Goal: Information Seeking & Learning: Learn about a topic

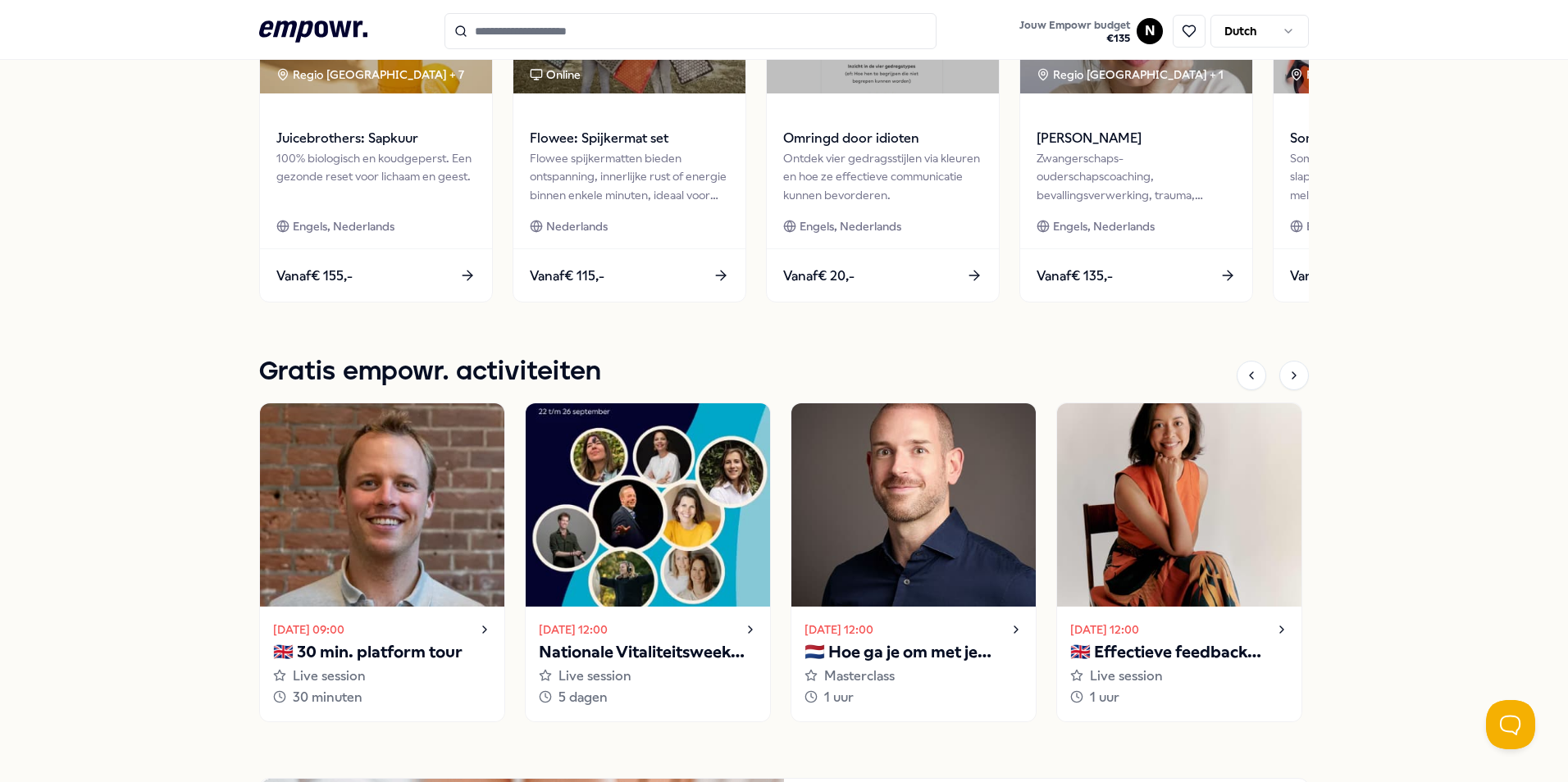
scroll to position [391, 0]
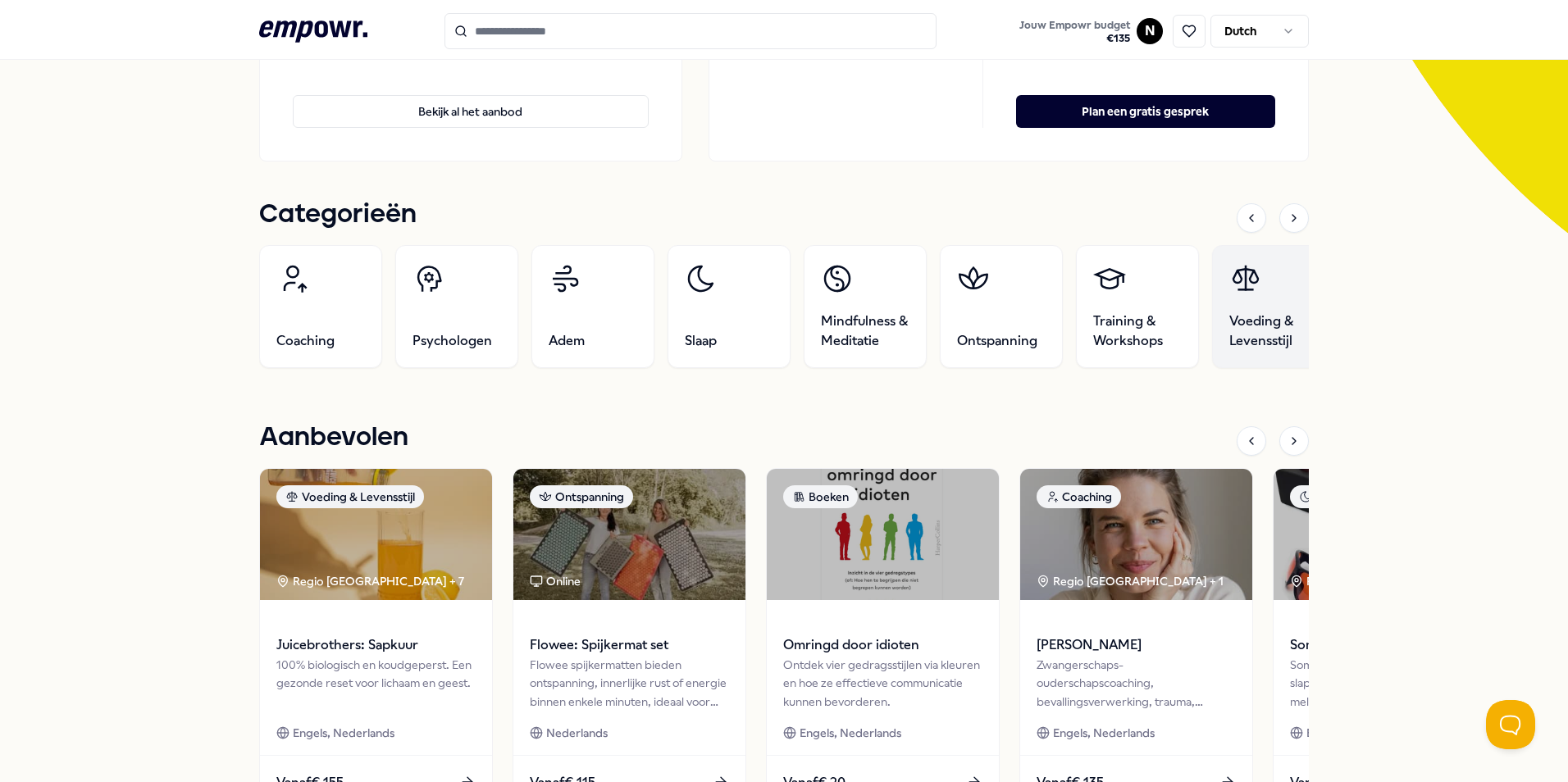
click at [1257, 329] on span "Voeding & Levensstijl" at bounding box center [1274, 331] width 89 height 39
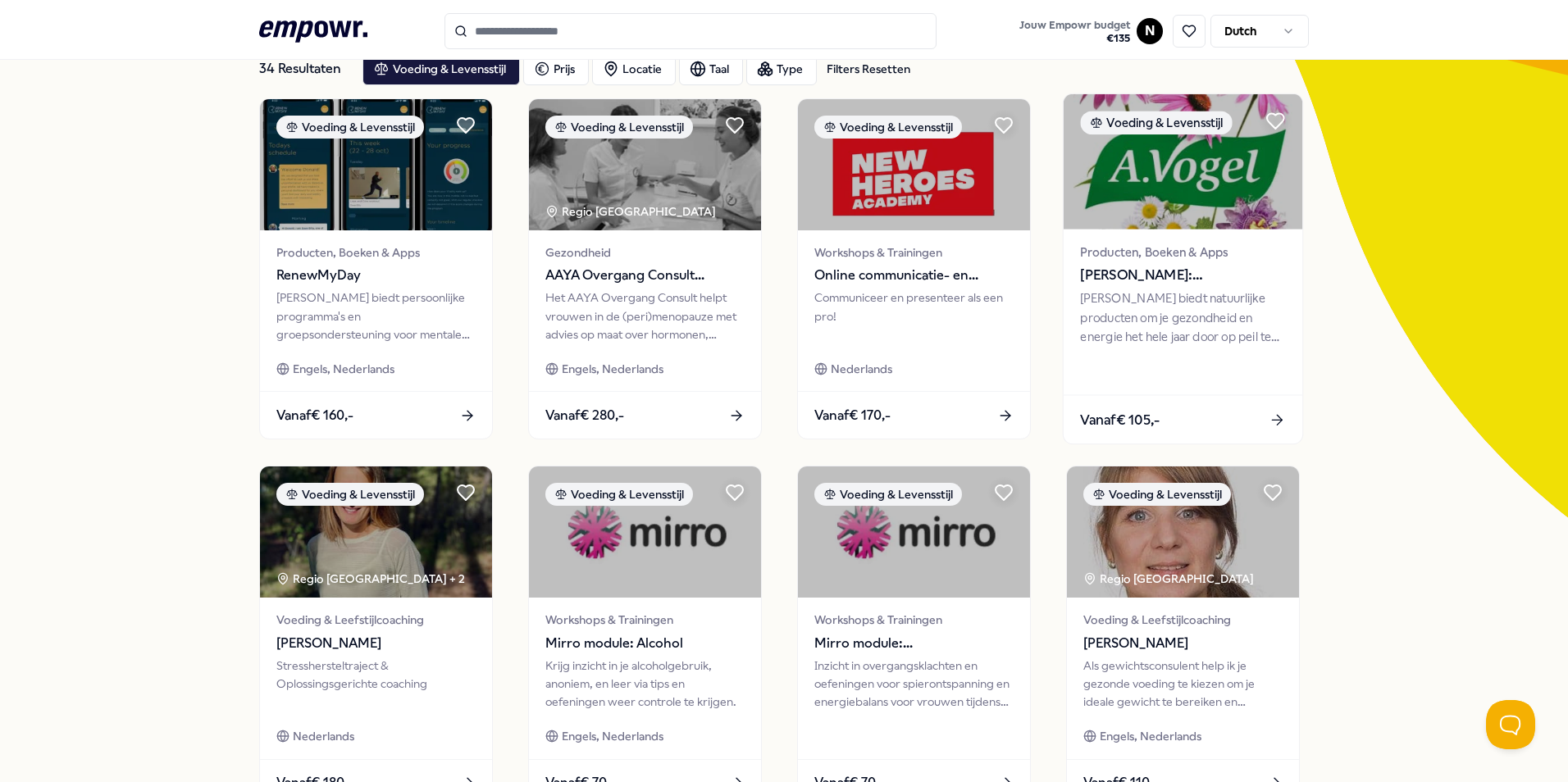
click at [1073, 269] on div "Producten, Boeken & Apps [PERSON_NAME]: Supplementen [PERSON_NAME] biedt natuur…" at bounding box center [1183, 312] width 238 height 166
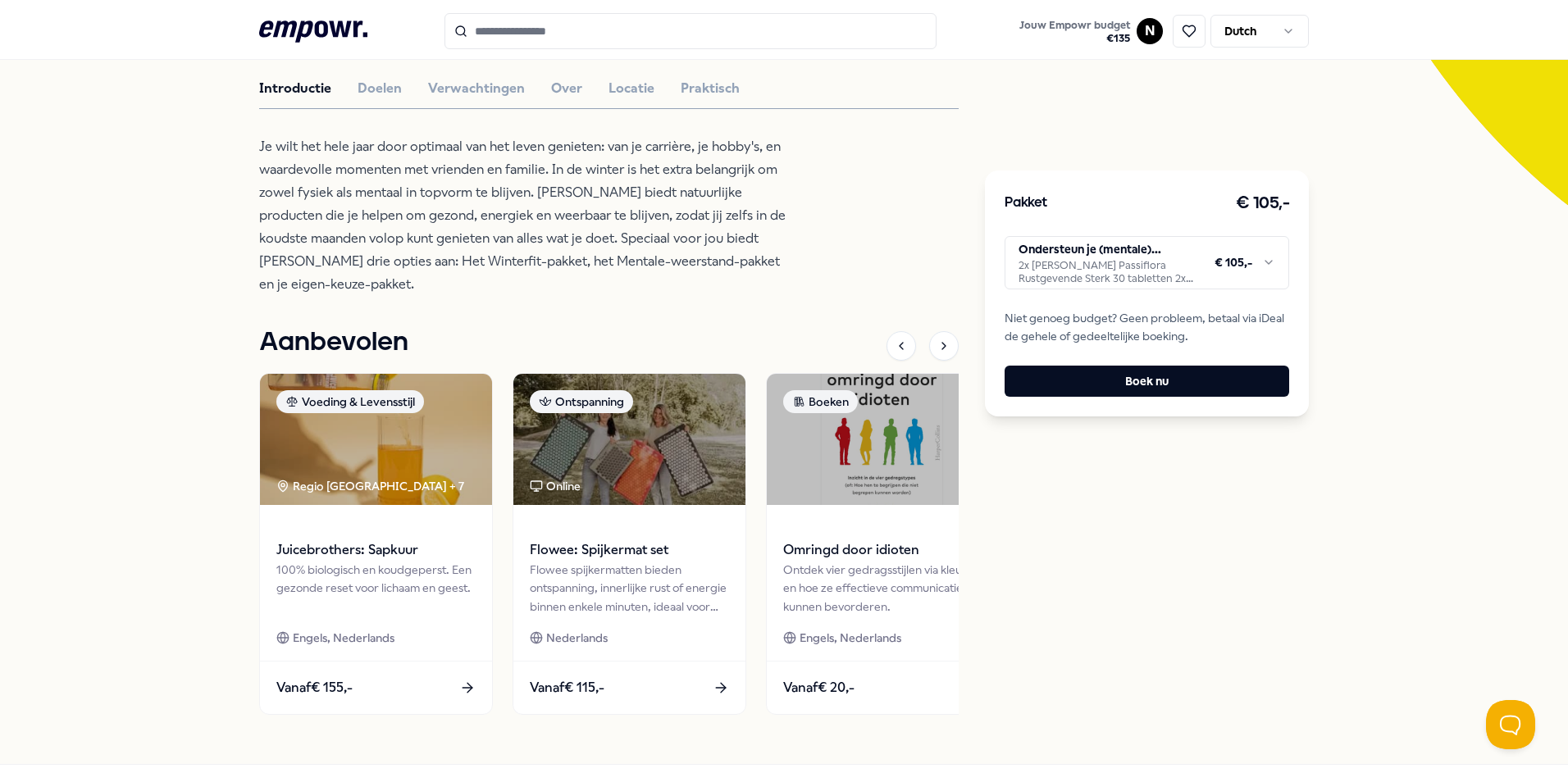
scroll to position [470, 0]
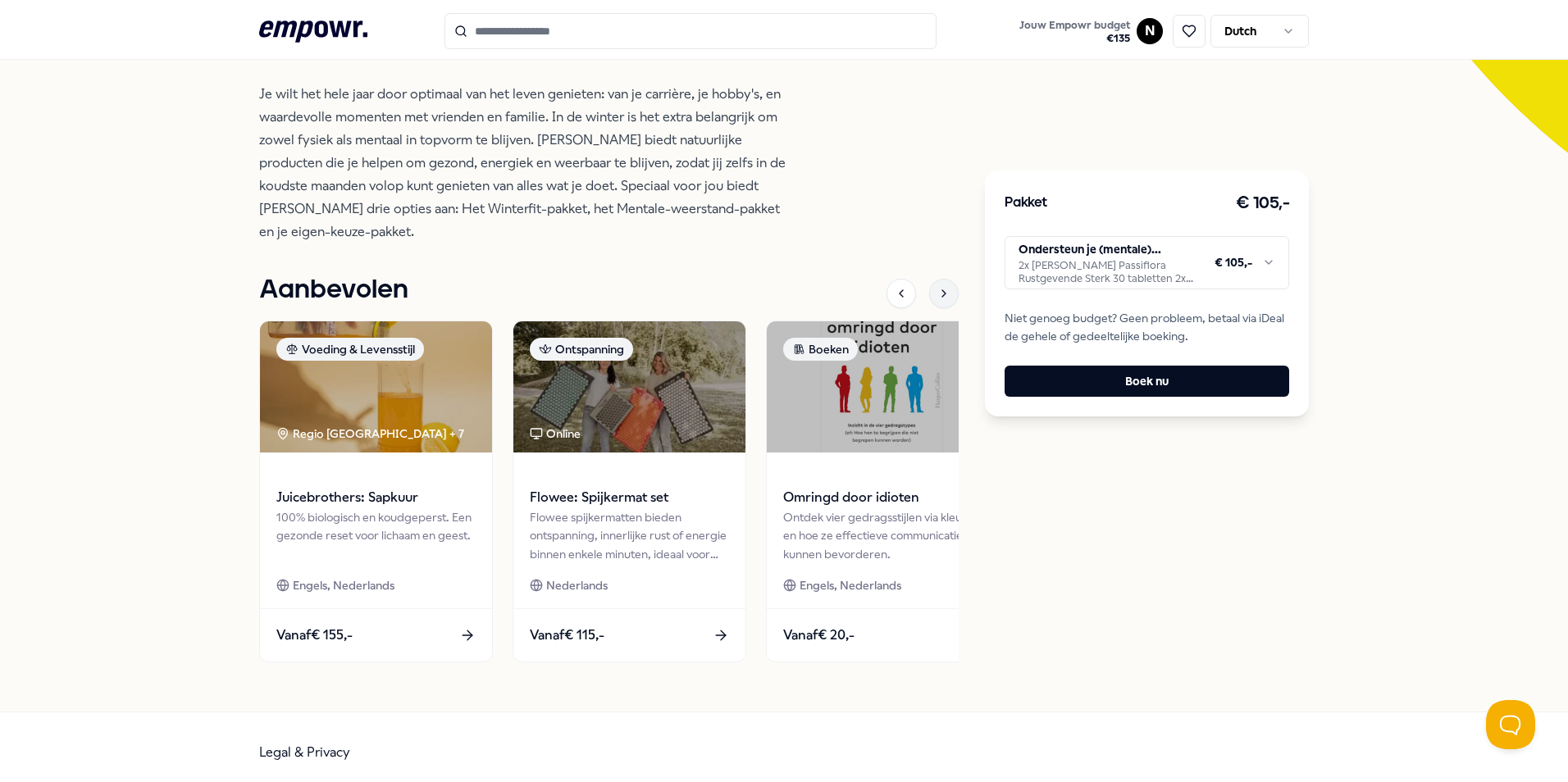
click at [940, 287] on icon at bounding box center [943, 293] width 13 height 13
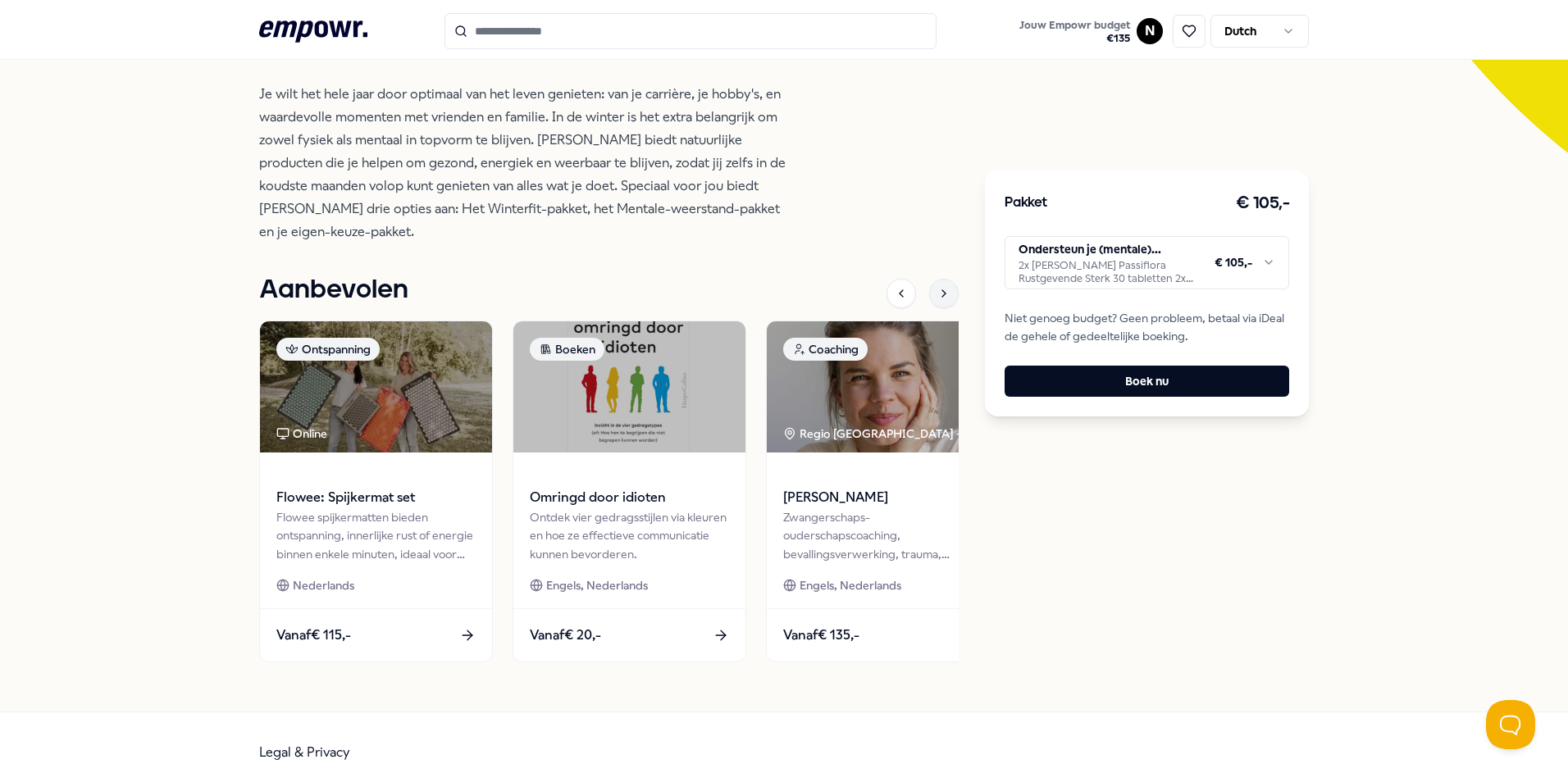
click at [940, 287] on icon at bounding box center [943, 293] width 13 height 13
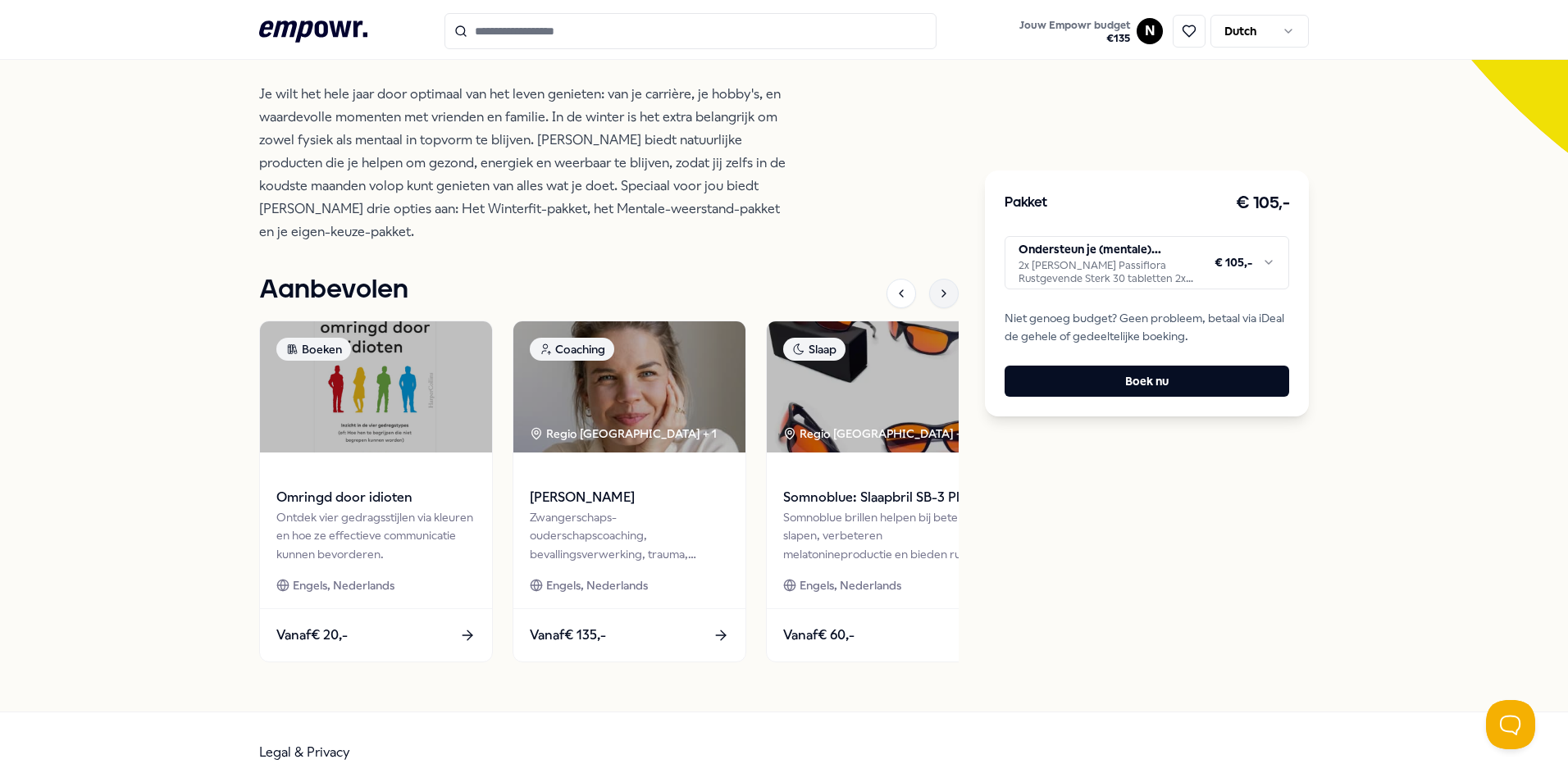
click at [940, 287] on icon at bounding box center [943, 293] width 13 height 13
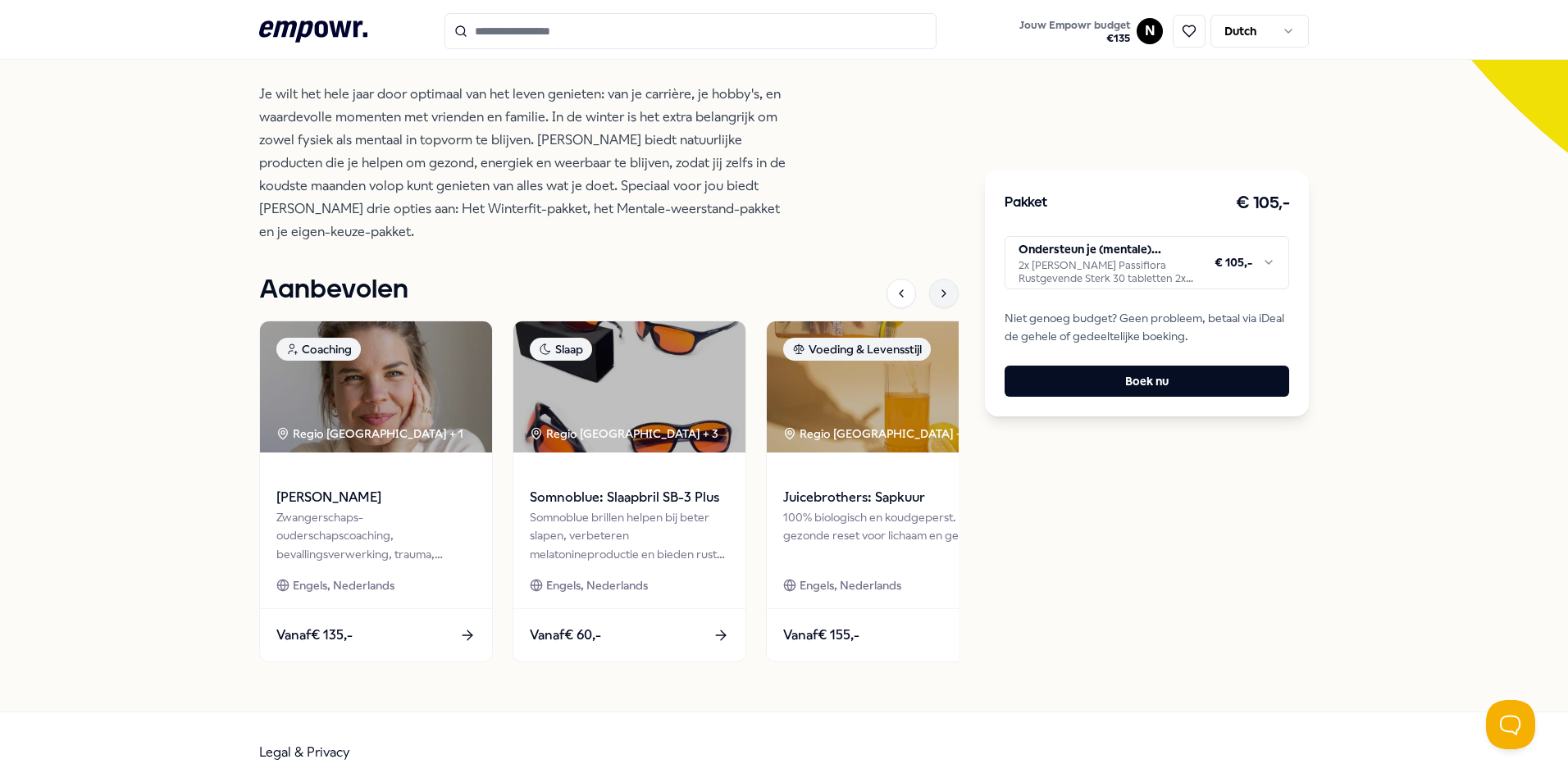
click at [940, 287] on icon at bounding box center [943, 293] width 13 height 13
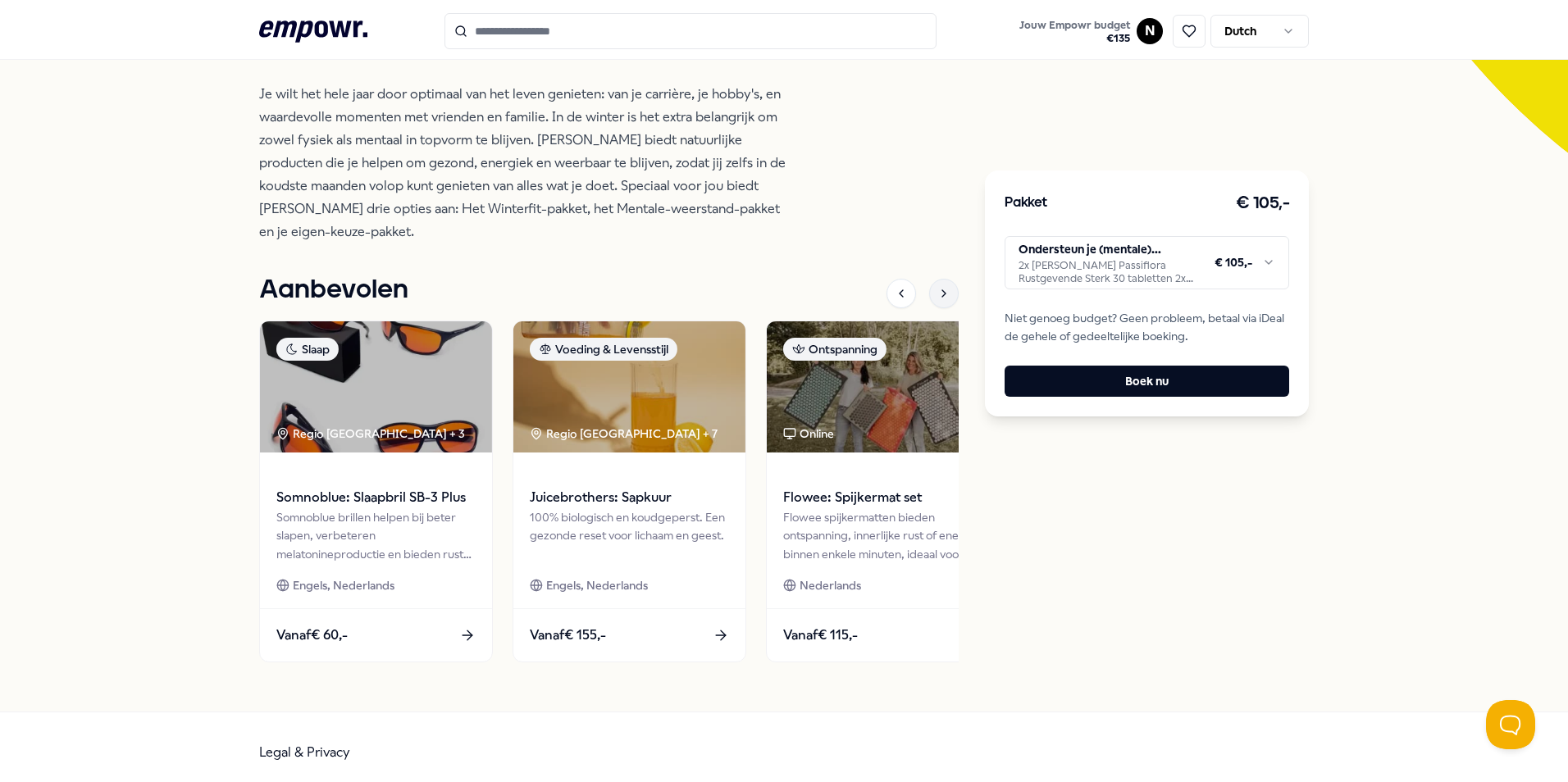
click at [940, 287] on icon at bounding box center [943, 293] width 13 height 13
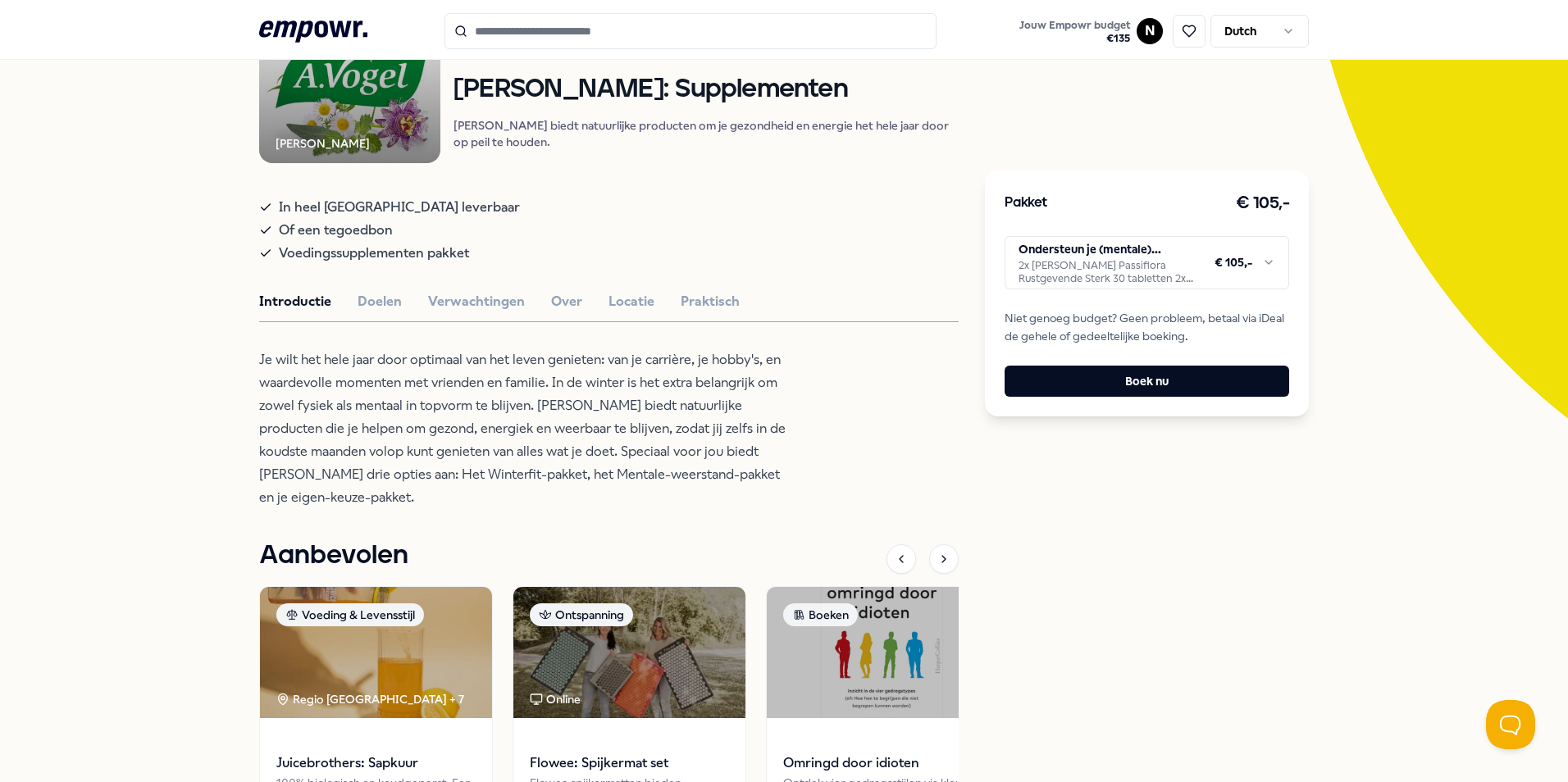
scroll to position [0, 0]
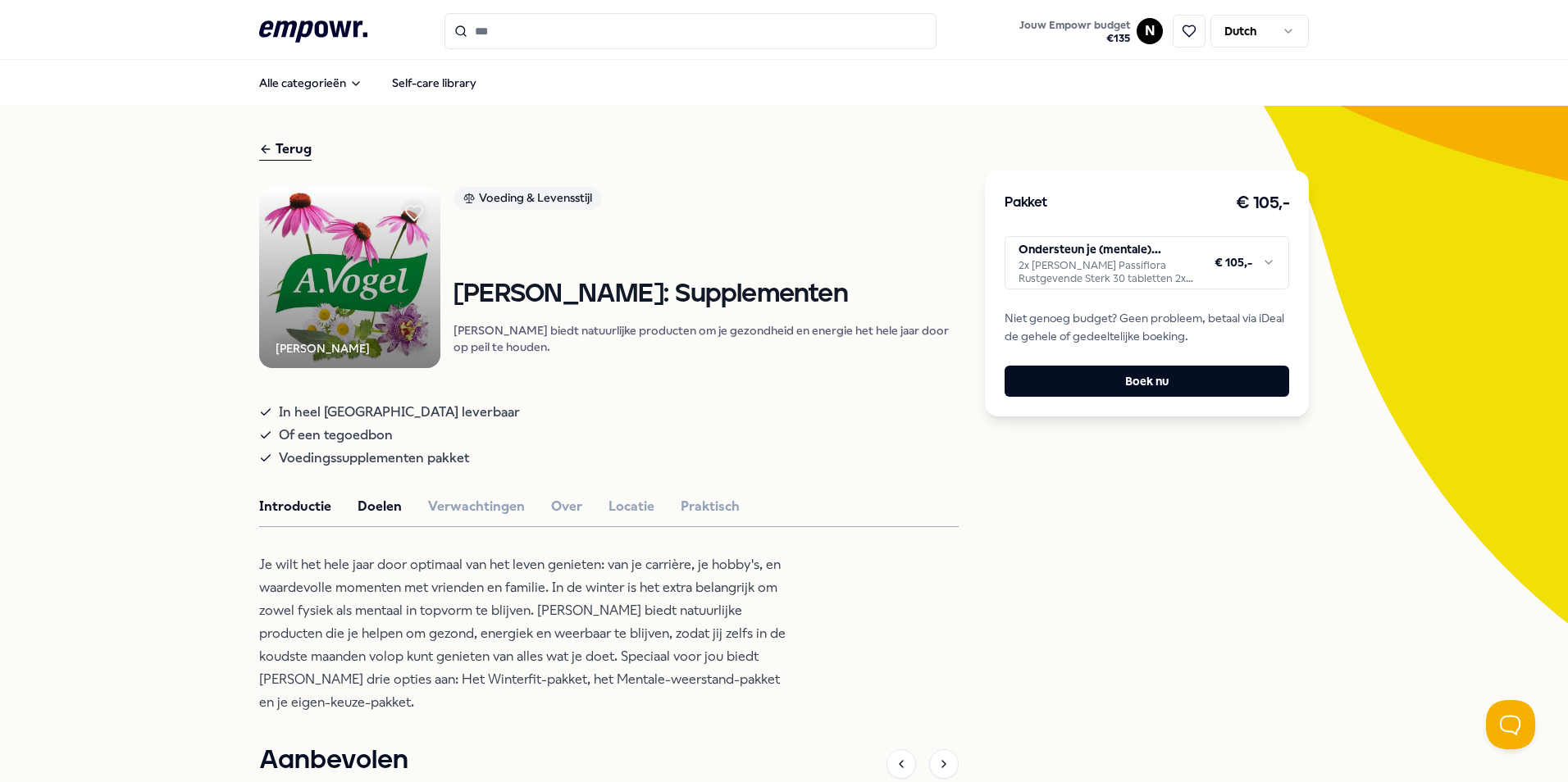
click at [383, 517] on button "Doelen" at bounding box center [380, 507] width 44 height 21
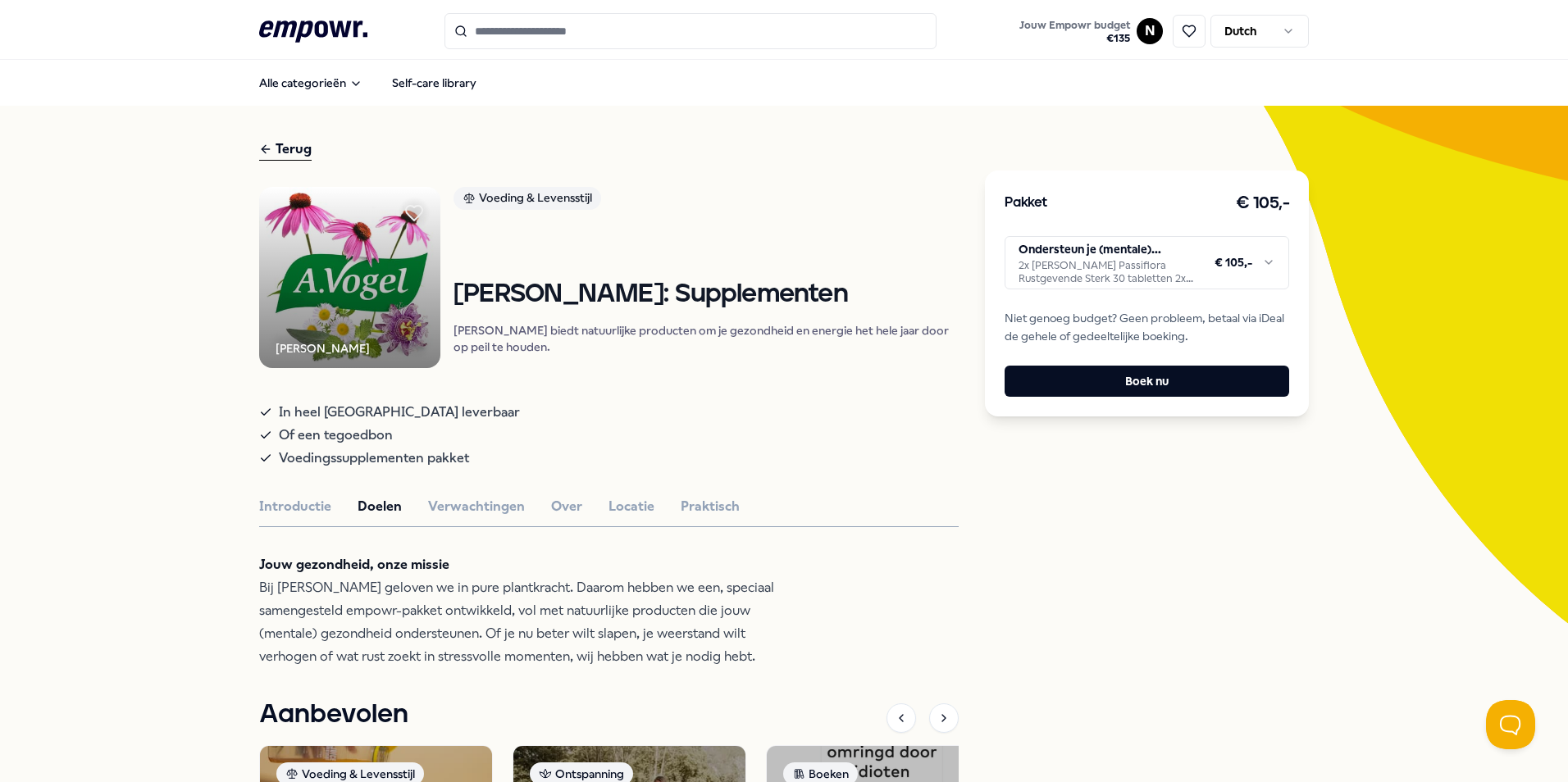
click at [1139, 261] on html ".empowr-logo_svg__cls-1{fill:#03032f} Jouw Empowr budget € 135 N Dutch Alle cat…" at bounding box center [784, 391] width 1568 height 782
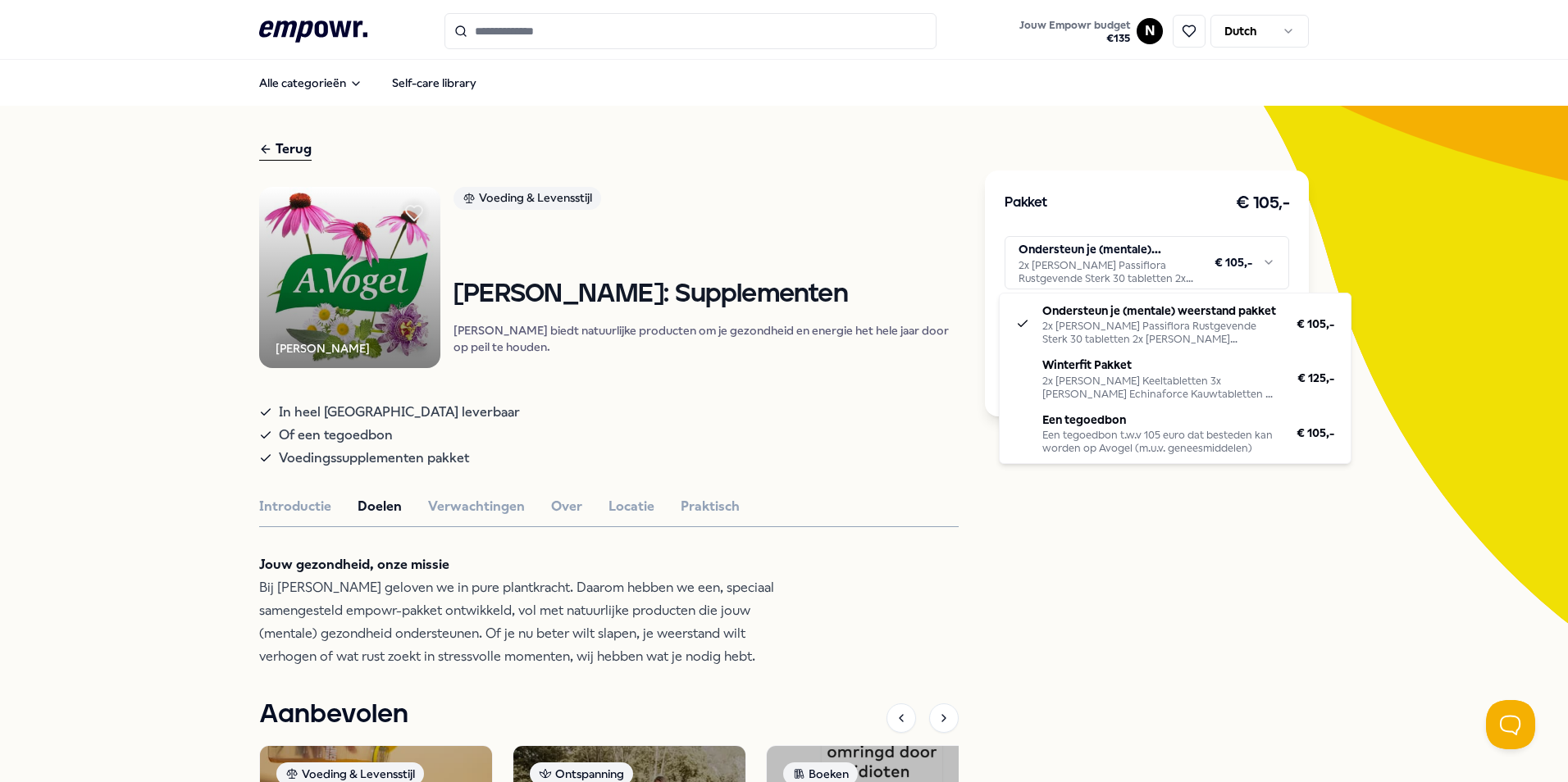
drag, startPoint x: 885, startPoint y: 202, endPoint x: 868, endPoint y: 204, distance: 17.1
click at [885, 202] on html ".empowr-logo_svg__cls-1{fill:#03032f} Jouw Empowr budget € 135 N Dutch Alle cat…" at bounding box center [784, 391] width 1568 height 782
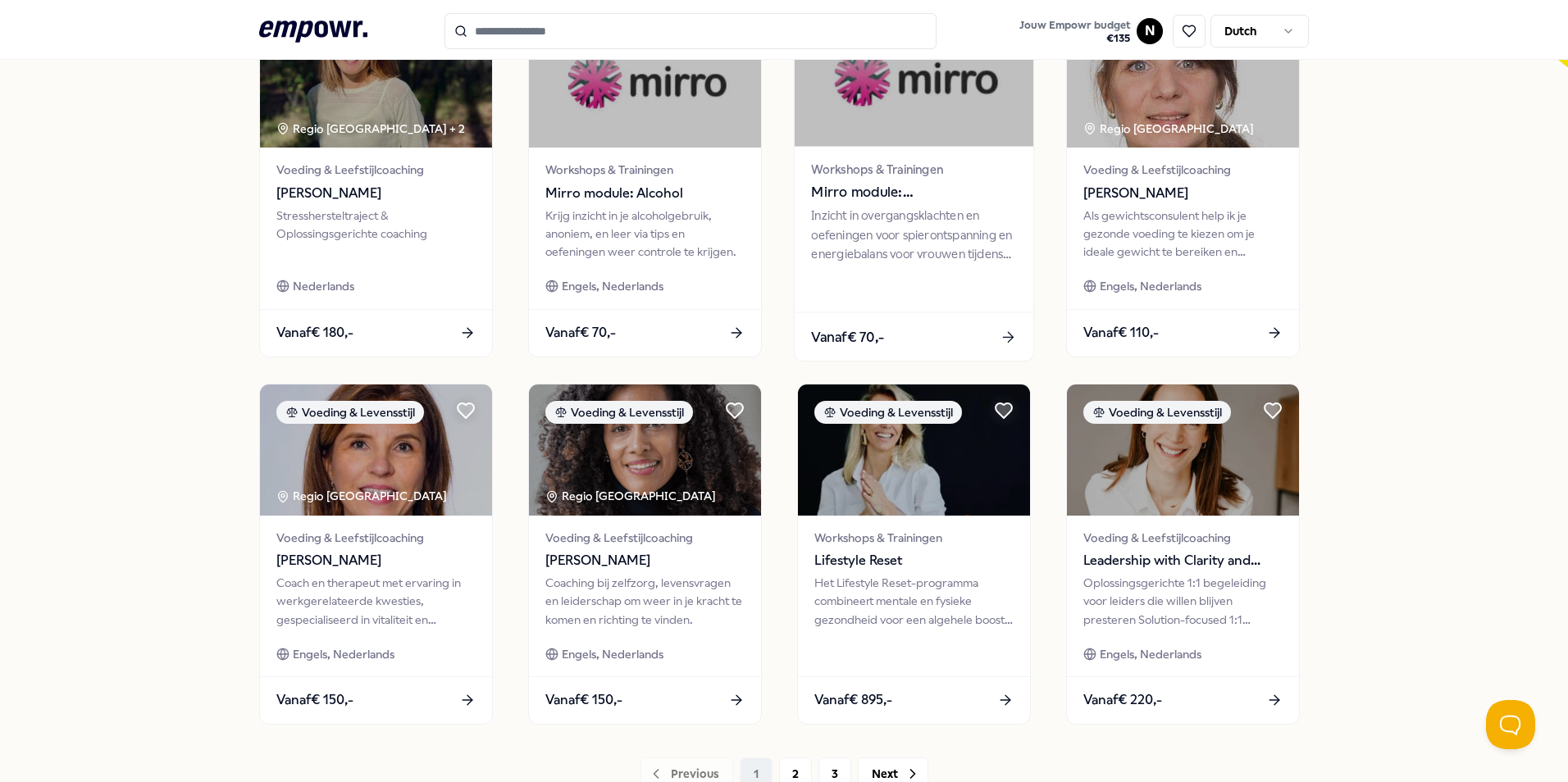
scroll to position [685, 0]
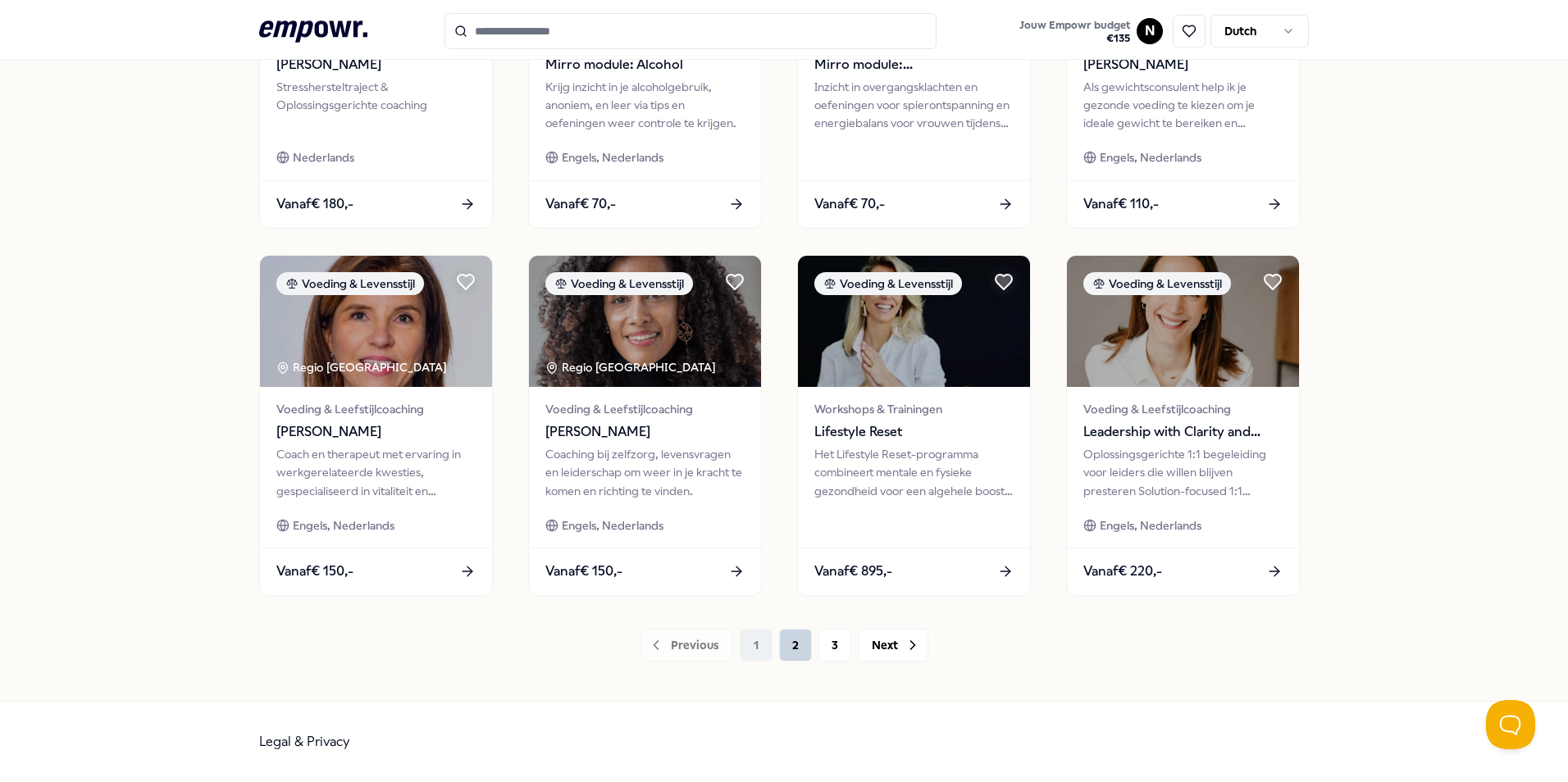
click at [786, 647] on button "2" at bounding box center [796, 645] width 33 height 33
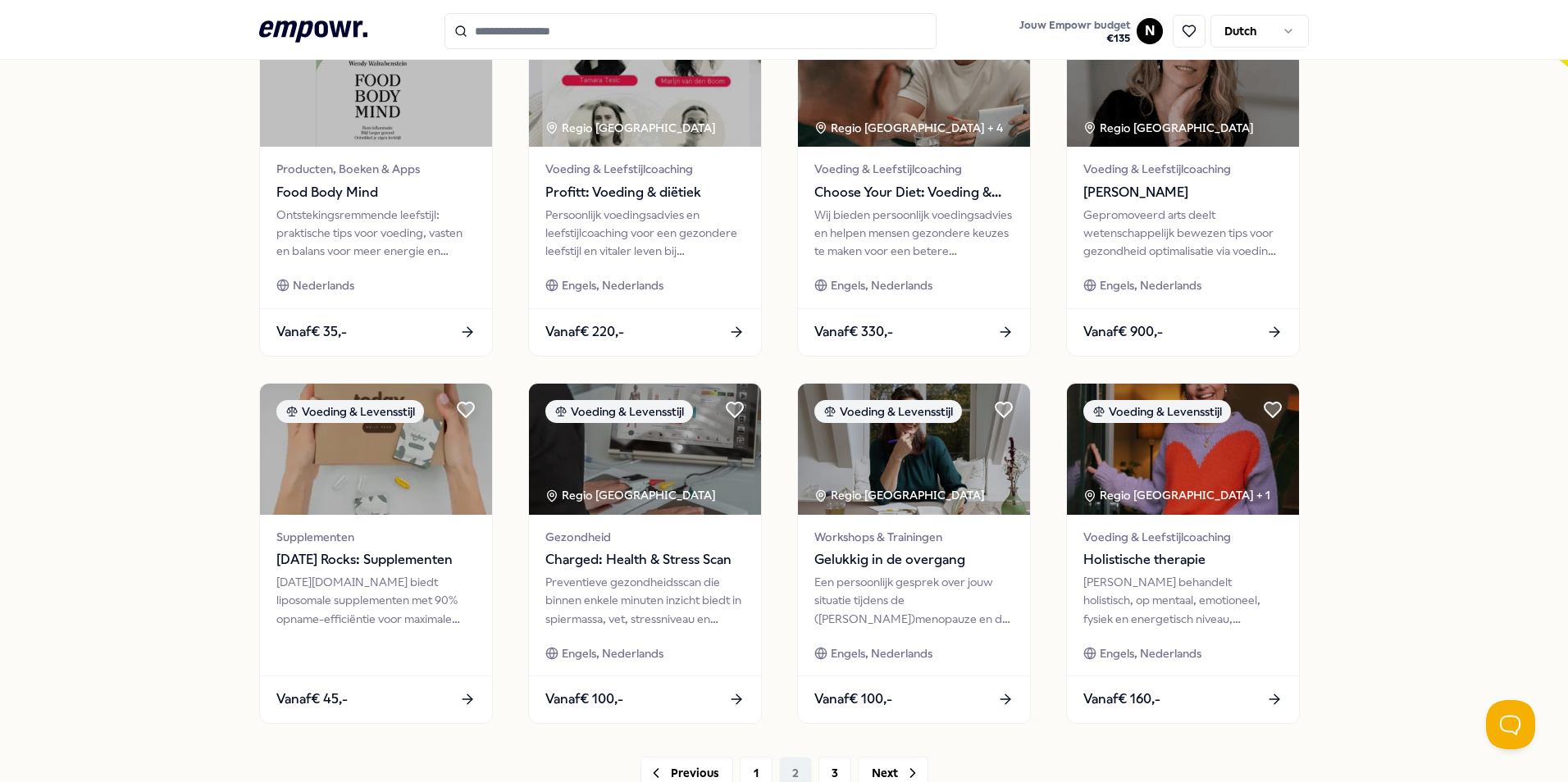
scroll to position [685, 0]
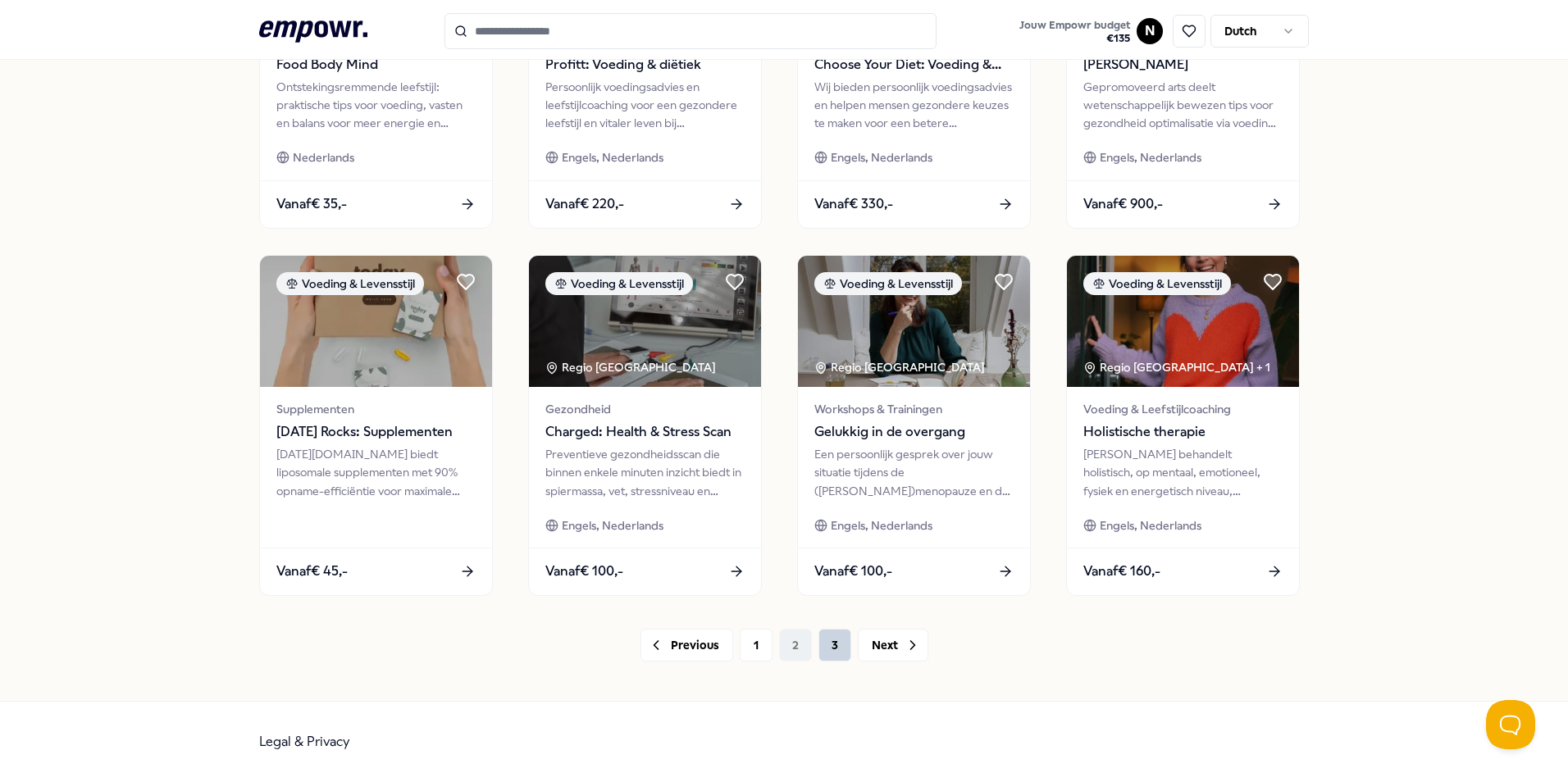
click at [824, 641] on button "3" at bounding box center [834, 645] width 33 height 33
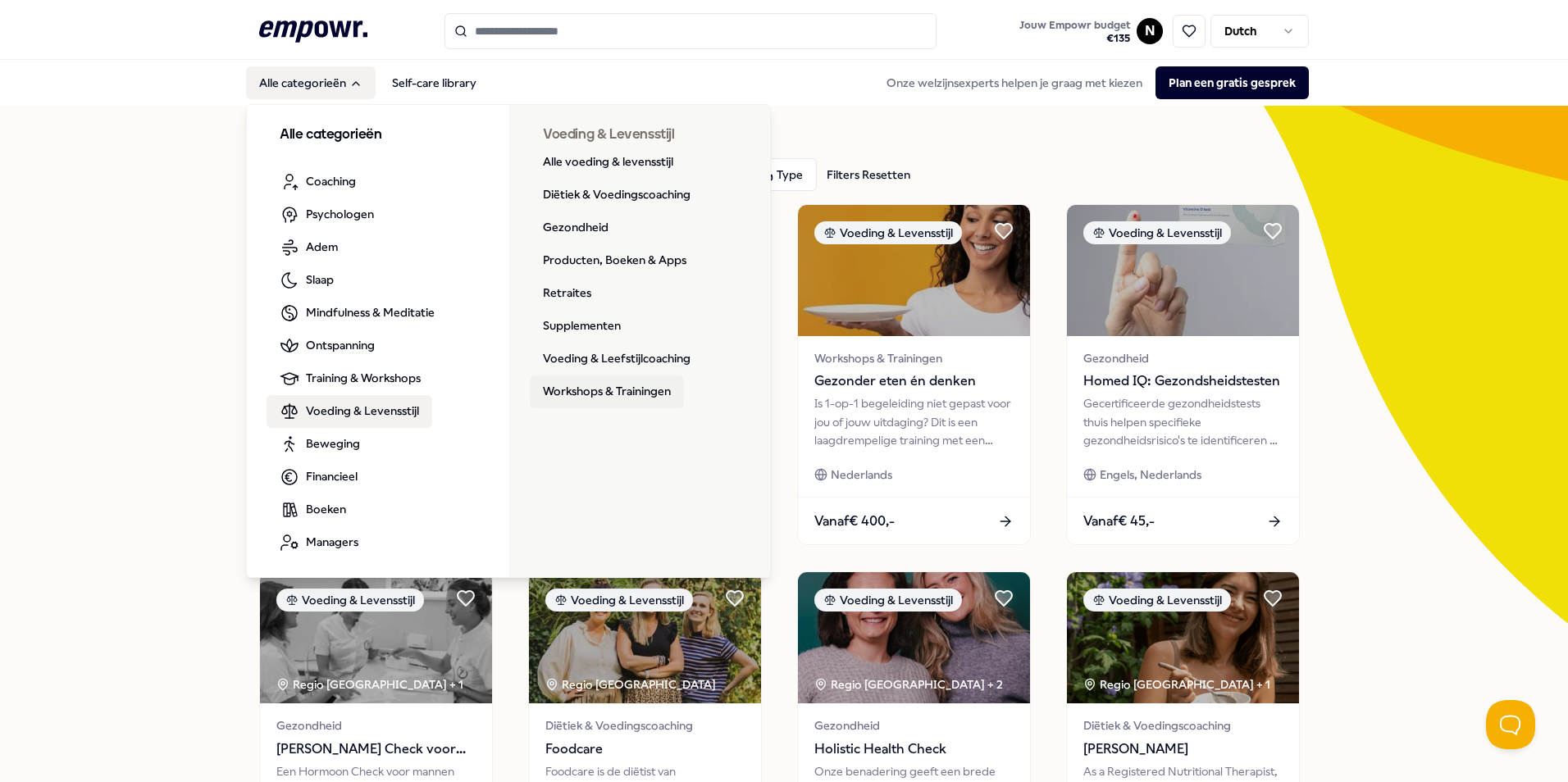
click at [575, 385] on link "Workshops & Trainingen" at bounding box center [607, 391] width 154 height 33
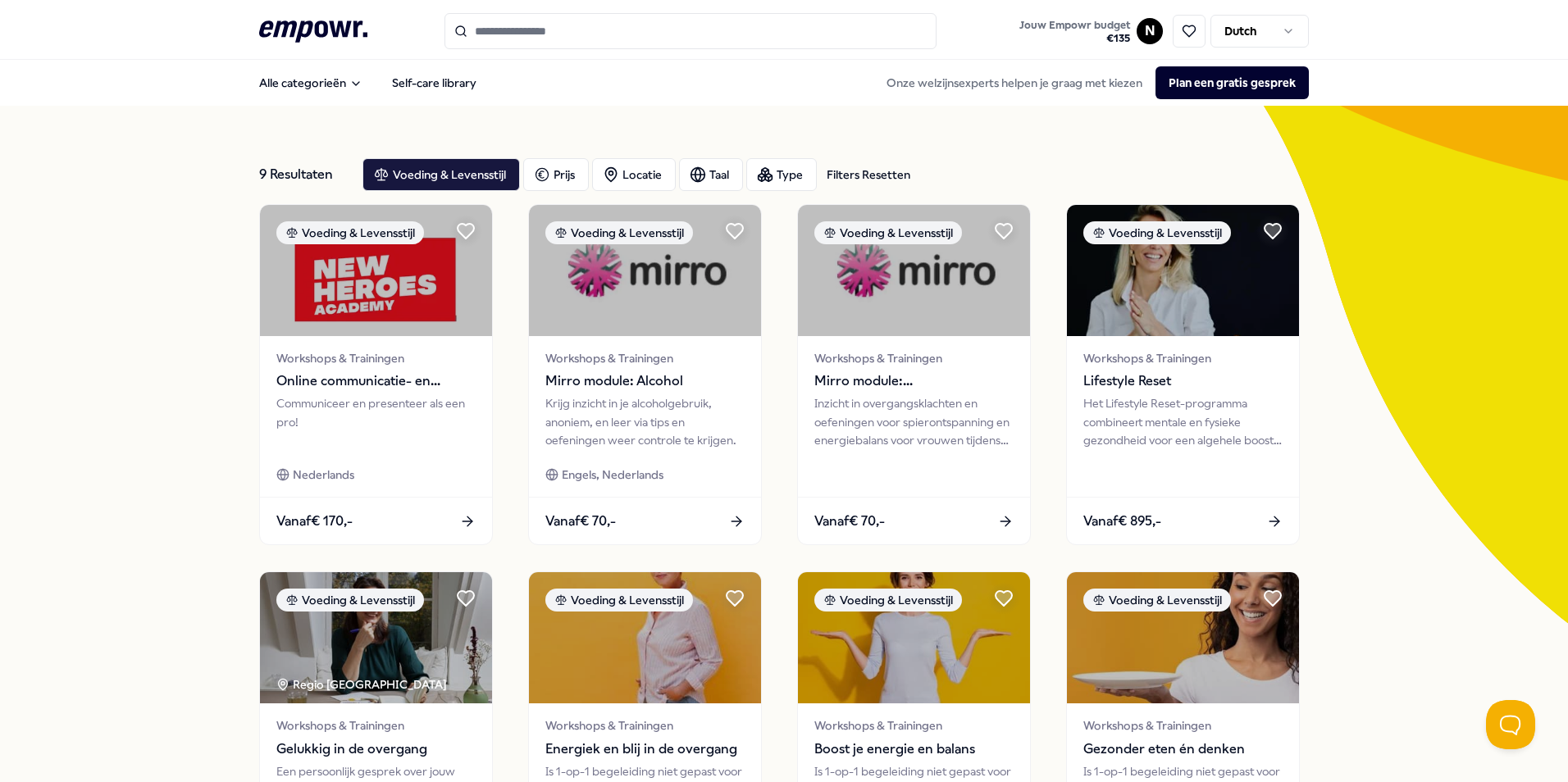
click at [277, 27] on icon ".empowr-logo_svg__cls-1{fill:#03032f}" at bounding box center [314, 32] width 108 height 30
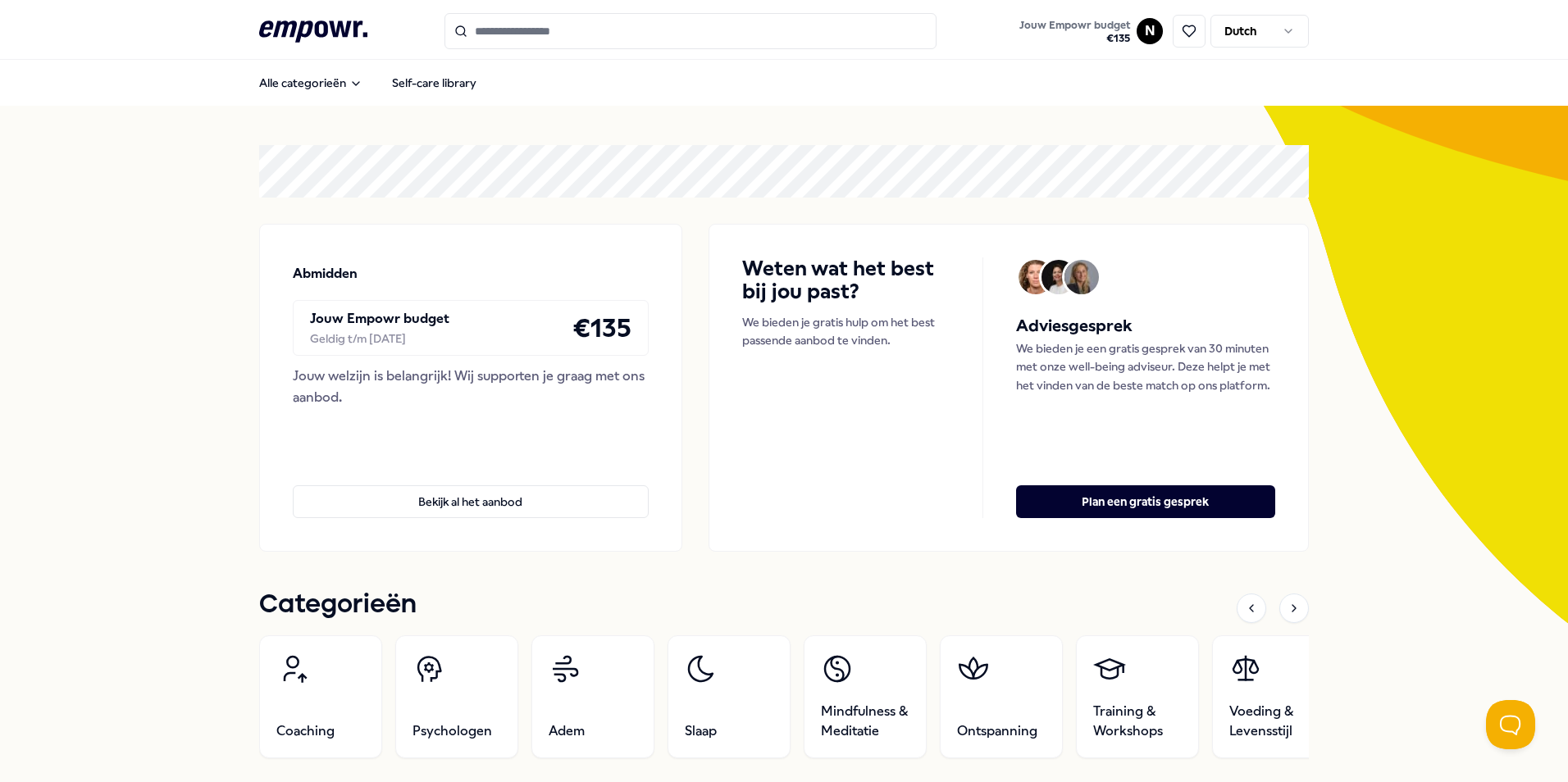
scroll to position [246, 0]
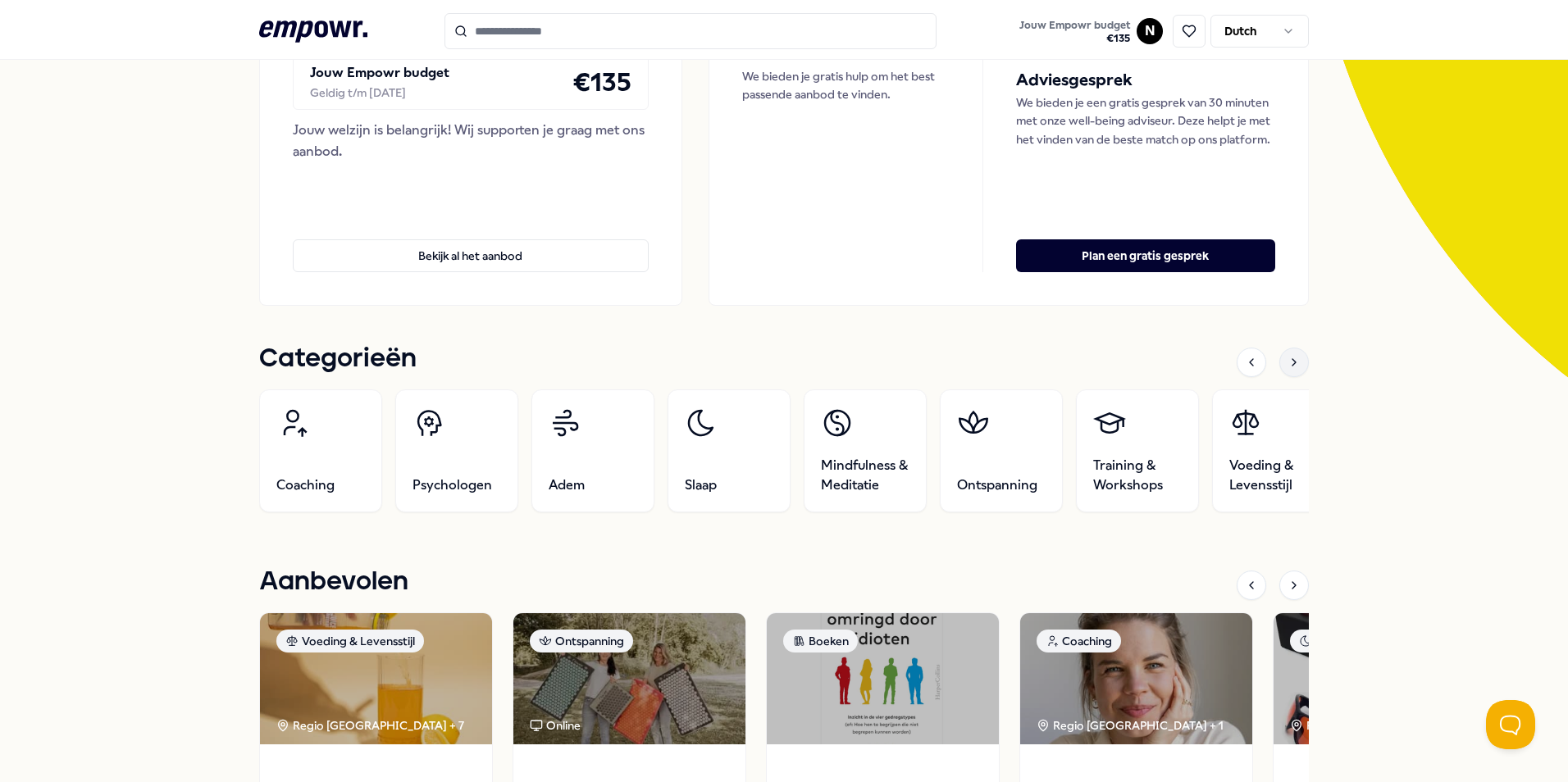
click at [1288, 363] on icon at bounding box center [1294, 362] width 13 height 13
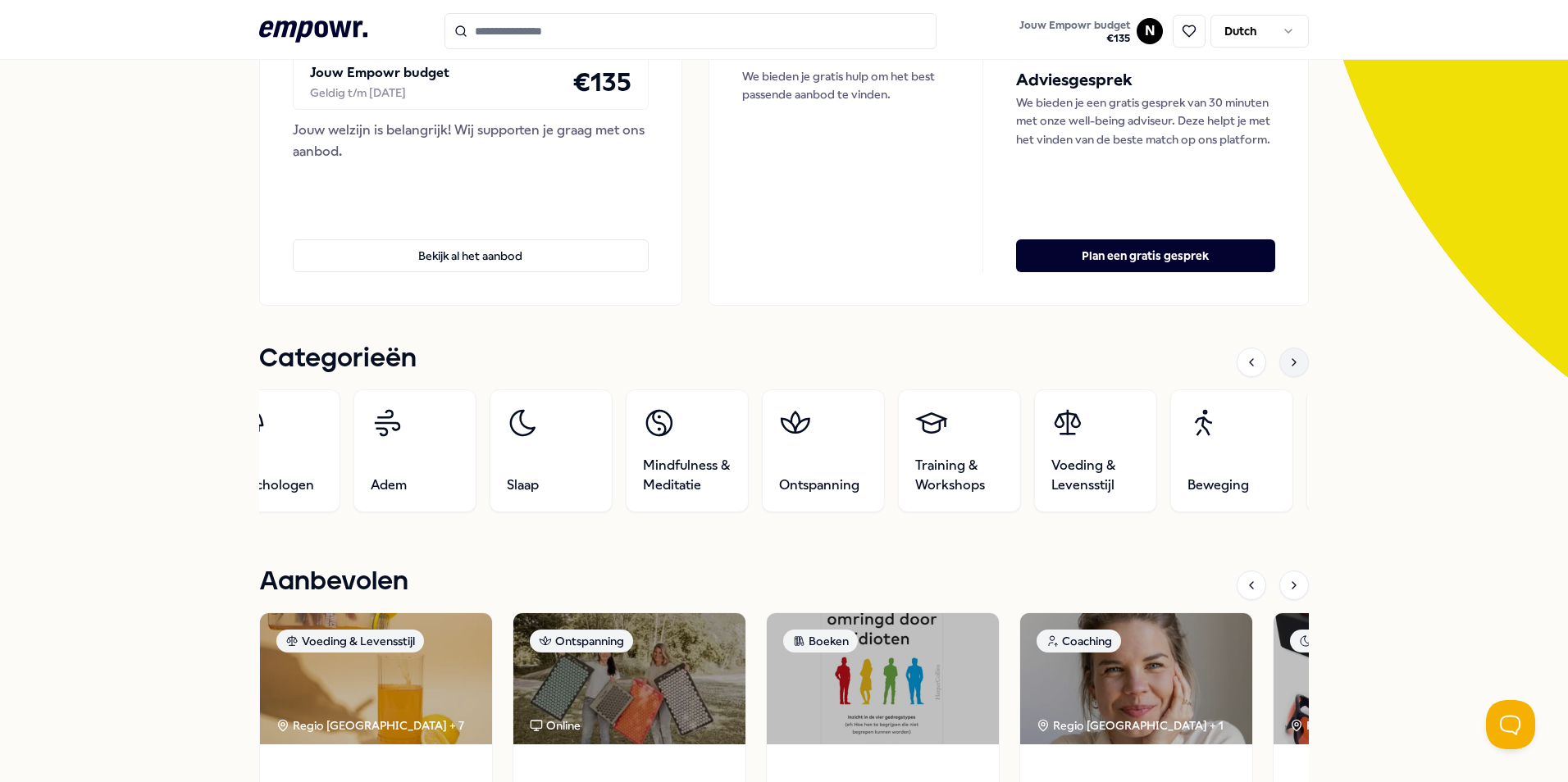
click at [1288, 363] on icon at bounding box center [1294, 362] width 13 height 13
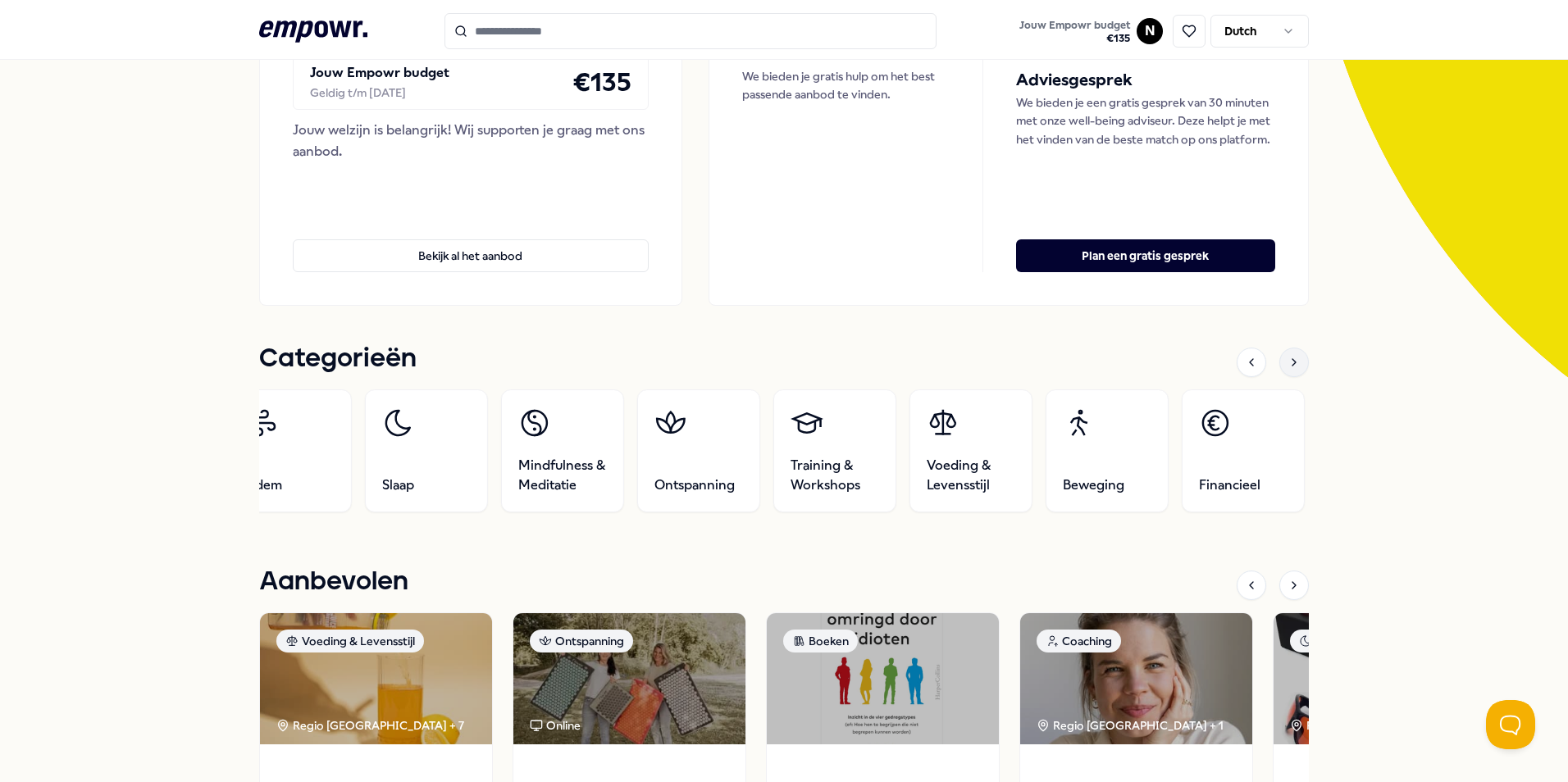
click at [1288, 363] on icon at bounding box center [1294, 362] width 13 height 13
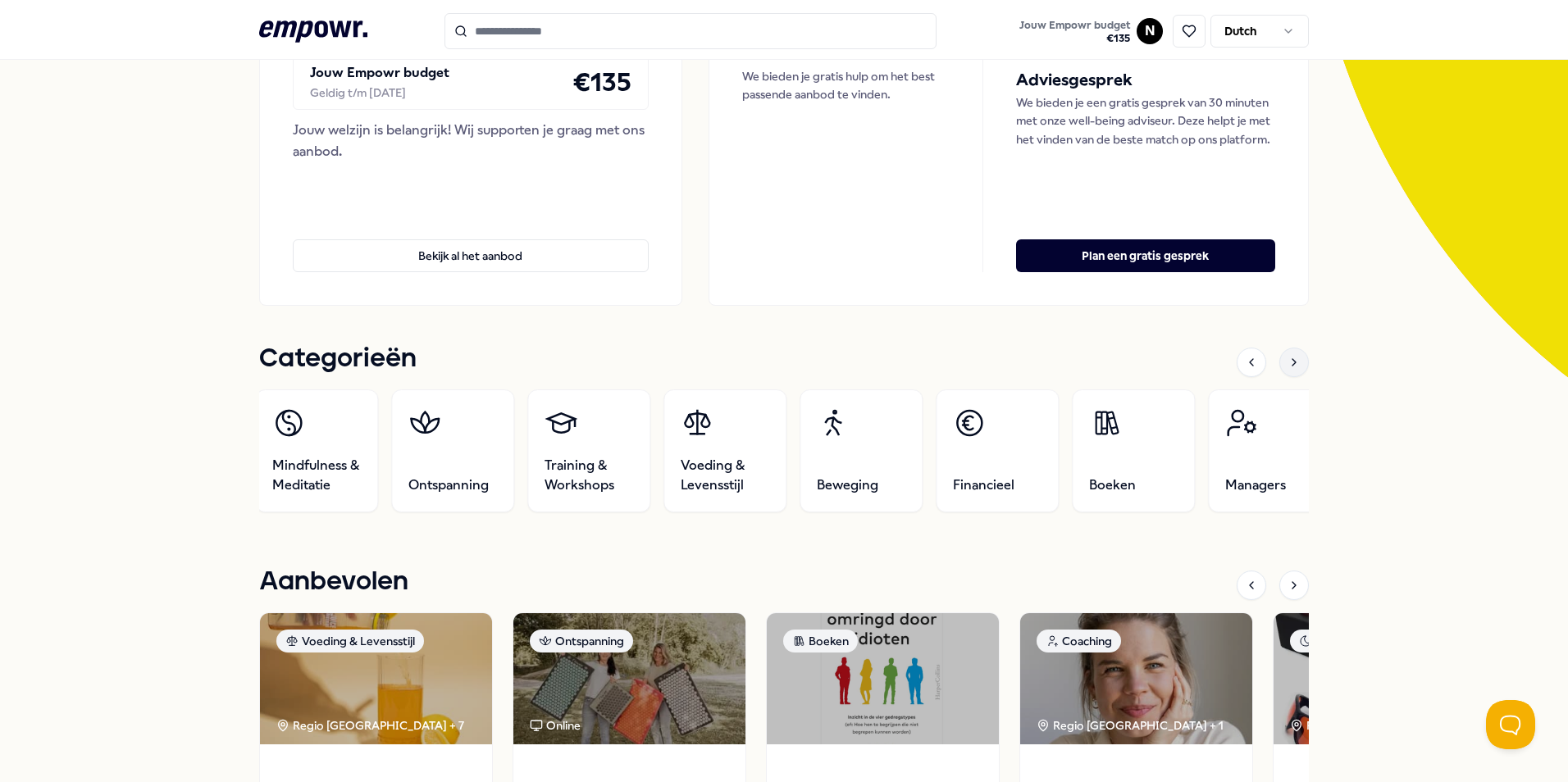
click at [1288, 363] on icon at bounding box center [1294, 362] width 13 height 13
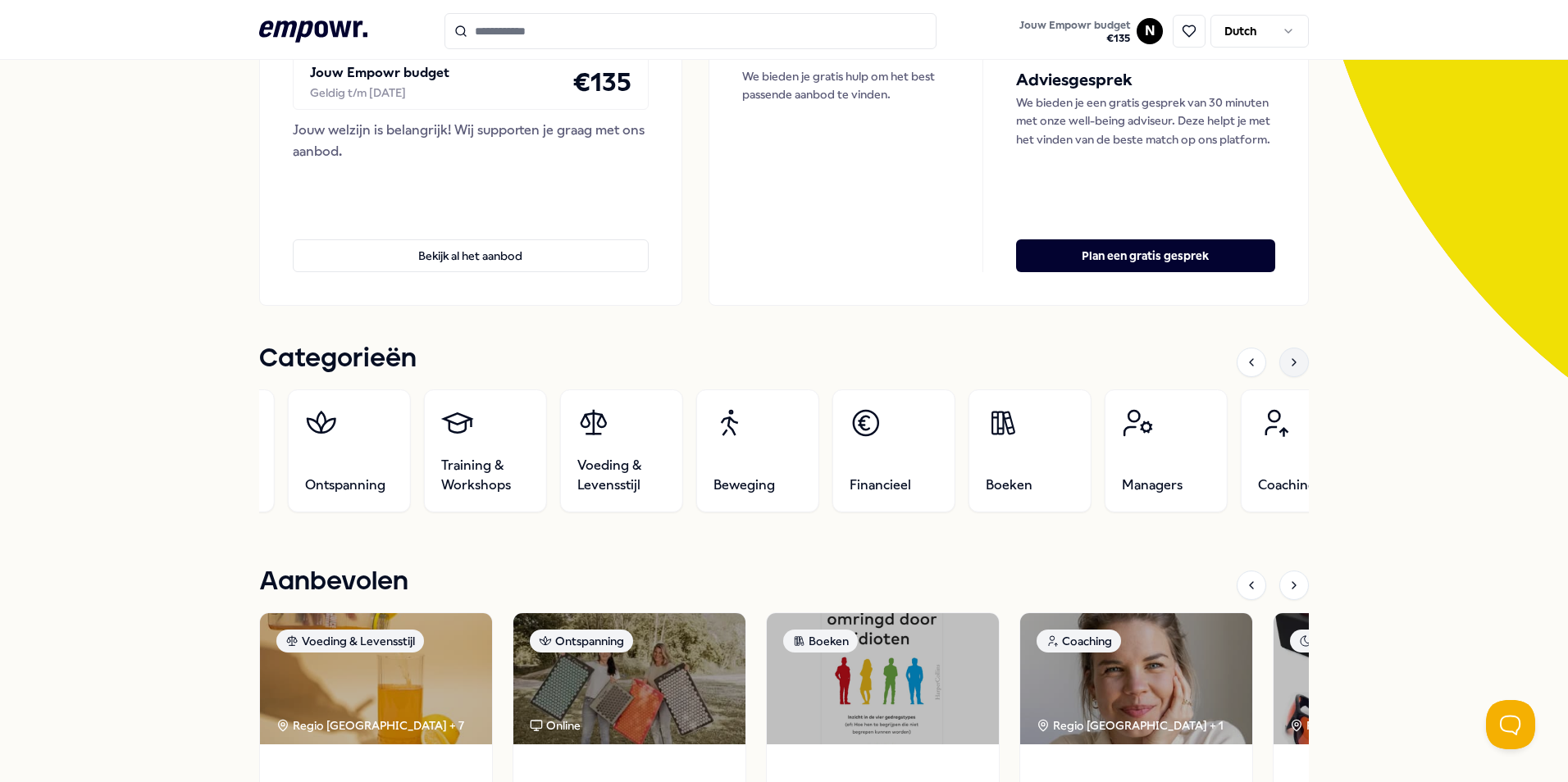
click at [1288, 363] on icon at bounding box center [1294, 362] width 13 height 13
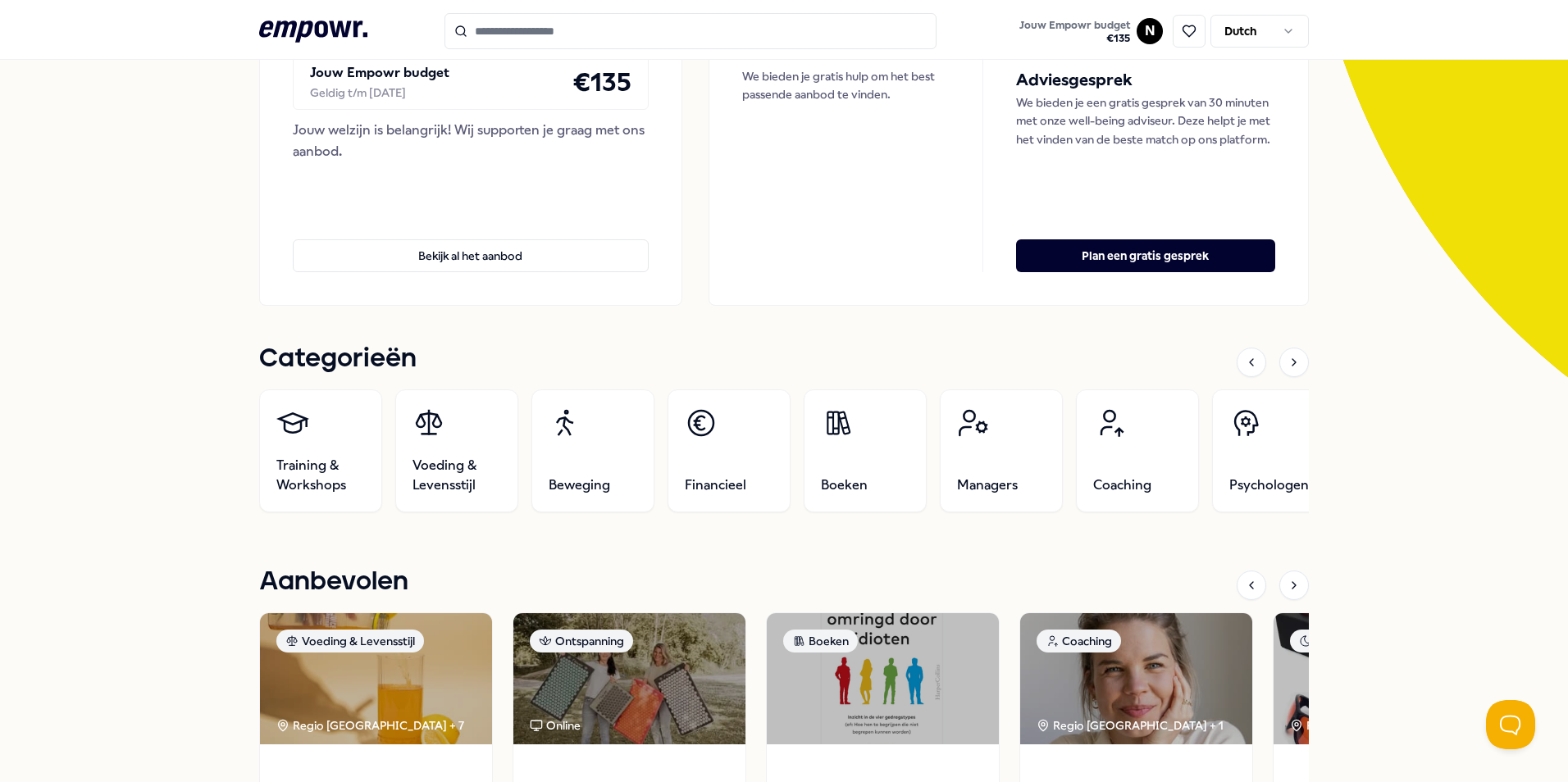
drag, startPoint x: 1281, startPoint y: 363, endPoint x: 1042, endPoint y: 367, distance: 239.0
click at [1041, 367] on div "Categorieën" at bounding box center [784, 362] width 1050 height 35
click at [1288, 358] on icon at bounding box center [1294, 362] width 13 height 13
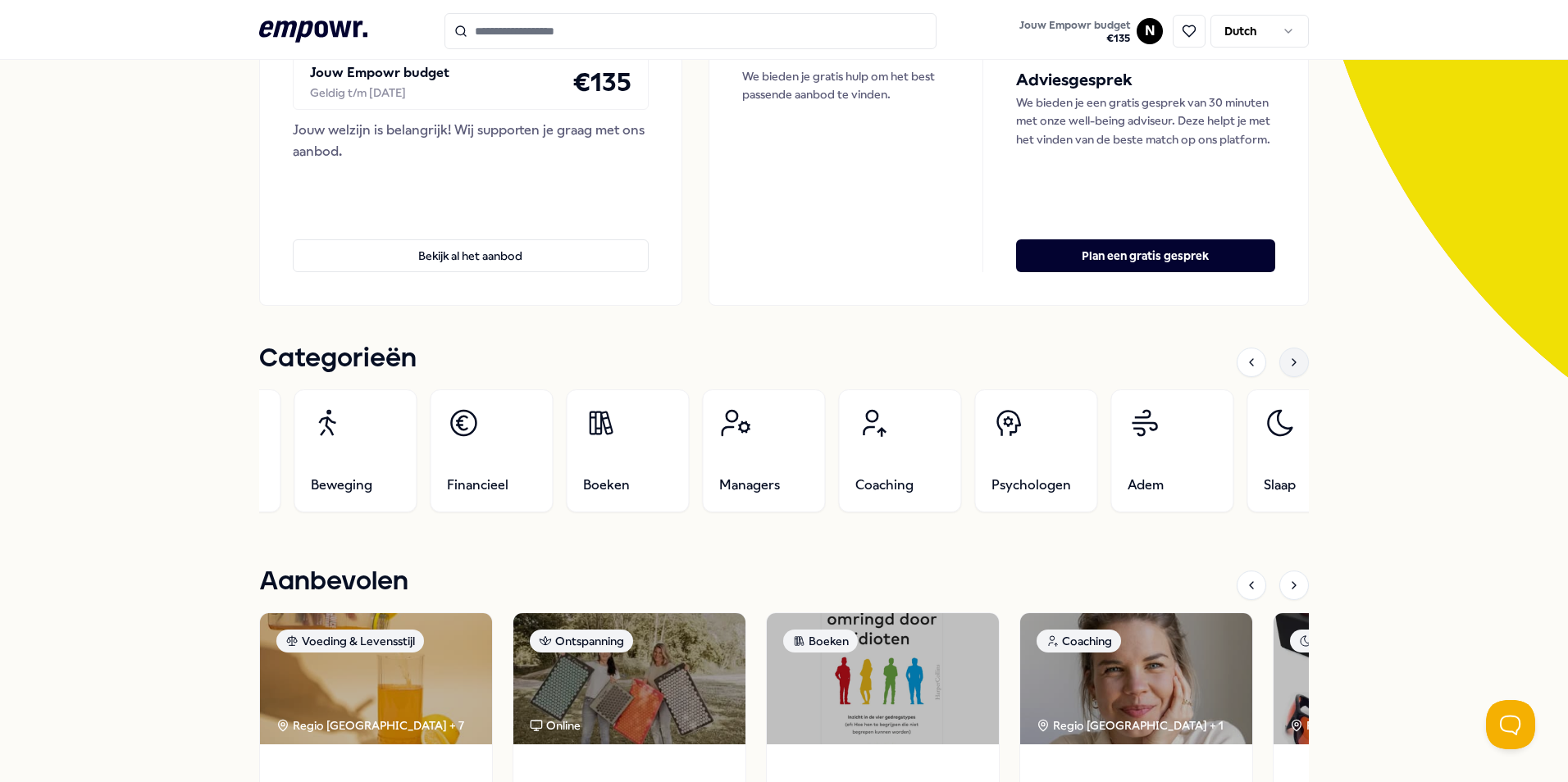
click at [1288, 358] on icon at bounding box center [1294, 362] width 13 height 13
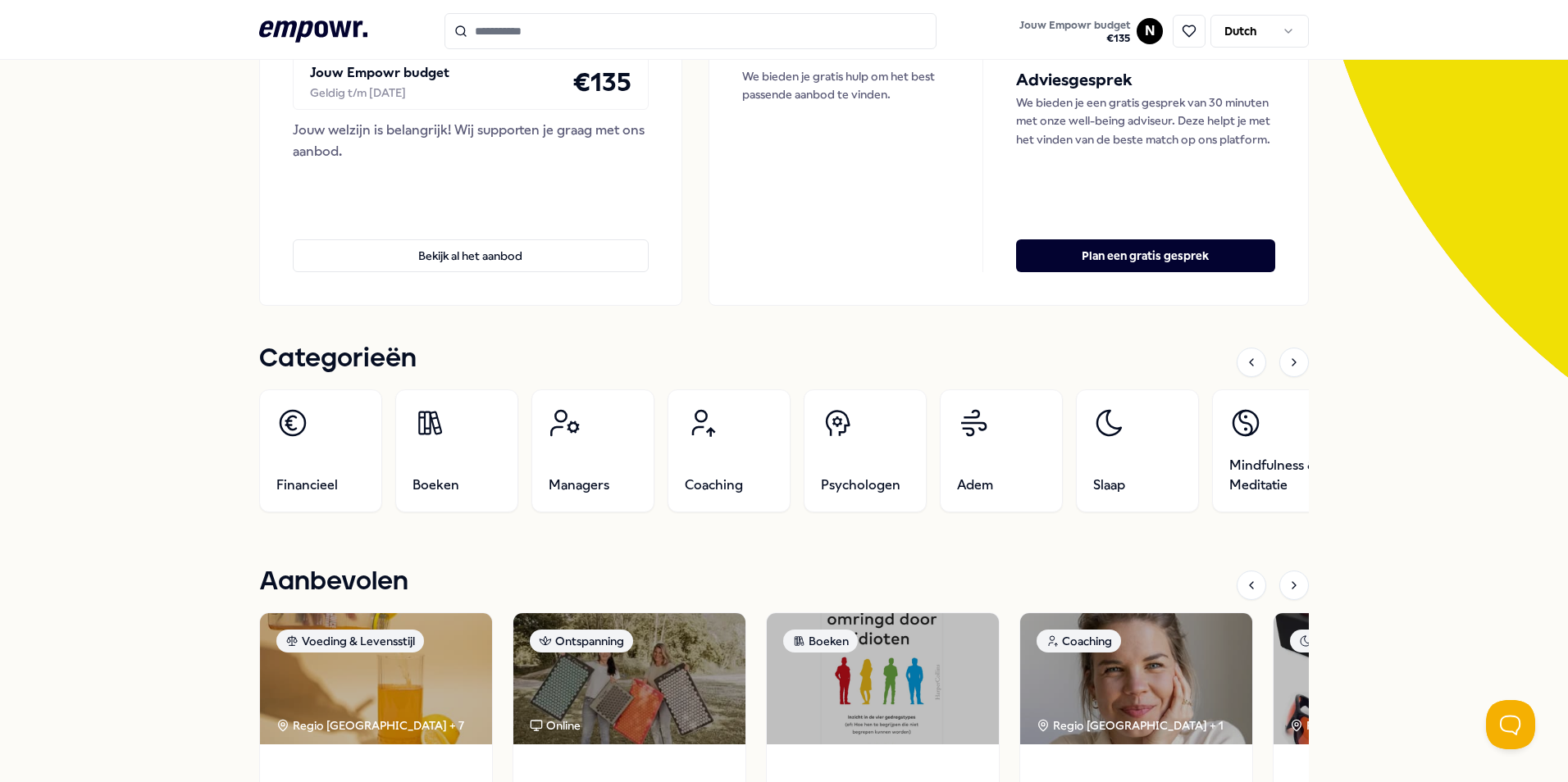
drag, startPoint x: 1282, startPoint y: 358, endPoint x: 1310, endPoint y: 394, distance: 45.6
click at [1281, 354] on div at bounding box center [1293, 362] width 29 height 29
click at [1279, 364] on div at bounding box center [1293, 362] width 29 height 29
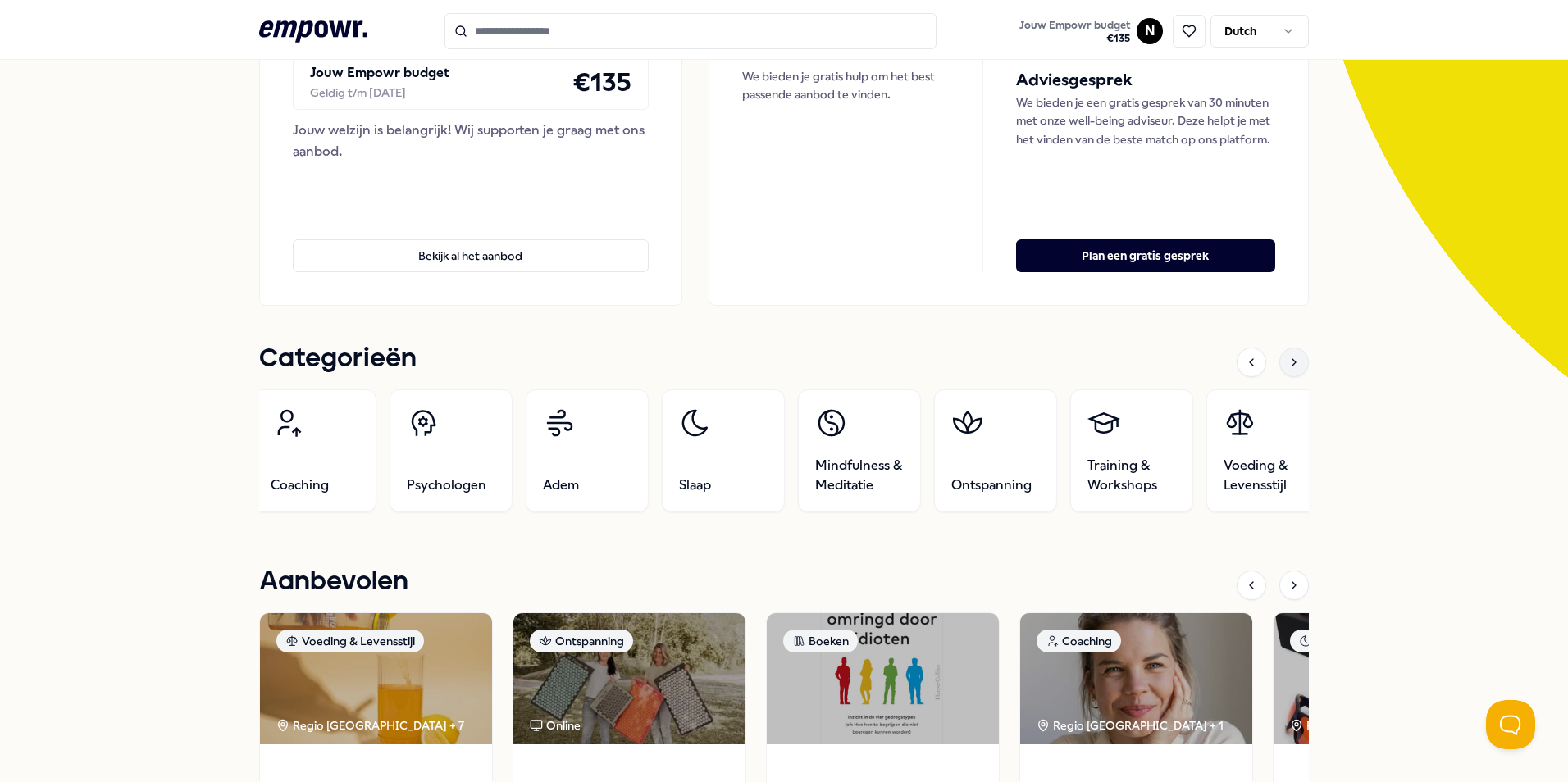
click at [1279, 364] on div at bounding box center [1293, 362] width 29 height 29
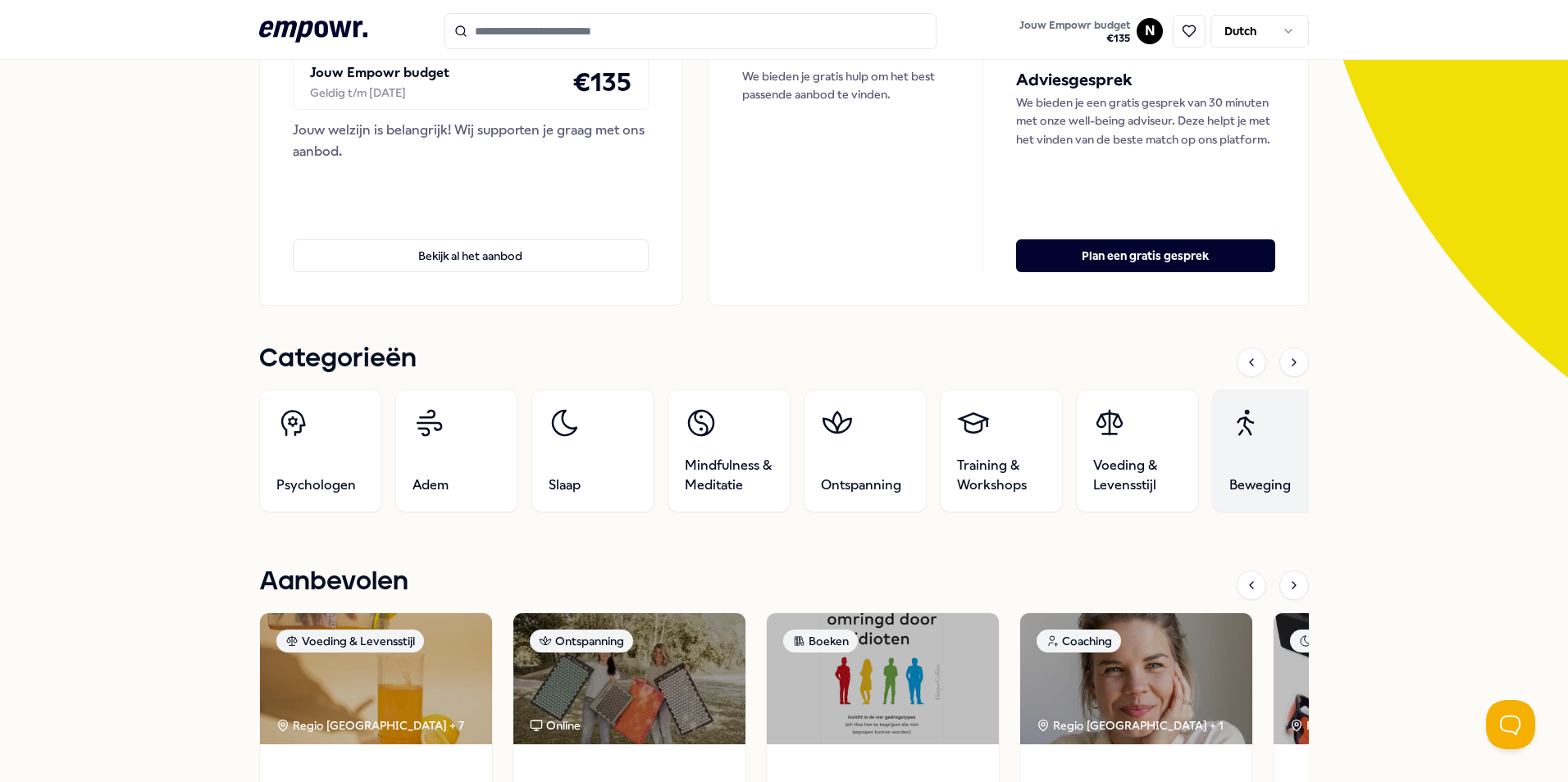
drag, startPoint x: 1277, startPoint y: 364, endPoint x: 1256, endPoint y: 439, distance: 77.9
click at [1256, 439] on link "Beweging" at bounding box center [1273, 451] width 123 height 123
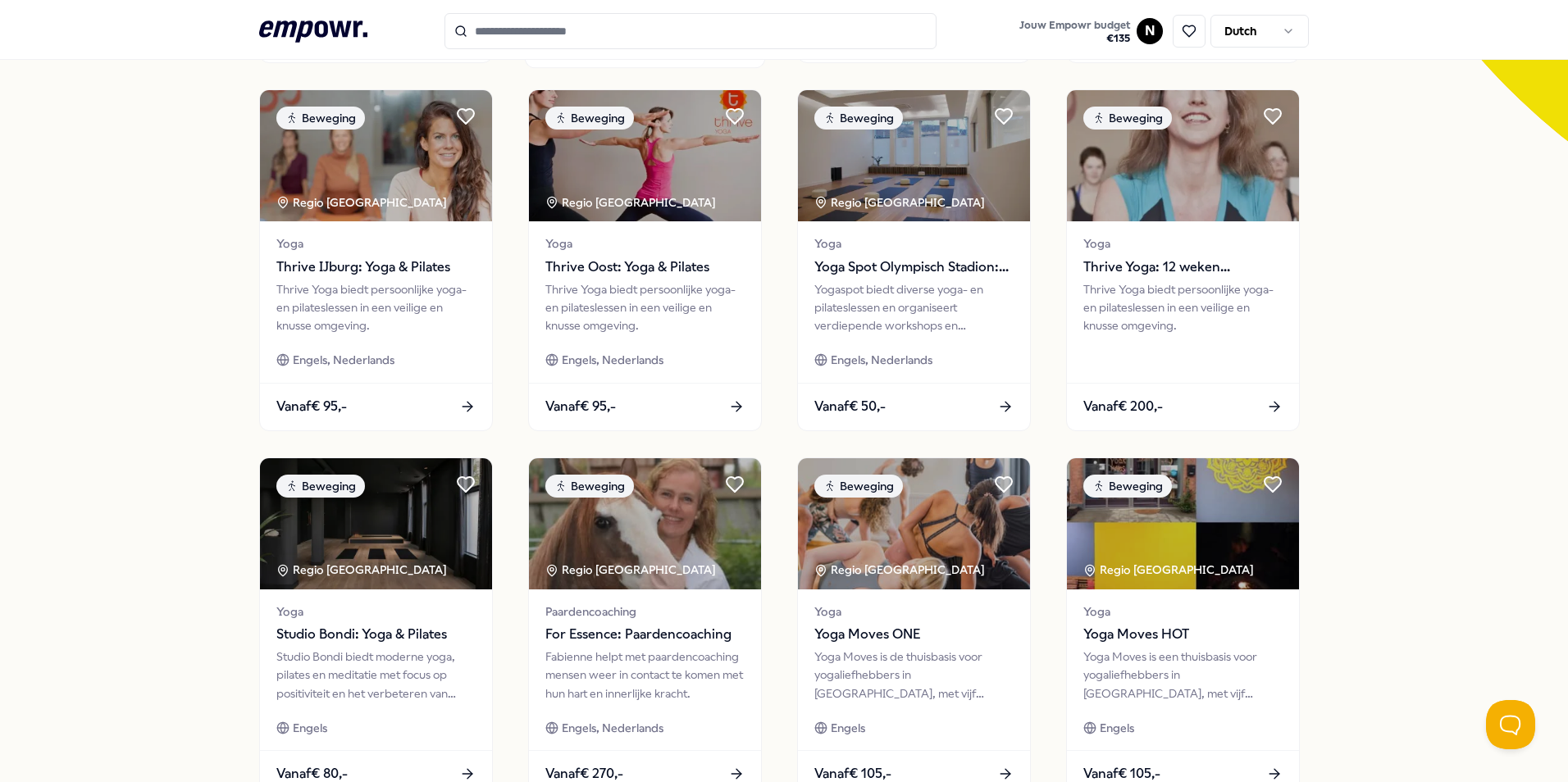
scroll to position [685, 0]
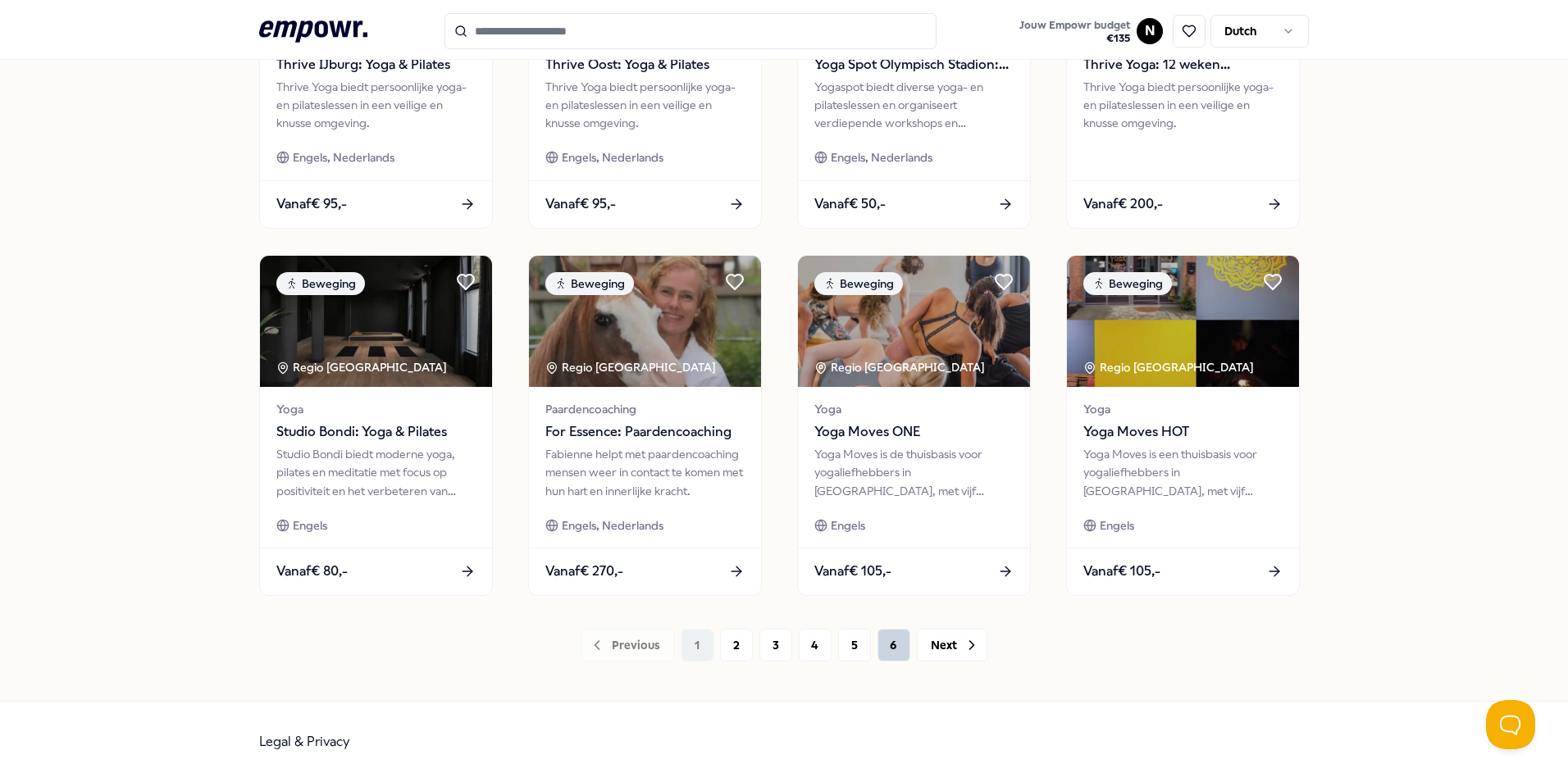
click at [887, 651] on button "6" at bounding box center [894, 645] width 33 height 33
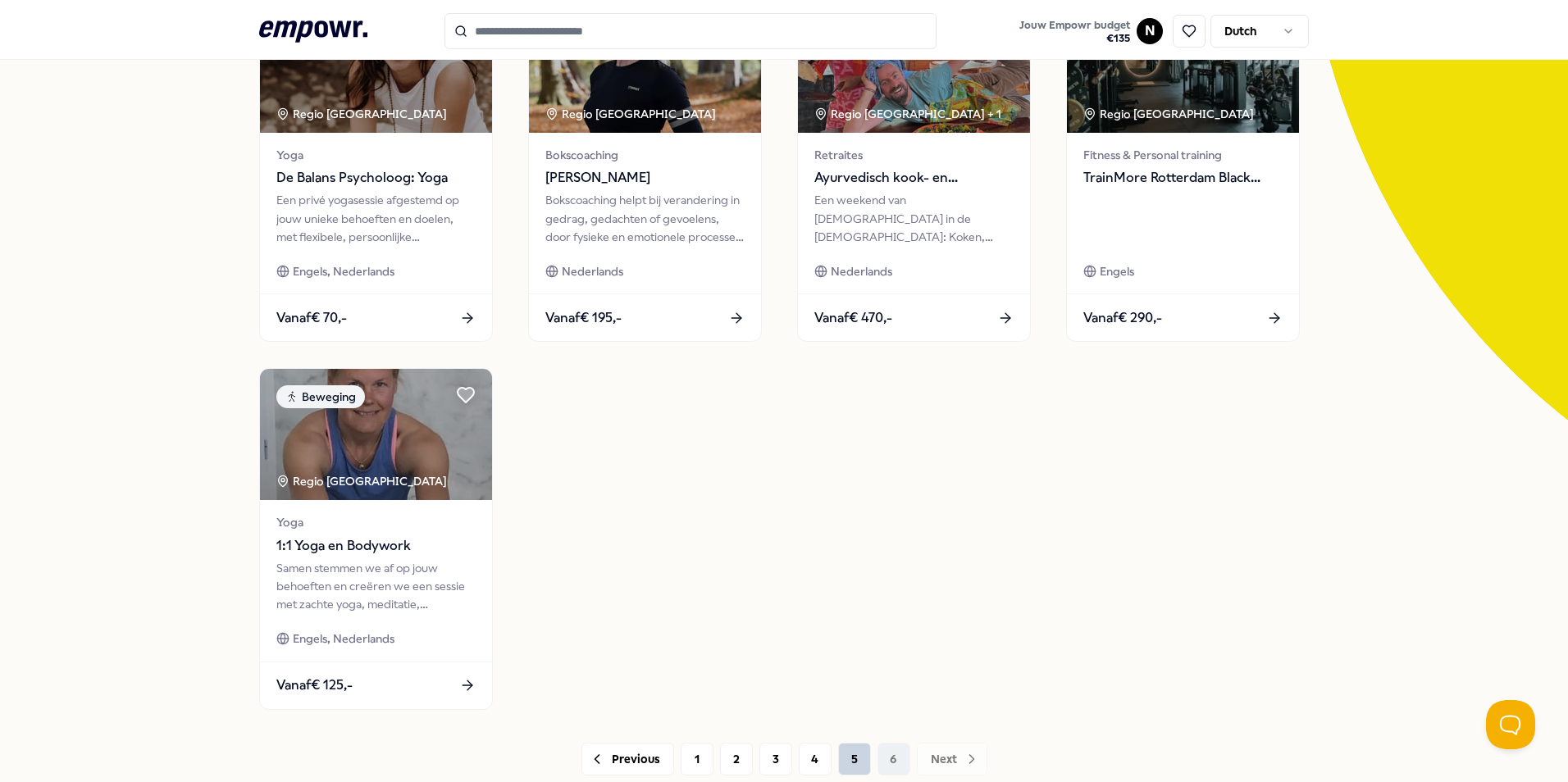
scroll to position [246, 0]
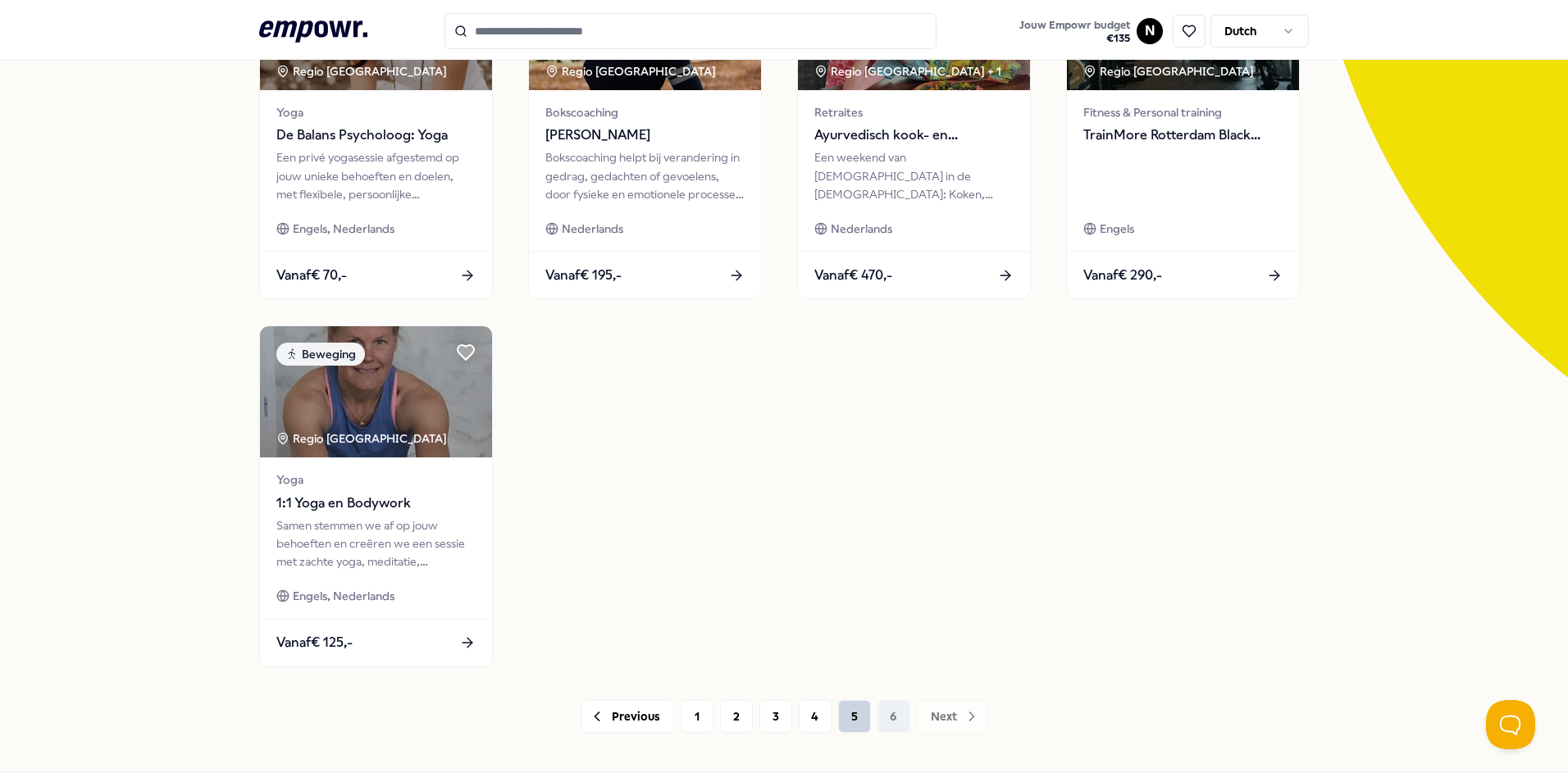
click at [858, 717] on button "5" at bounding box center [854, 716] width 33 height 33
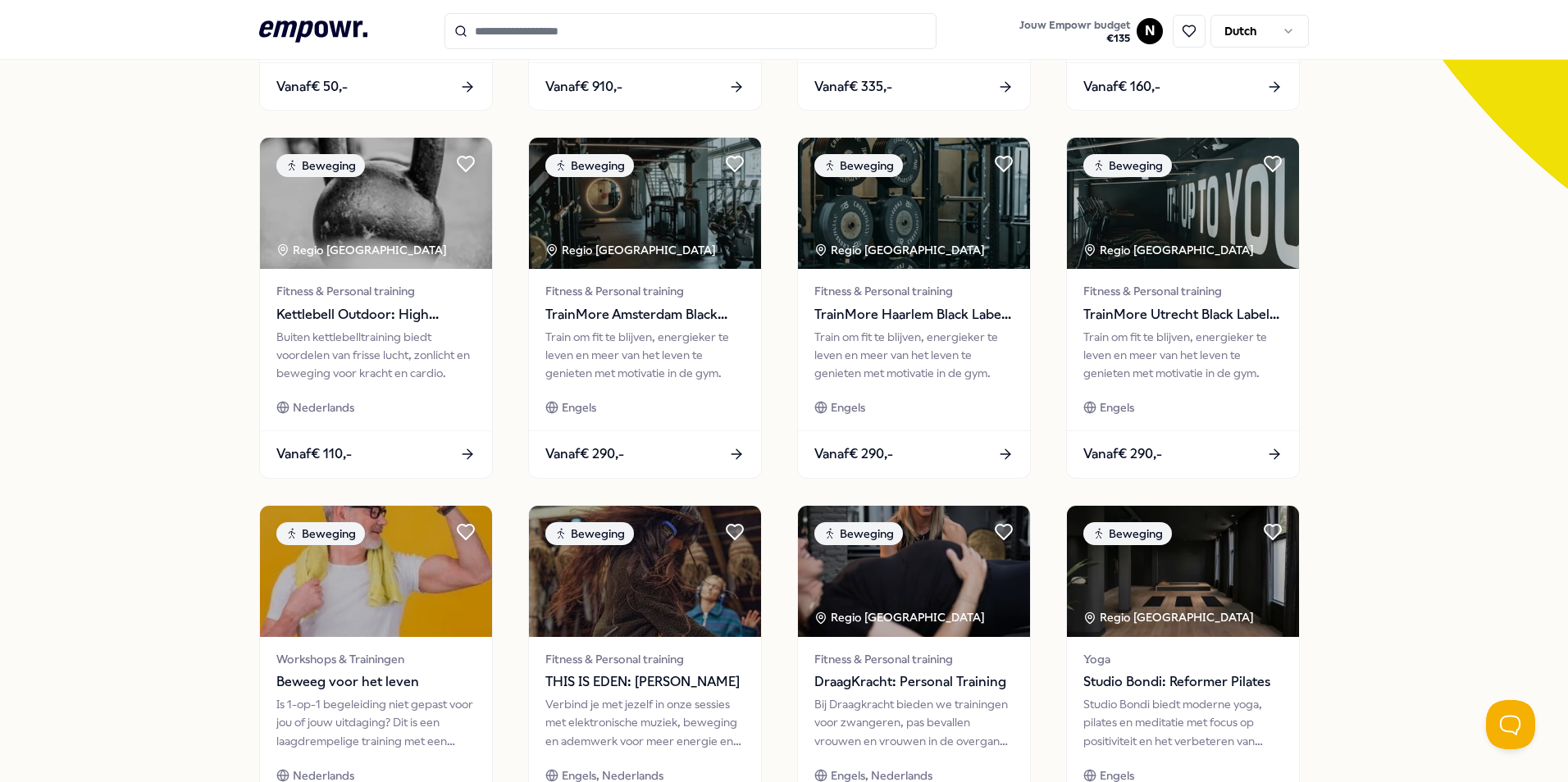
scroll to position [685, 0]
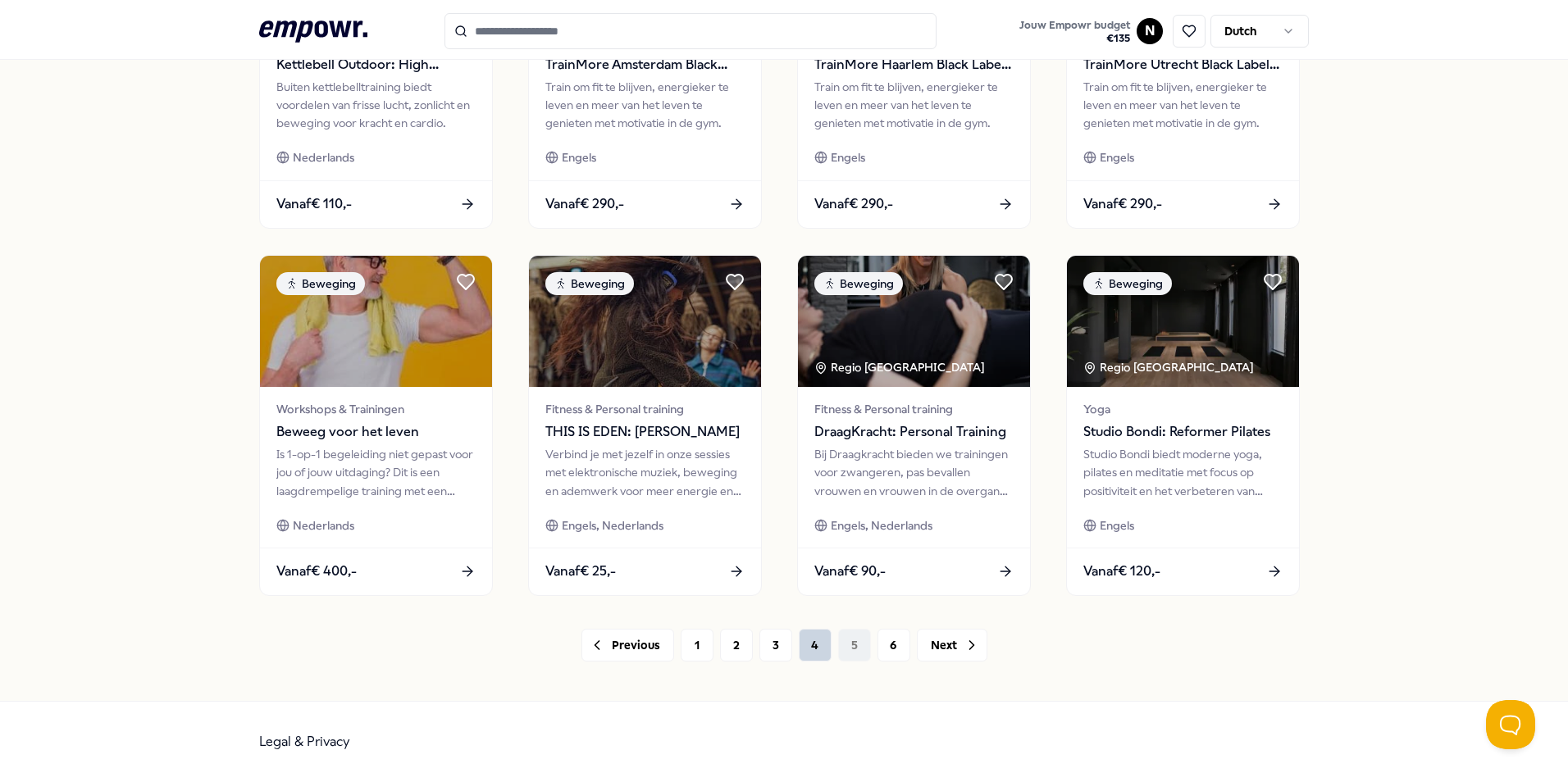
click at [803, 639] on button "4" at bounding box center [815, 645] width 33 height 33
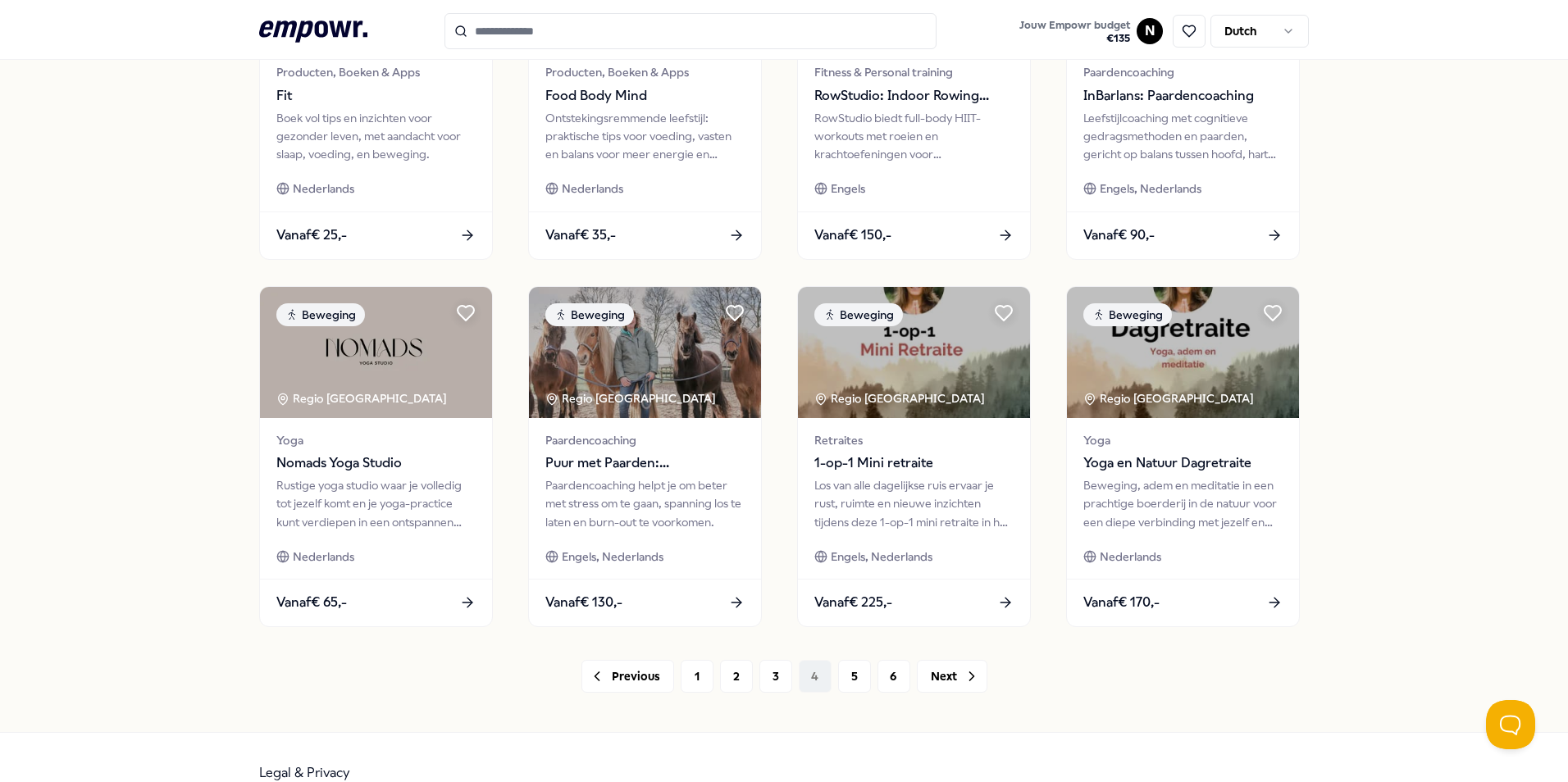
scroll to position [685, 0]
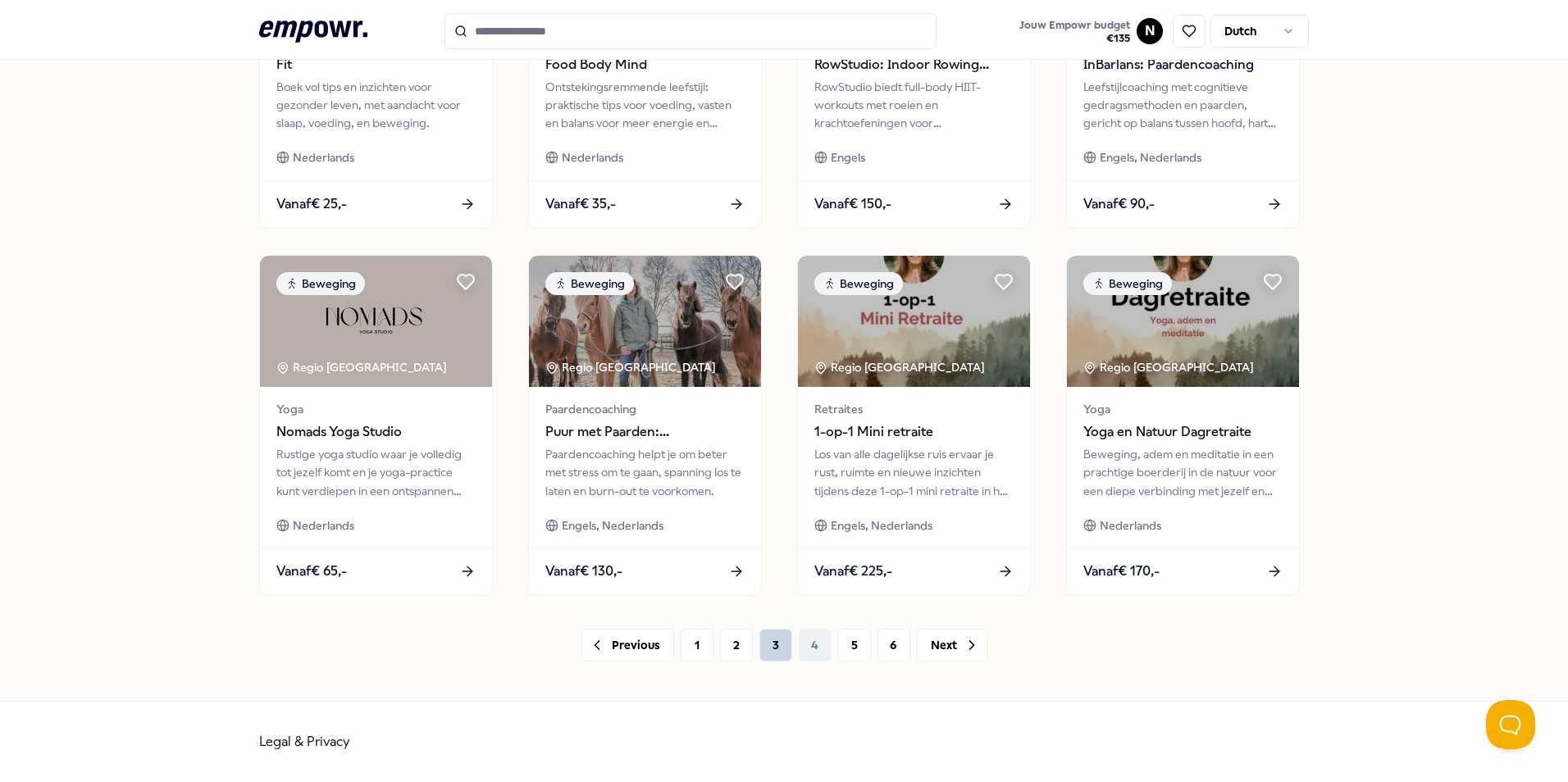
click at [782, 652] on button "3" at bounding box center [775, 645] width 33 height 33
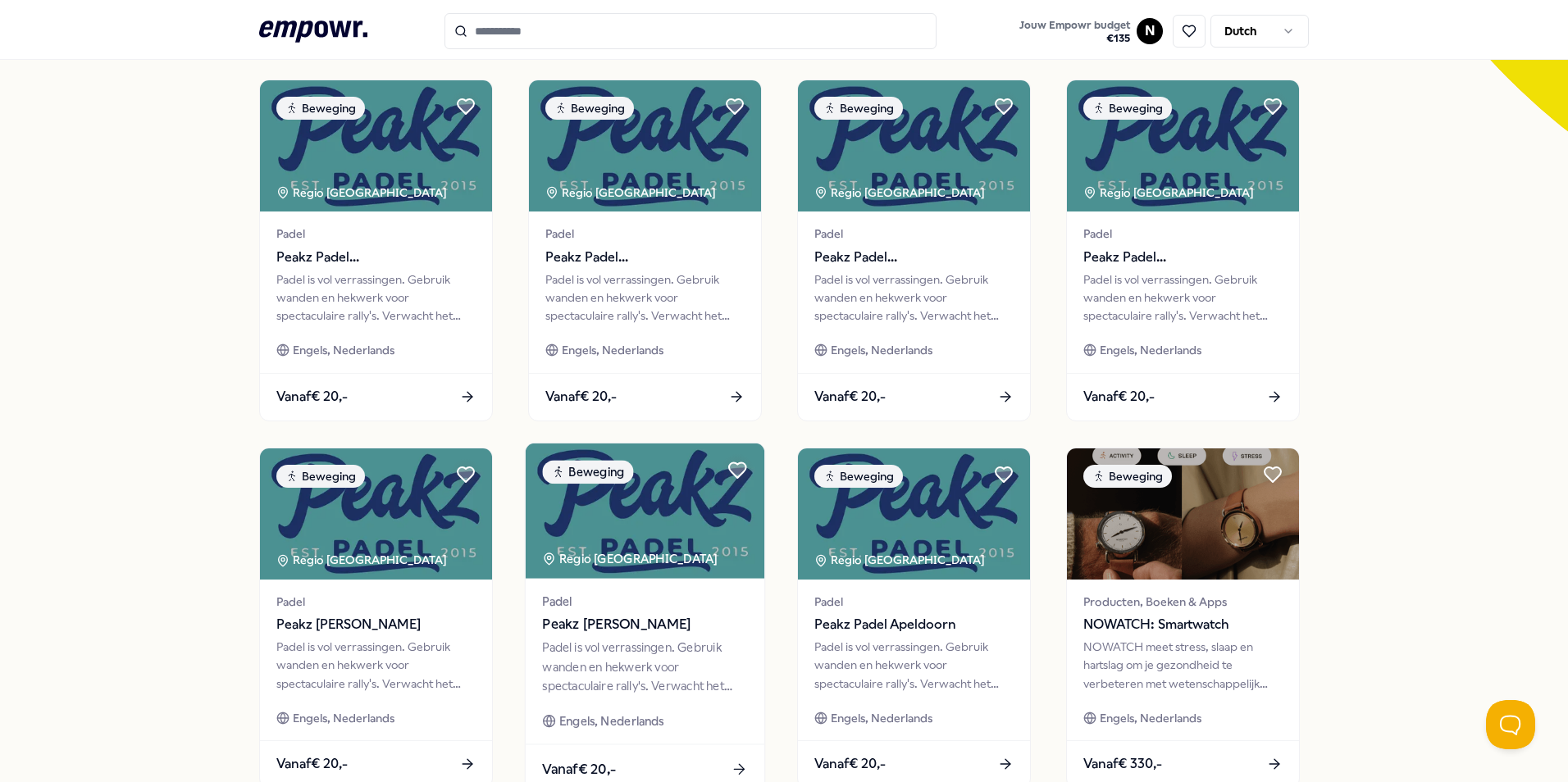
scroll to position [685, 0]
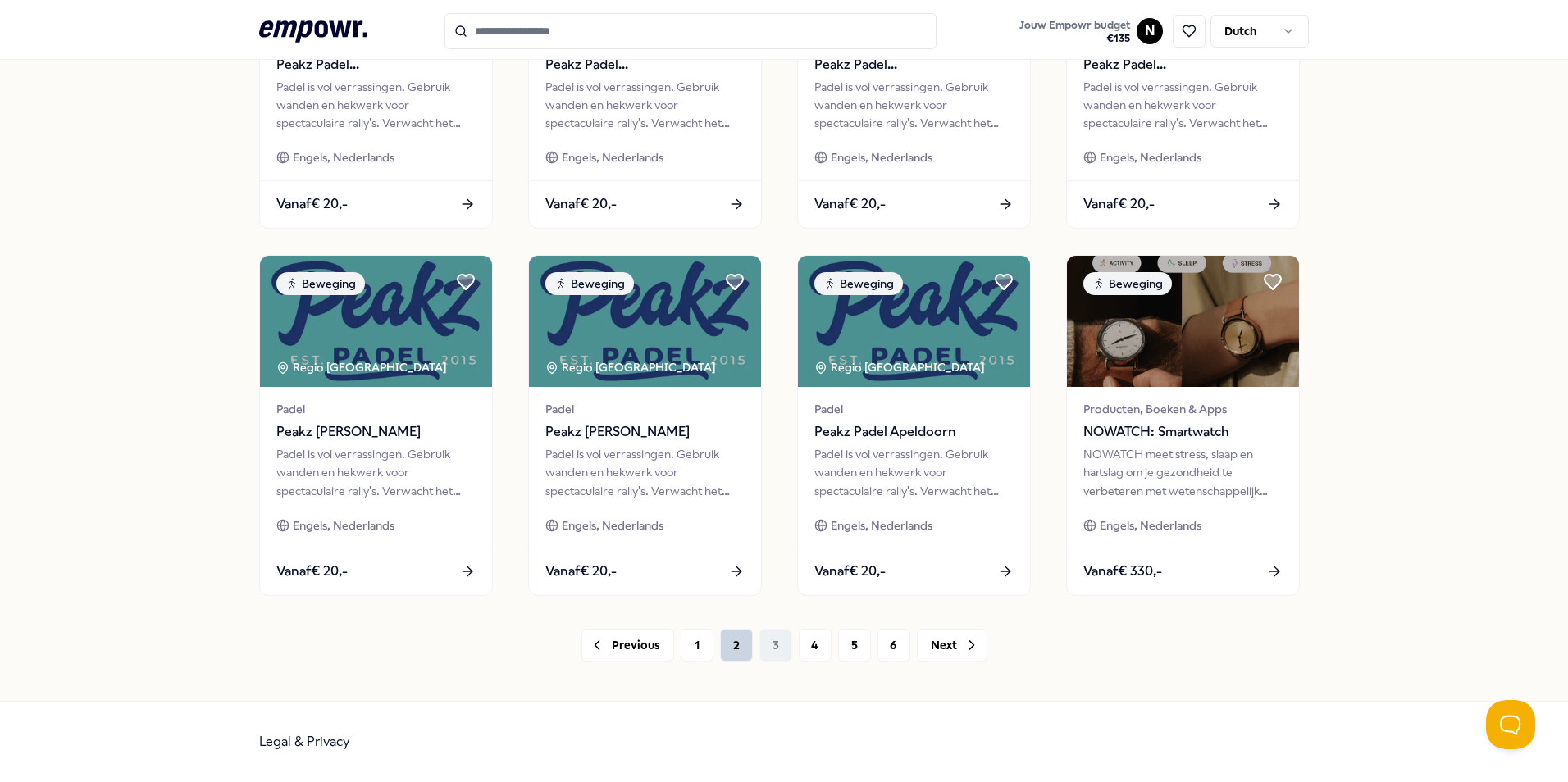
click at [746, 650] on button "2" at bounding box center [736, 645] width 33 height 33
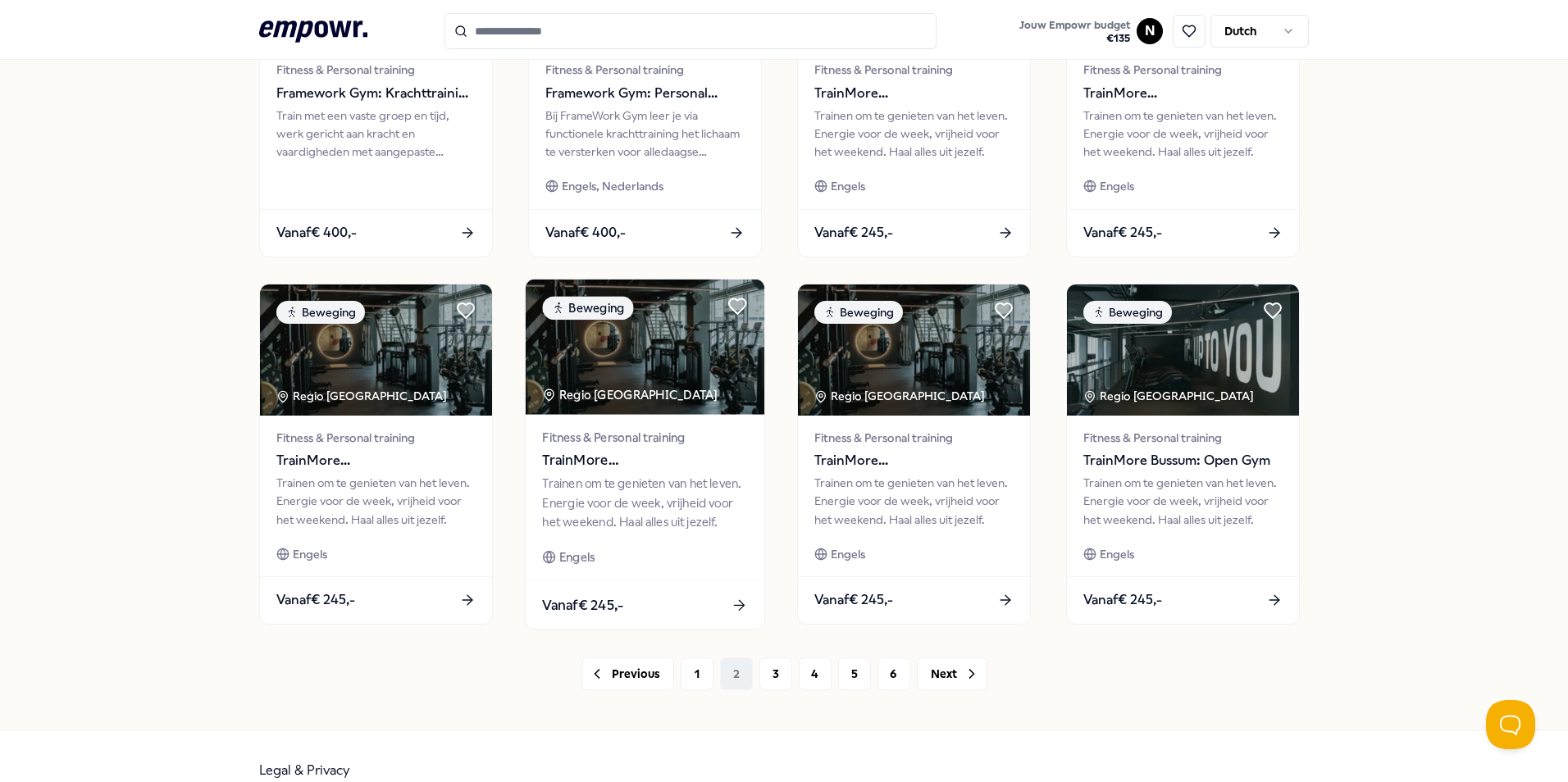
scroll to position [685, 0]
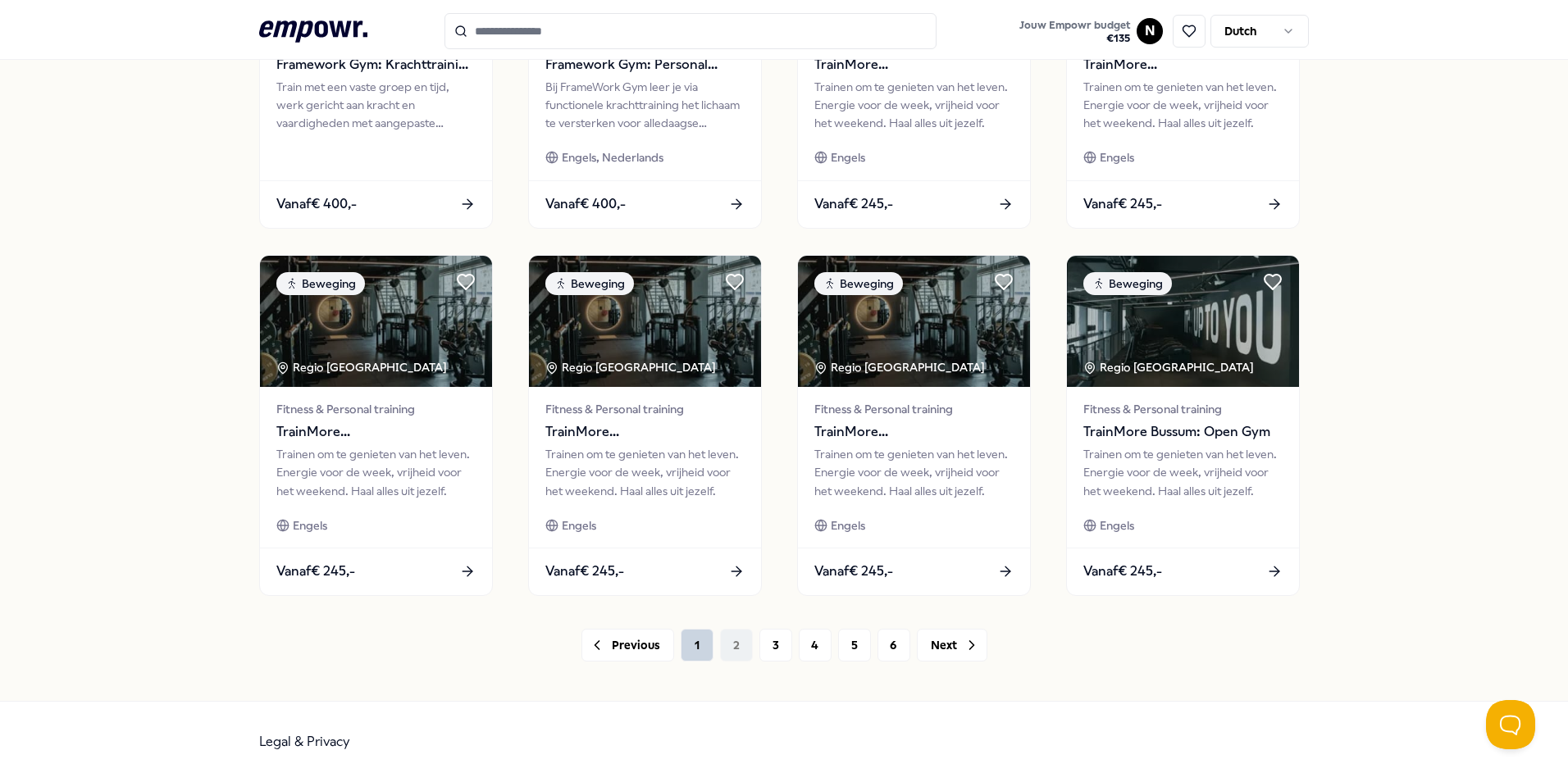
click at [702, 654] on button "1" at bounding box center [696, 645] width 33 height 33
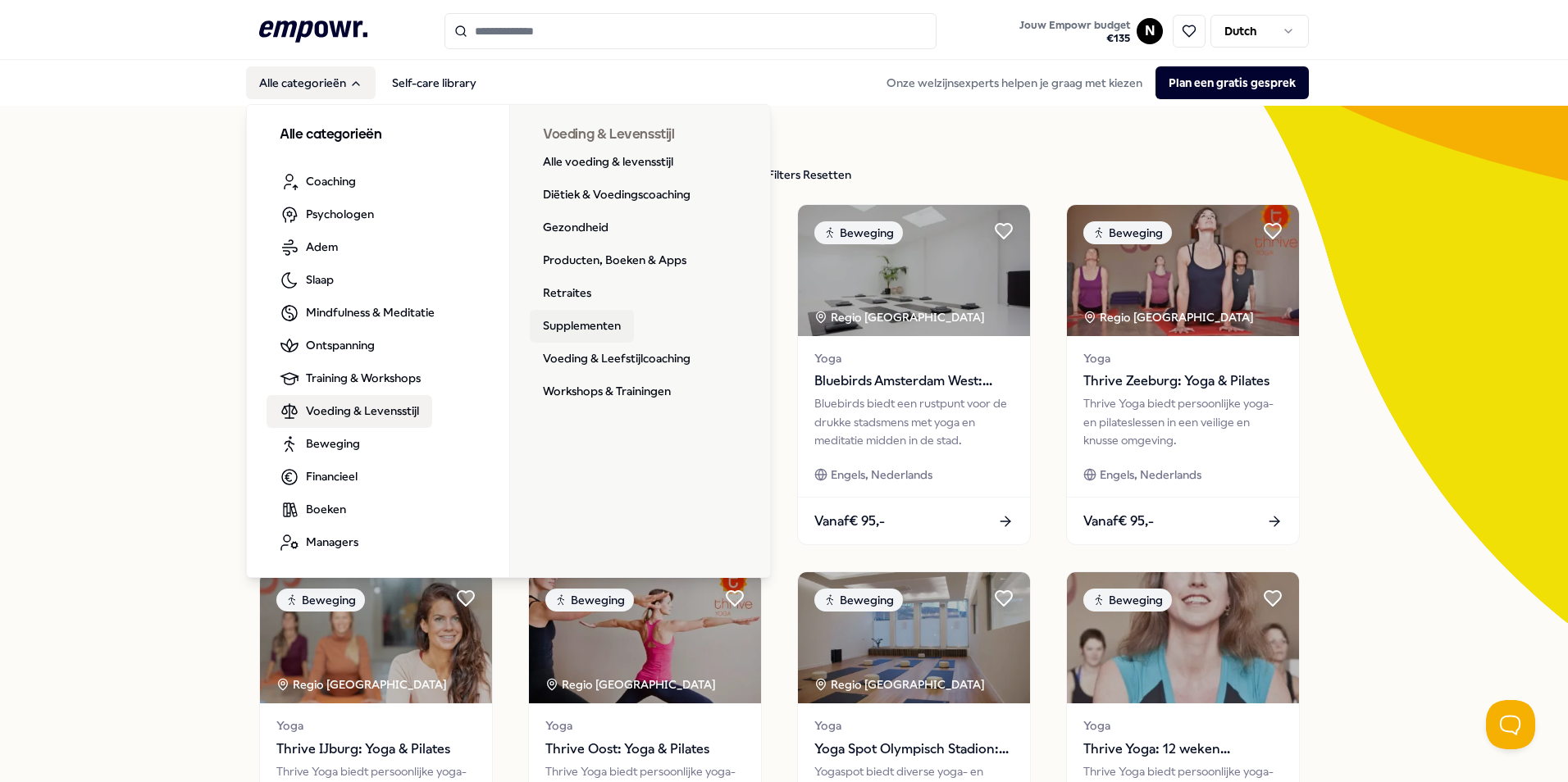
click at [610, 318] on link "Supplementen" at bounding box center [582, 326] width 105 height 33
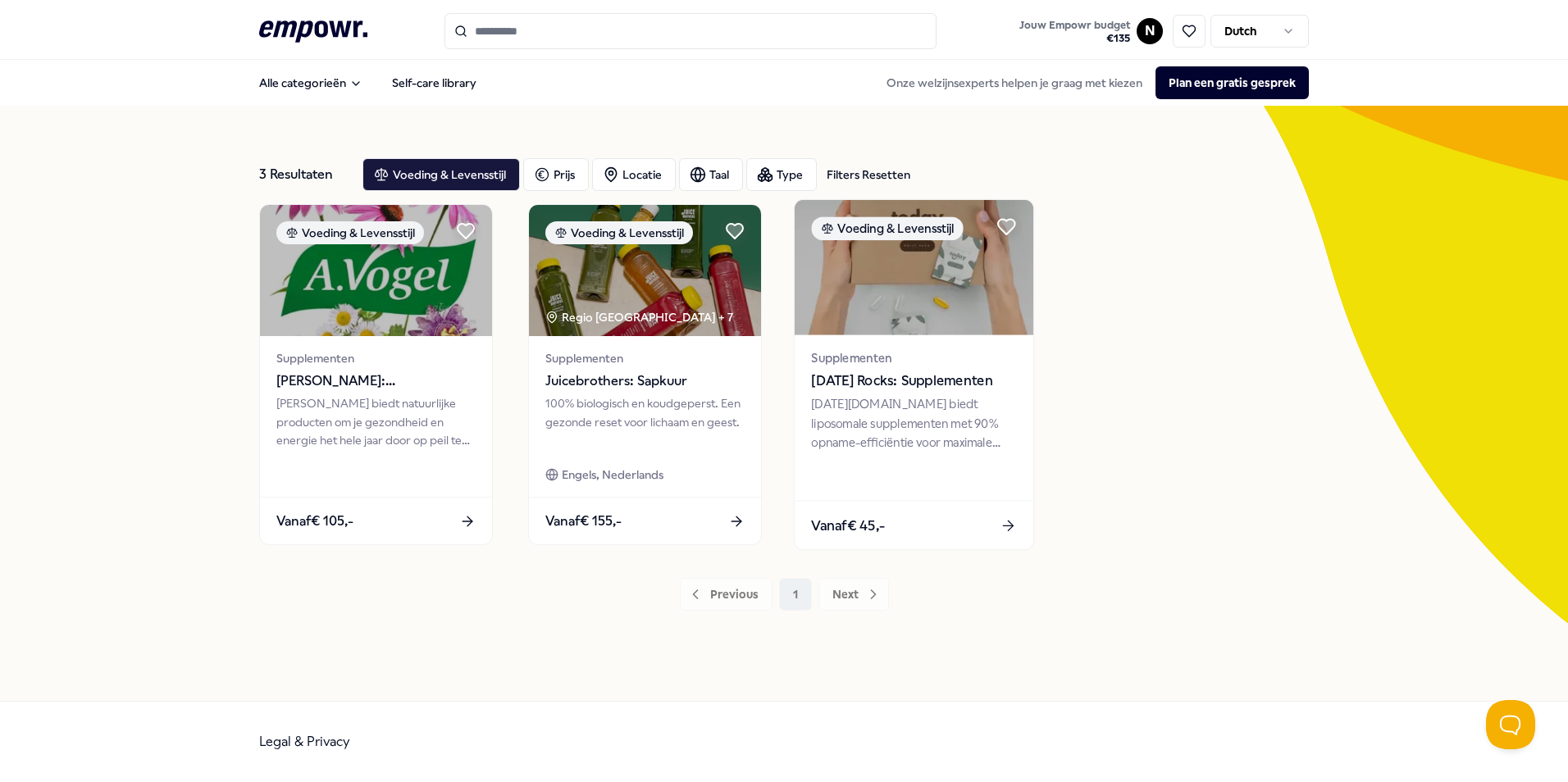
click at [823, 406] on div "[DATE][DOMAIN_NAME] biedt liposomale supplementen met 90% opname-efficiëntie vo…" at bounding box center [913, 423] width 205 height 57
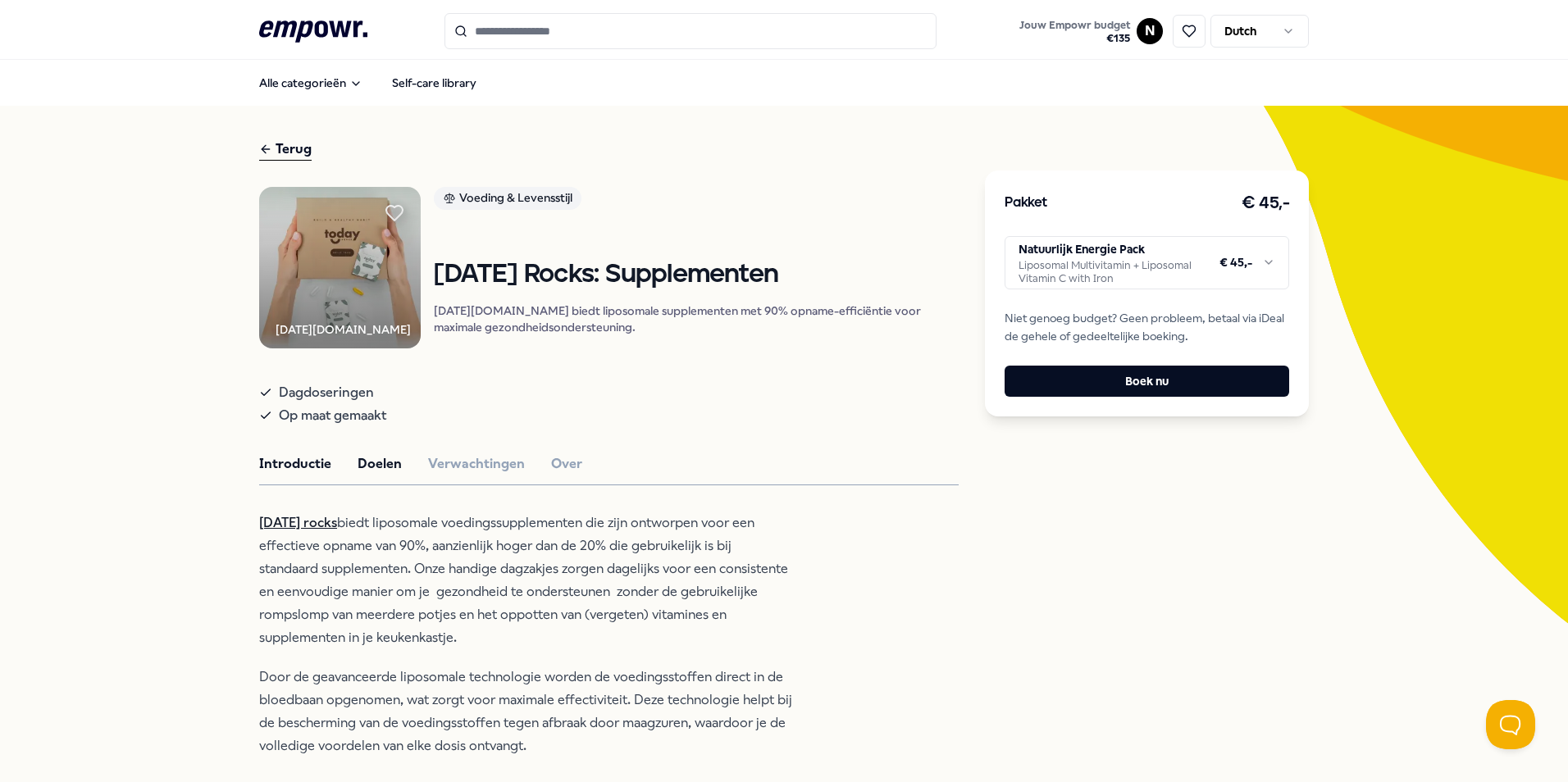
click at [370, 473] on button "Doelen" at bounding box center [380, 464] width 44 height 21
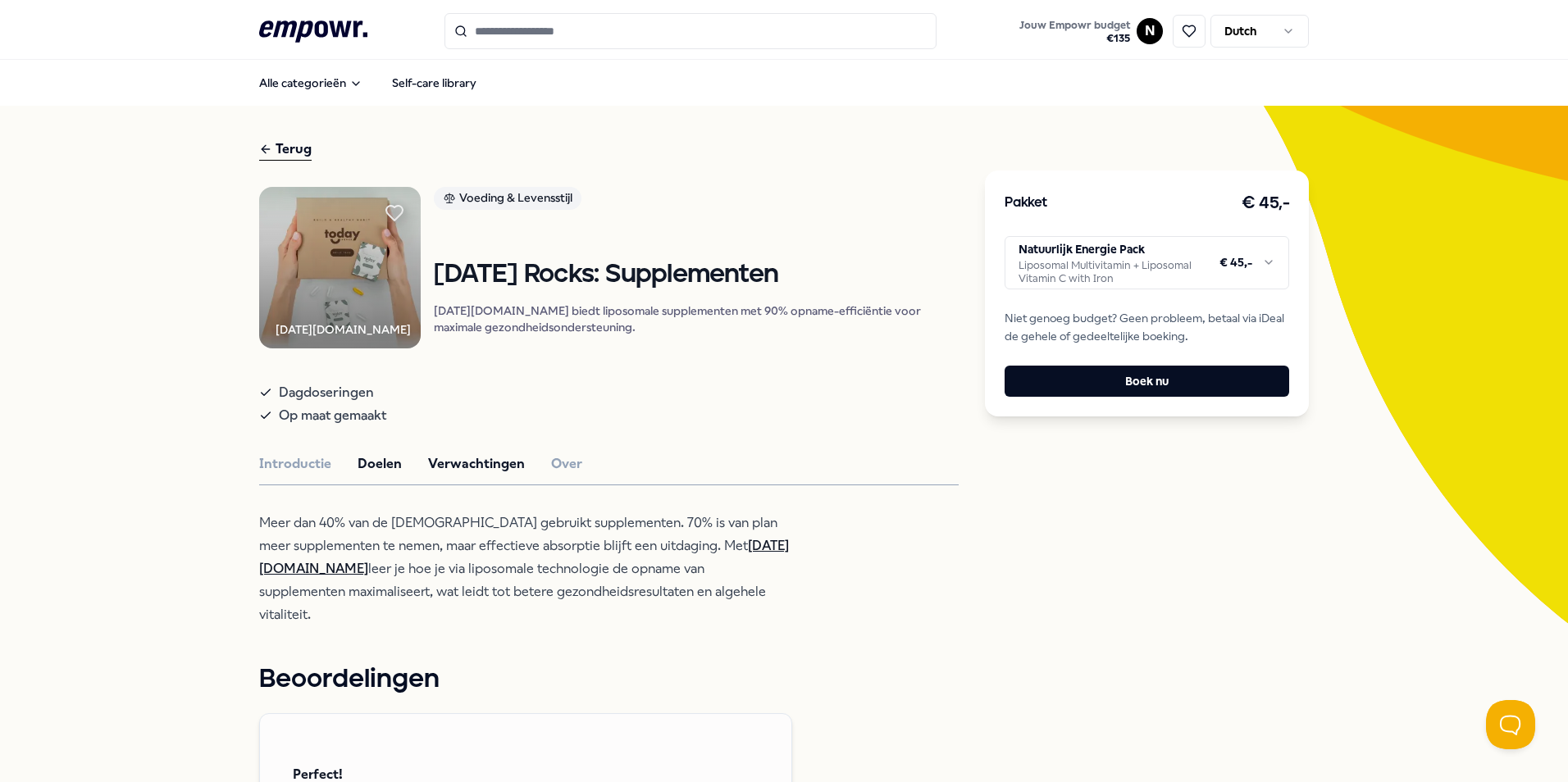
click at [446, 471] on button "Verwachtingen" at bounding box center [476, 464] width 97 height 21
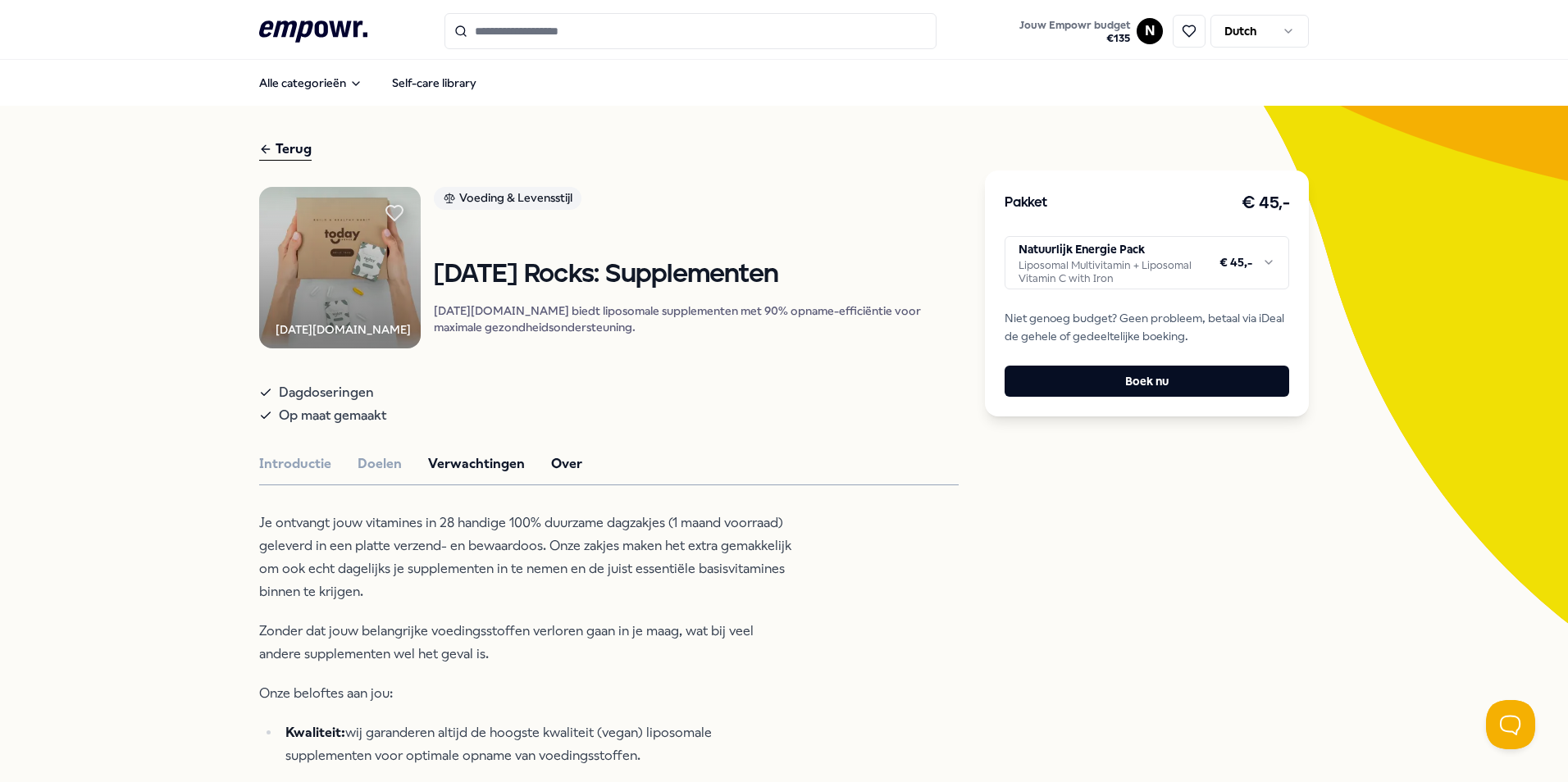
click at [551, 472] on button "Over" at bounding box center [566, 464] width 31 height 21
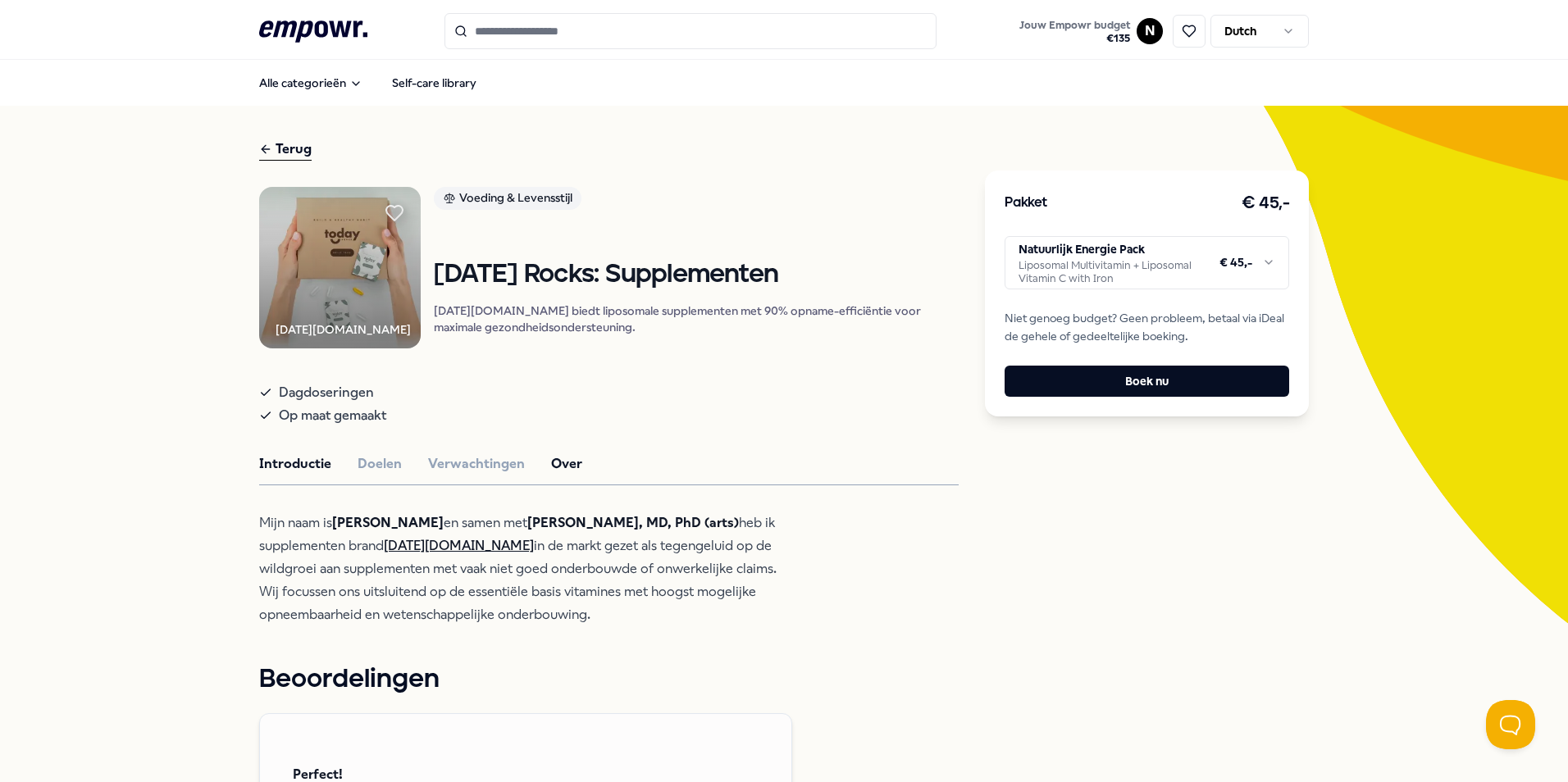
click at [288, 475] on button "Introductie" at bounding box center [295, 464] width 72 height 21
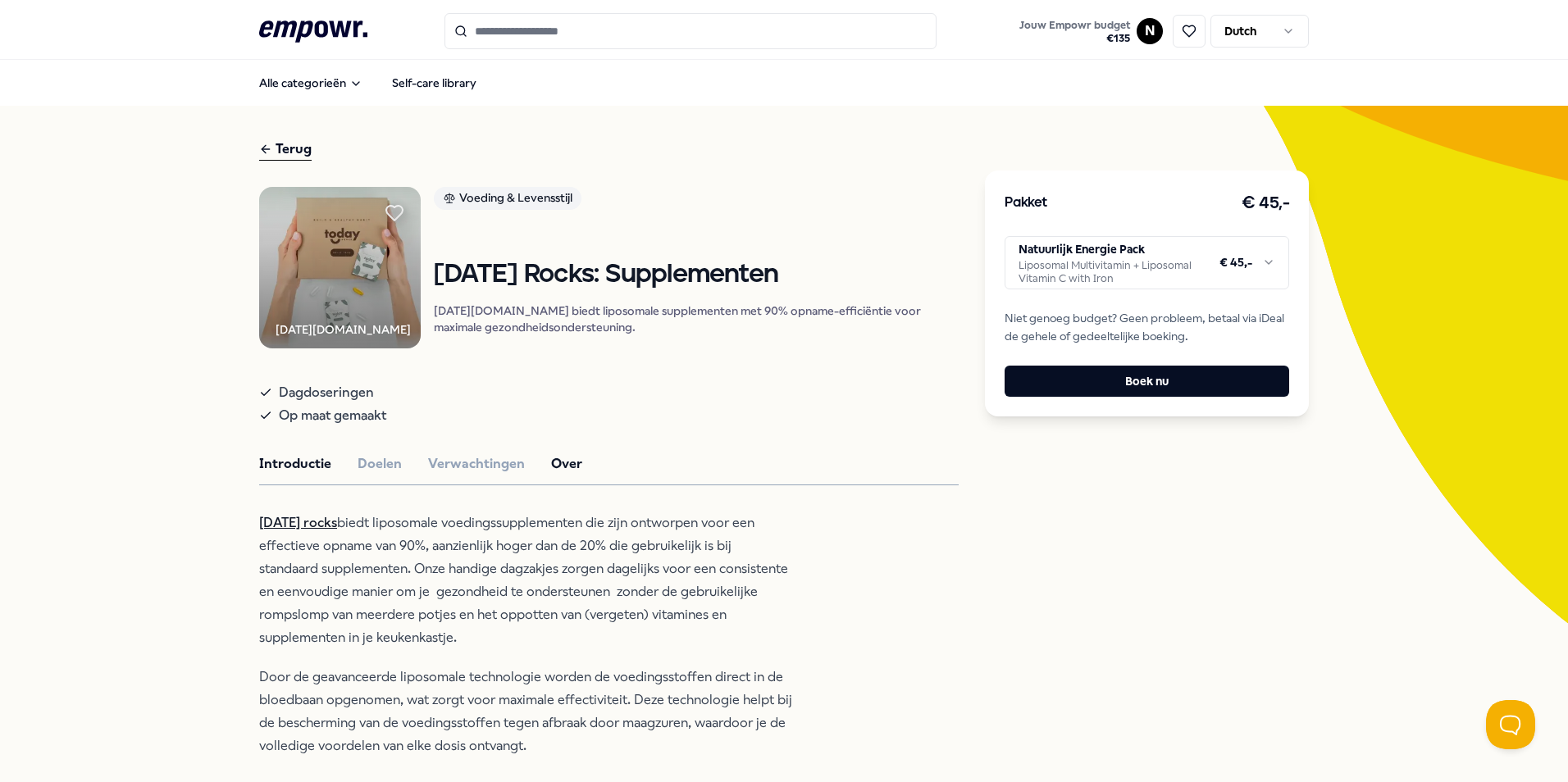
click at [555, 475] on button "Over" at bounding box center [566, 464] width 31 height 21
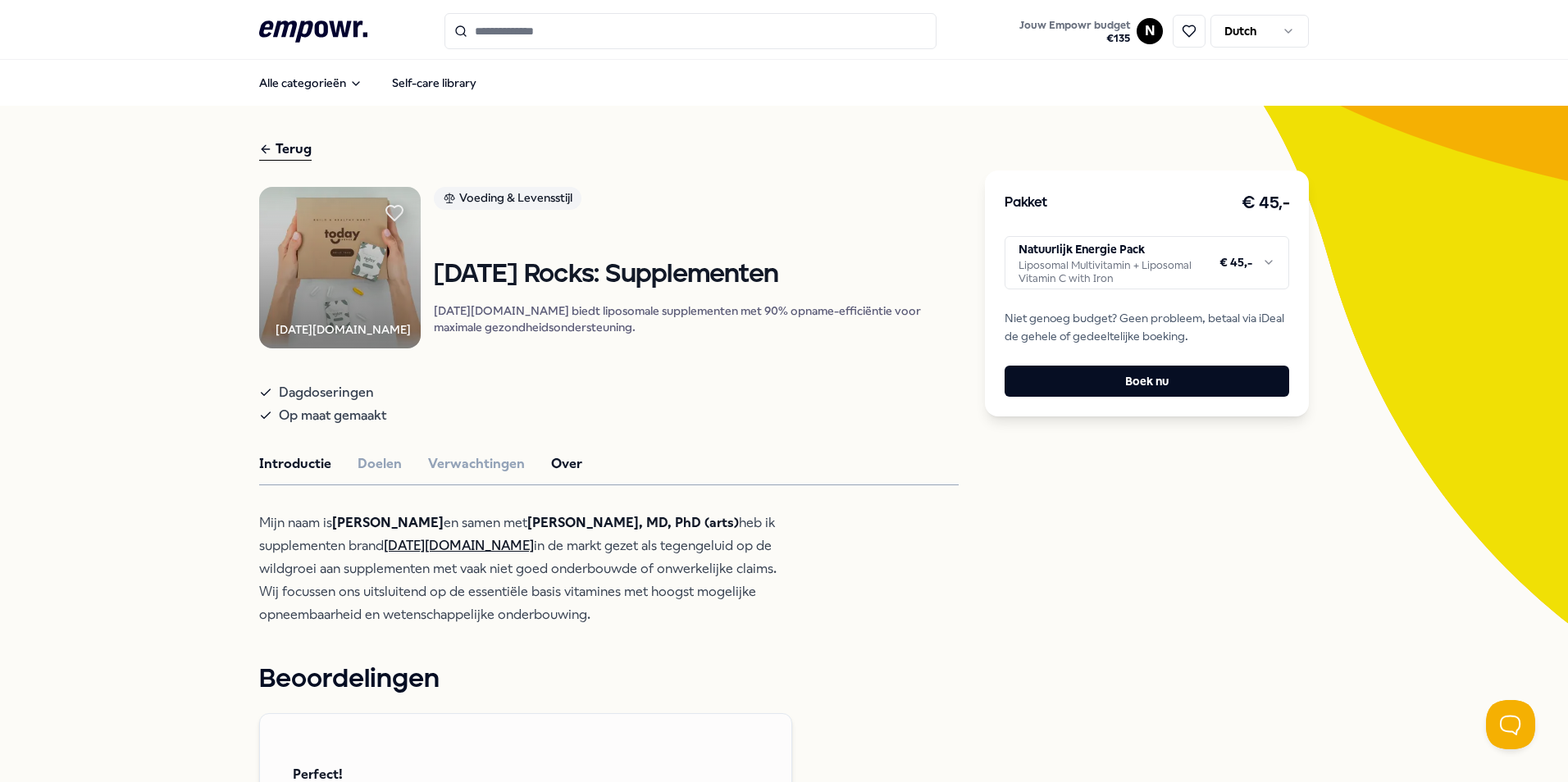
click at [268, 470] on button "Introductie" at bounding box center [295, 464] width 72 height 21
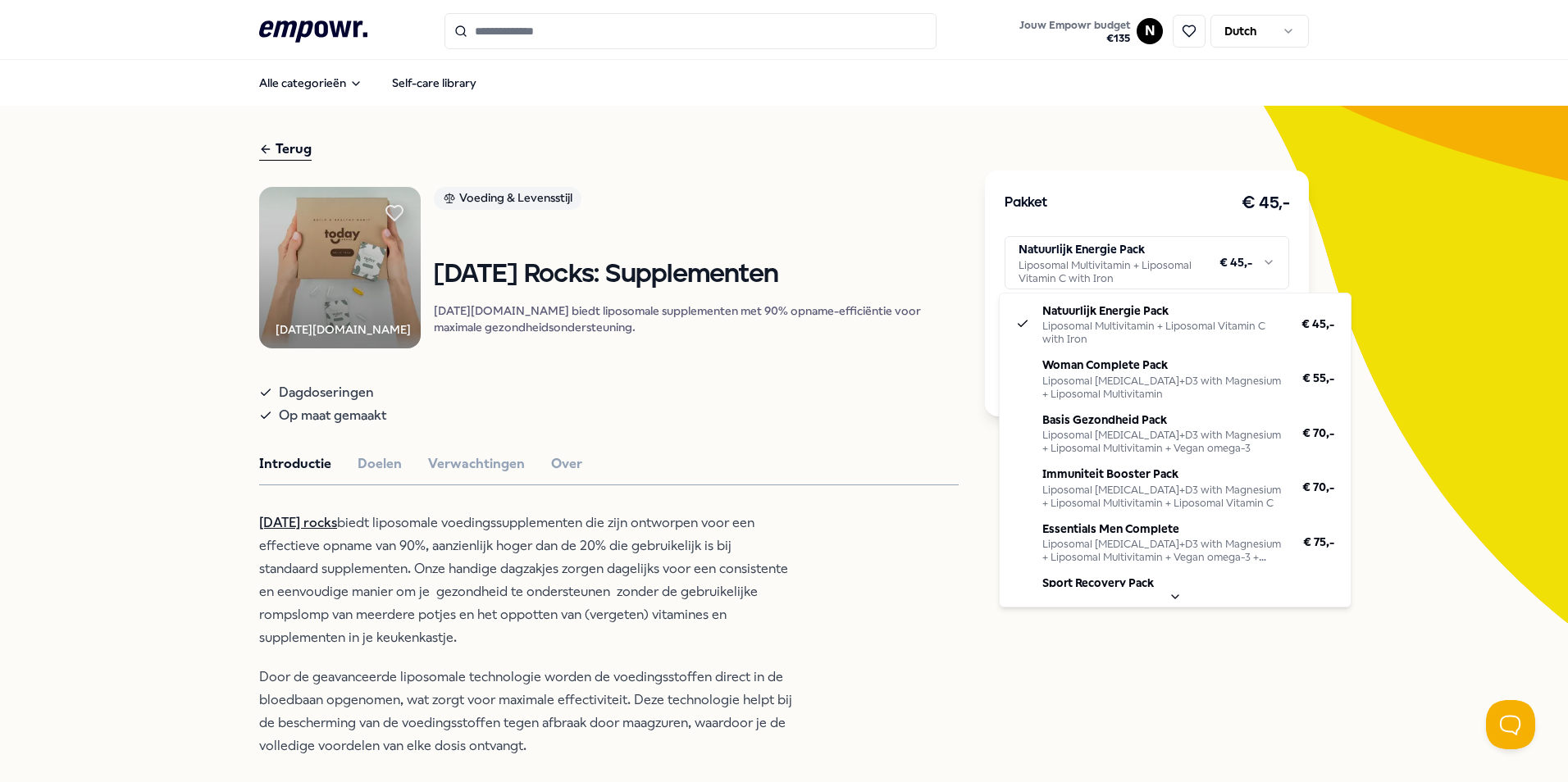
click at [1250, 252] on html ".empowr-logo_svg__cls-1{fill:#03032f} Jouw Empowr budget € 135 N Dutch Alle cat…" at bounding box center [784, 391] width 1568 height 782
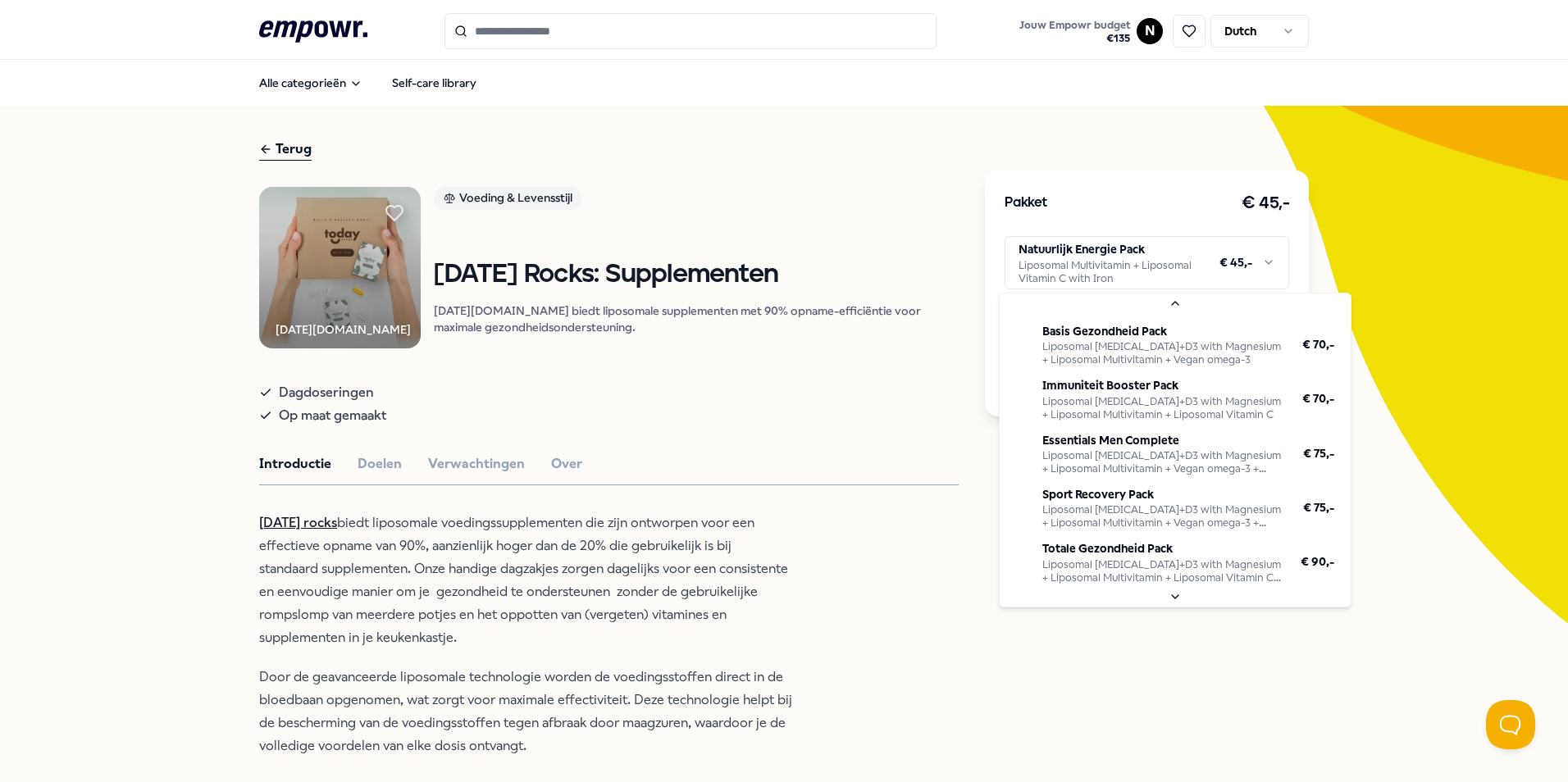
scroll to position [149, 0]
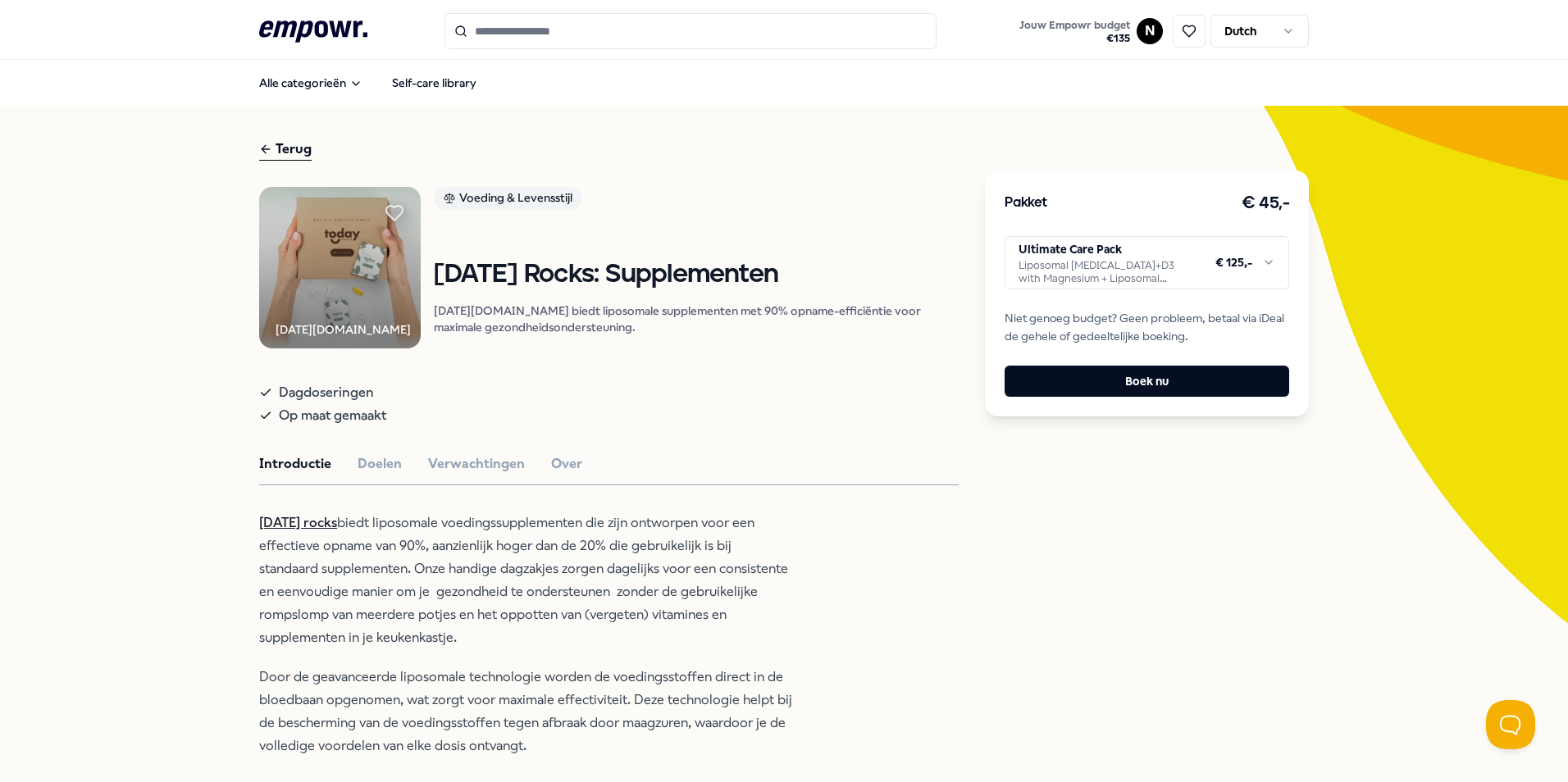
click at [1095, 252] on html ".empowr-logo_svg__cls-1{fill:#03032f} Jouw Empowr budget € 135 N Dutch Alle cat…" at bounding box center [784, 391] width 1568 height 782
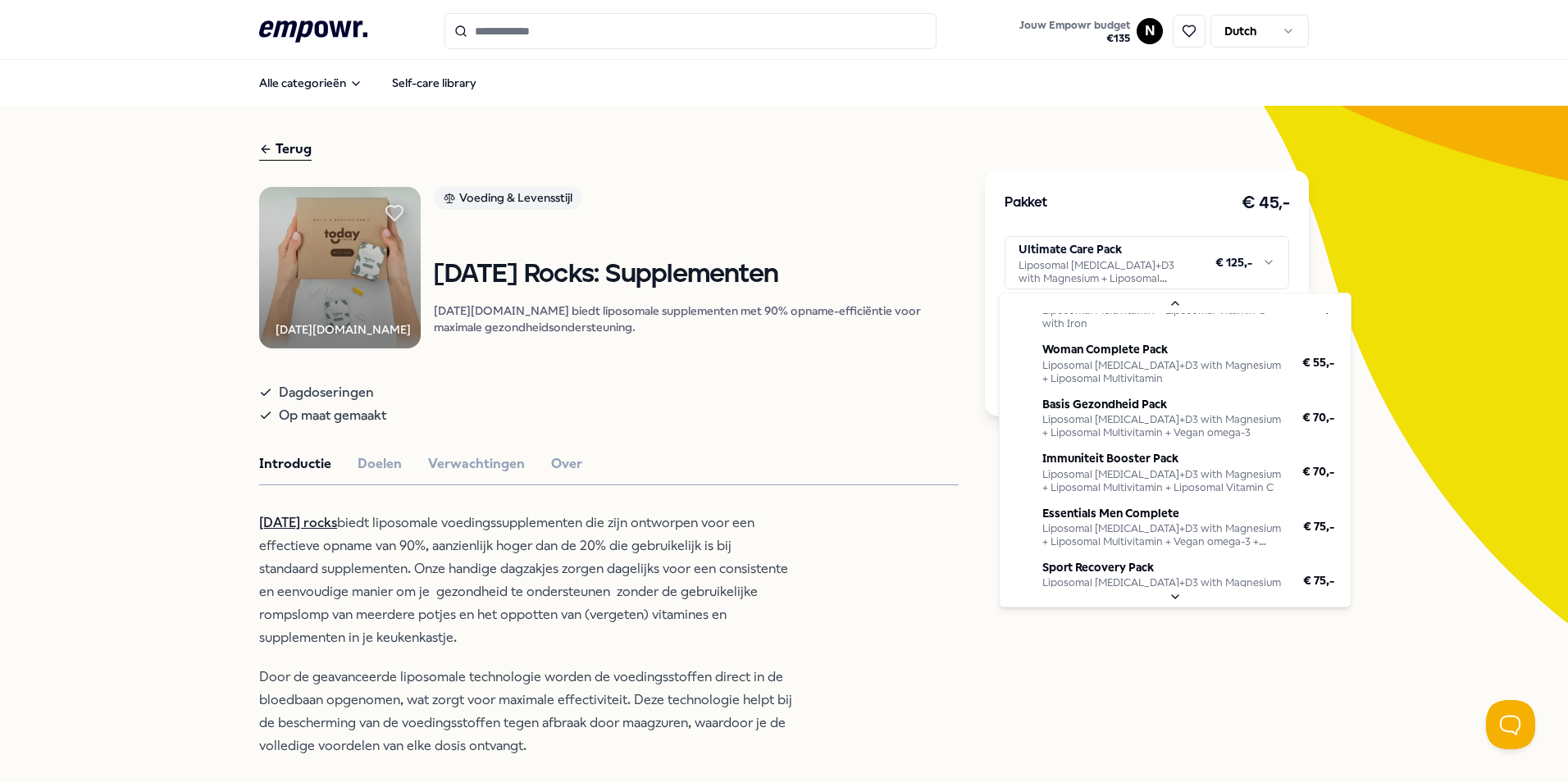
scroll to position [0, 0]
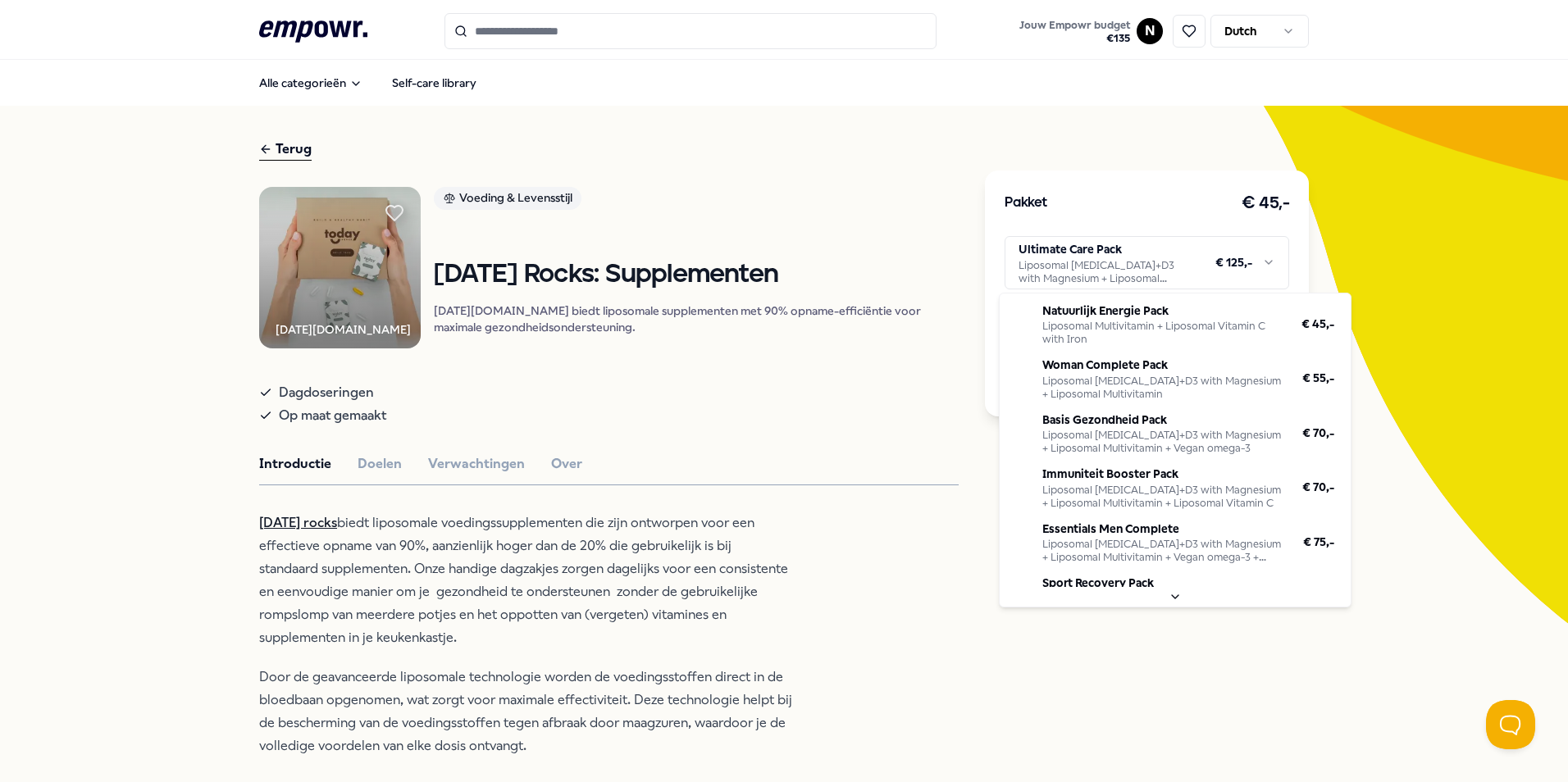
drag, startPoint x: 1053, startPoint y: 436, endPoint x: 1090, endPoint y: 550, distance: 119.9
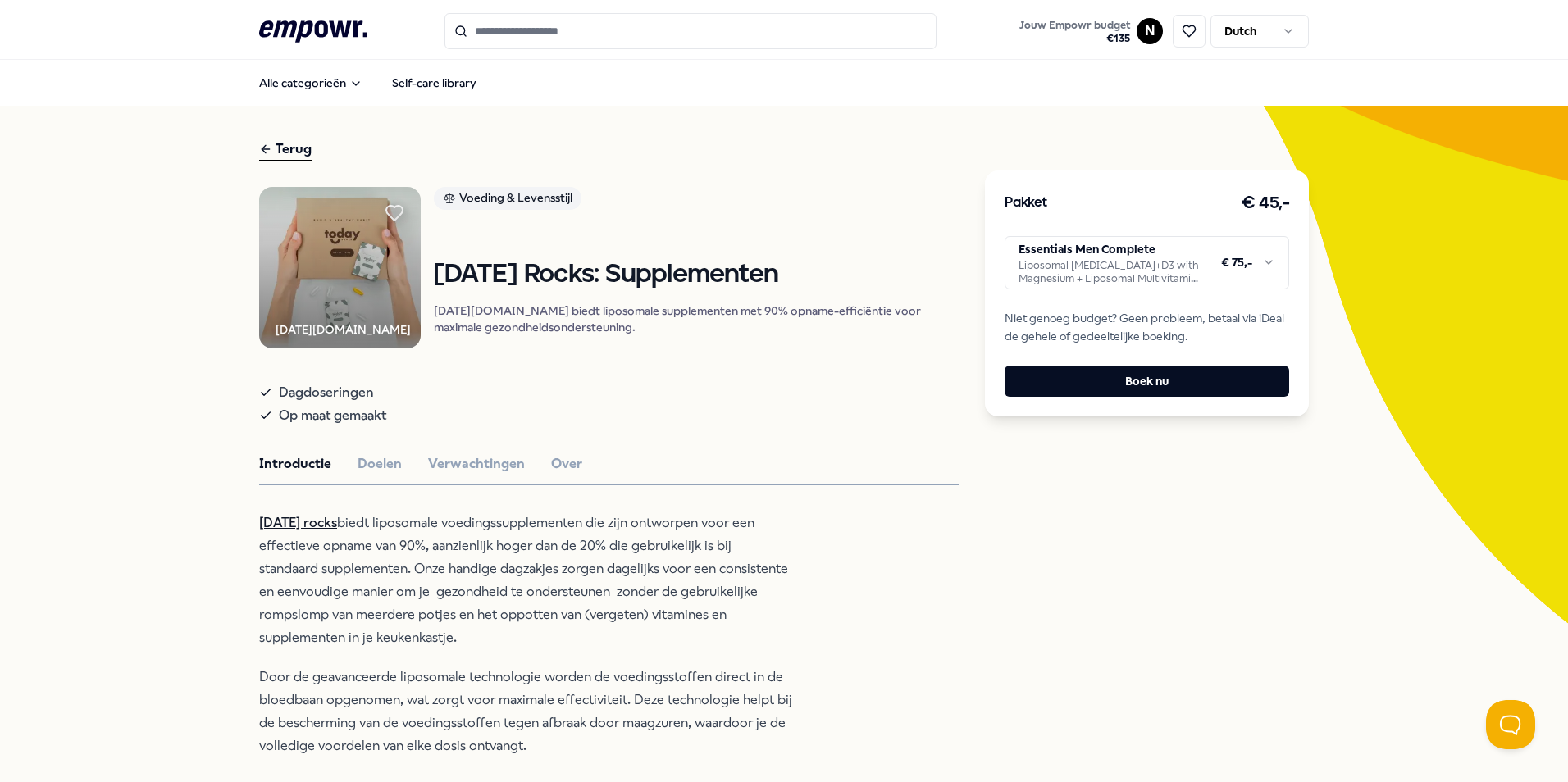
click at [1168, 315] on span "Niet genoeg budget? Geen probleem, betaal via iDeal de gehele of gedeeltelijke …" at bounding box center [1146, 328] width 284 height 37
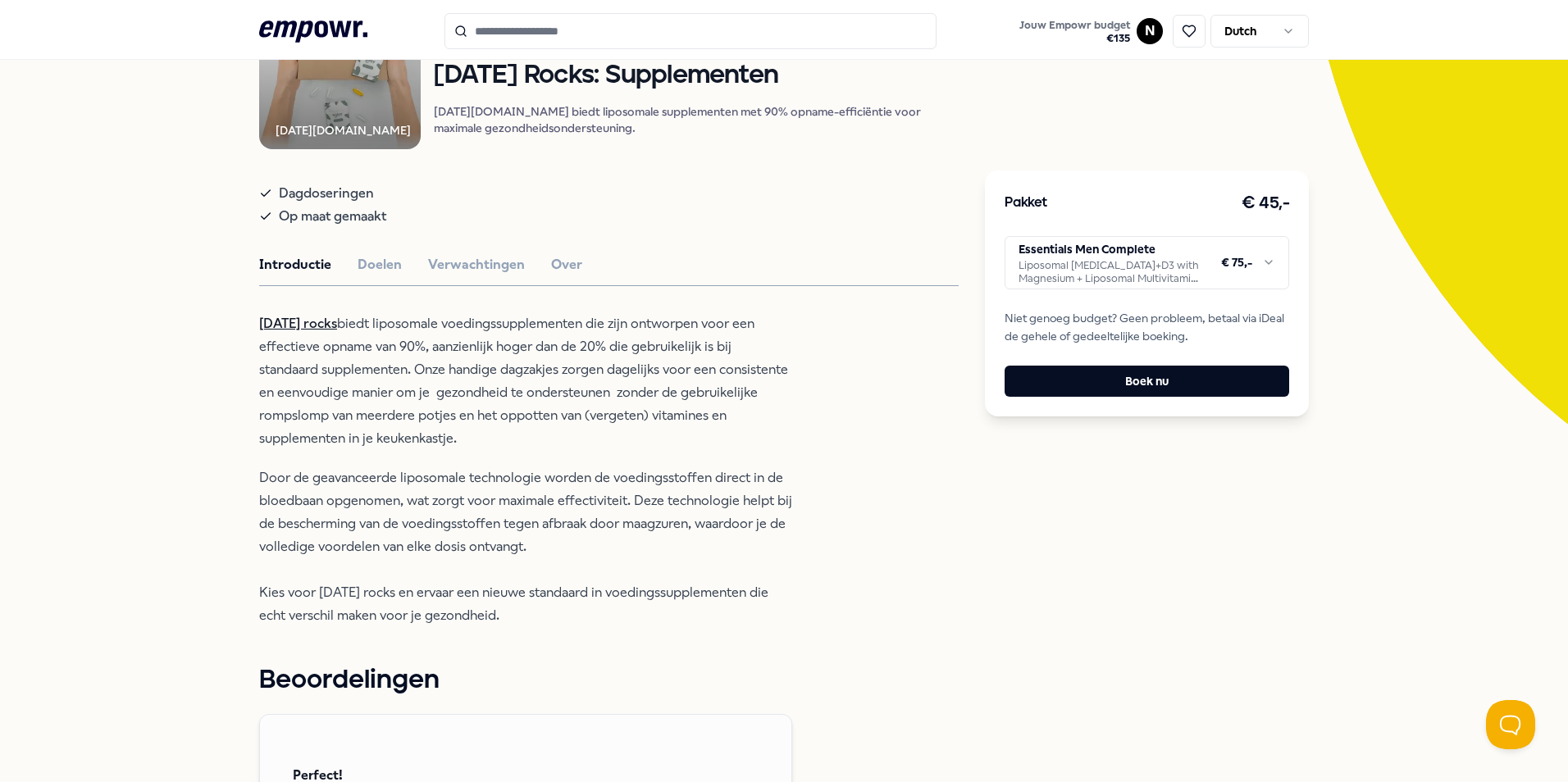
scroll to position [246, 0]
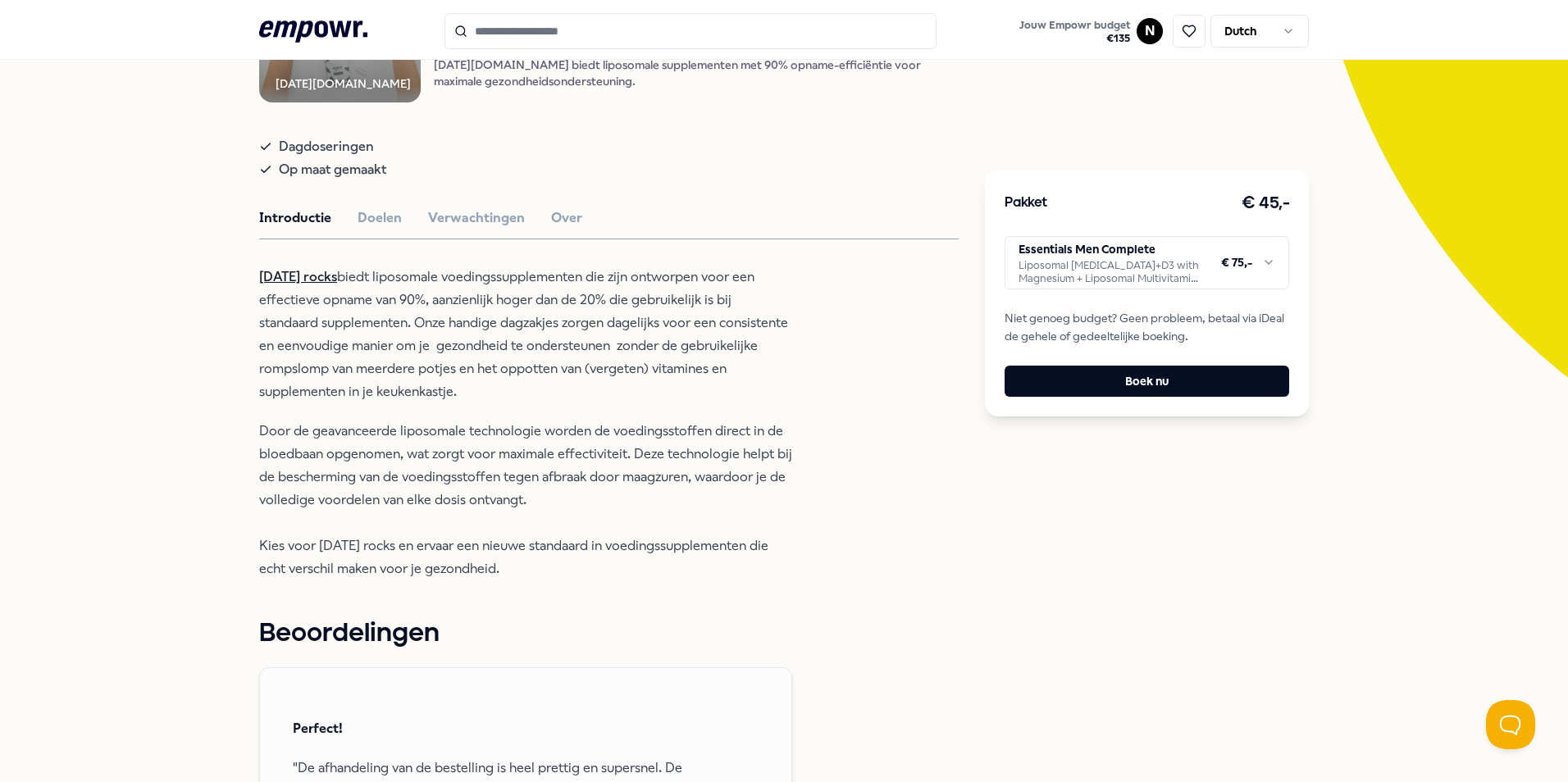
click at [1273, 259] on html ".empowr-logo_svg__cls-1{fill:#03032f} Jouw Empowr budget € 135 N Dutch Alle cat…" at bounding box center [784, 391] width 1568 height 782
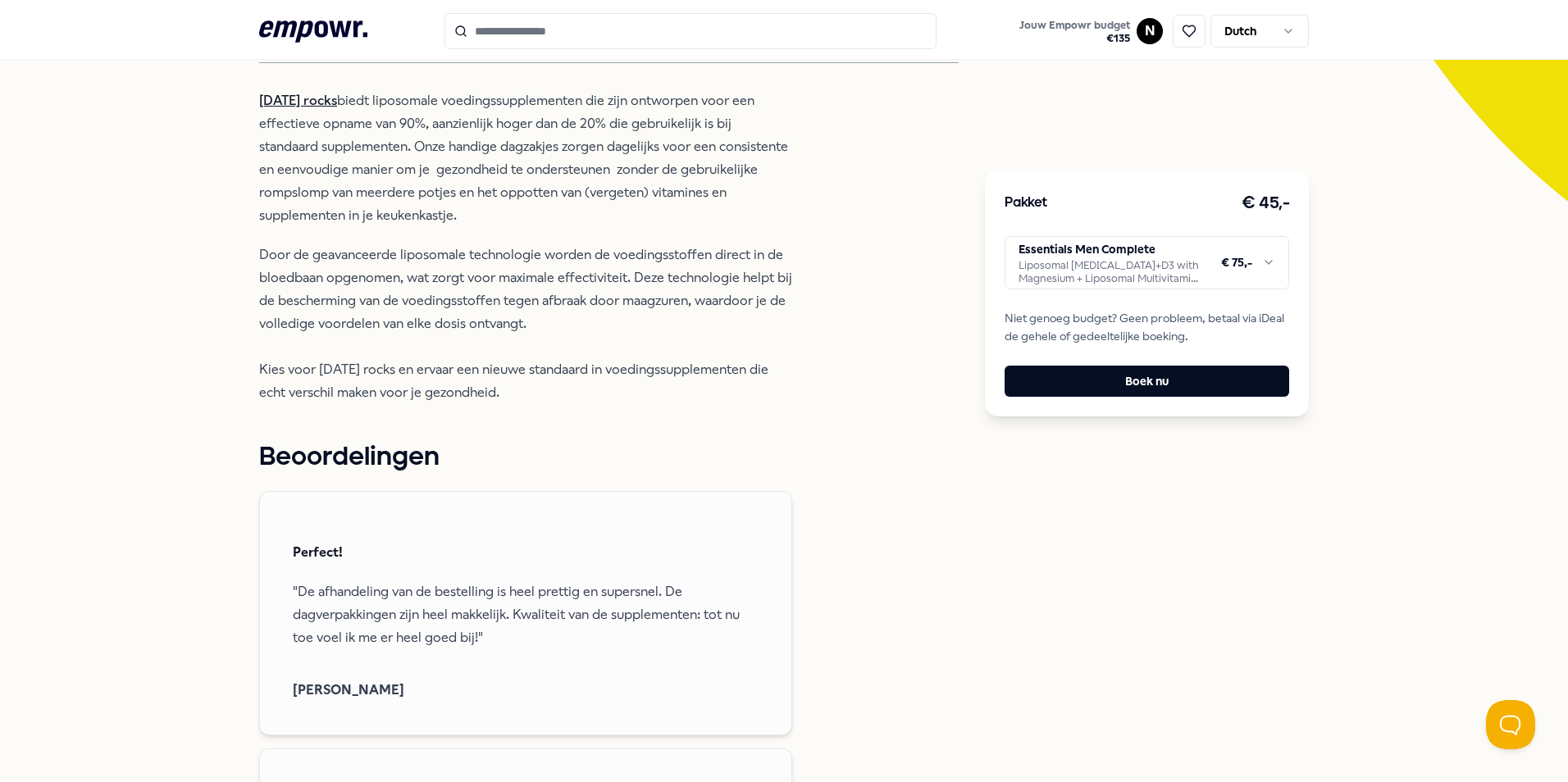
scroll to position [0, 0]
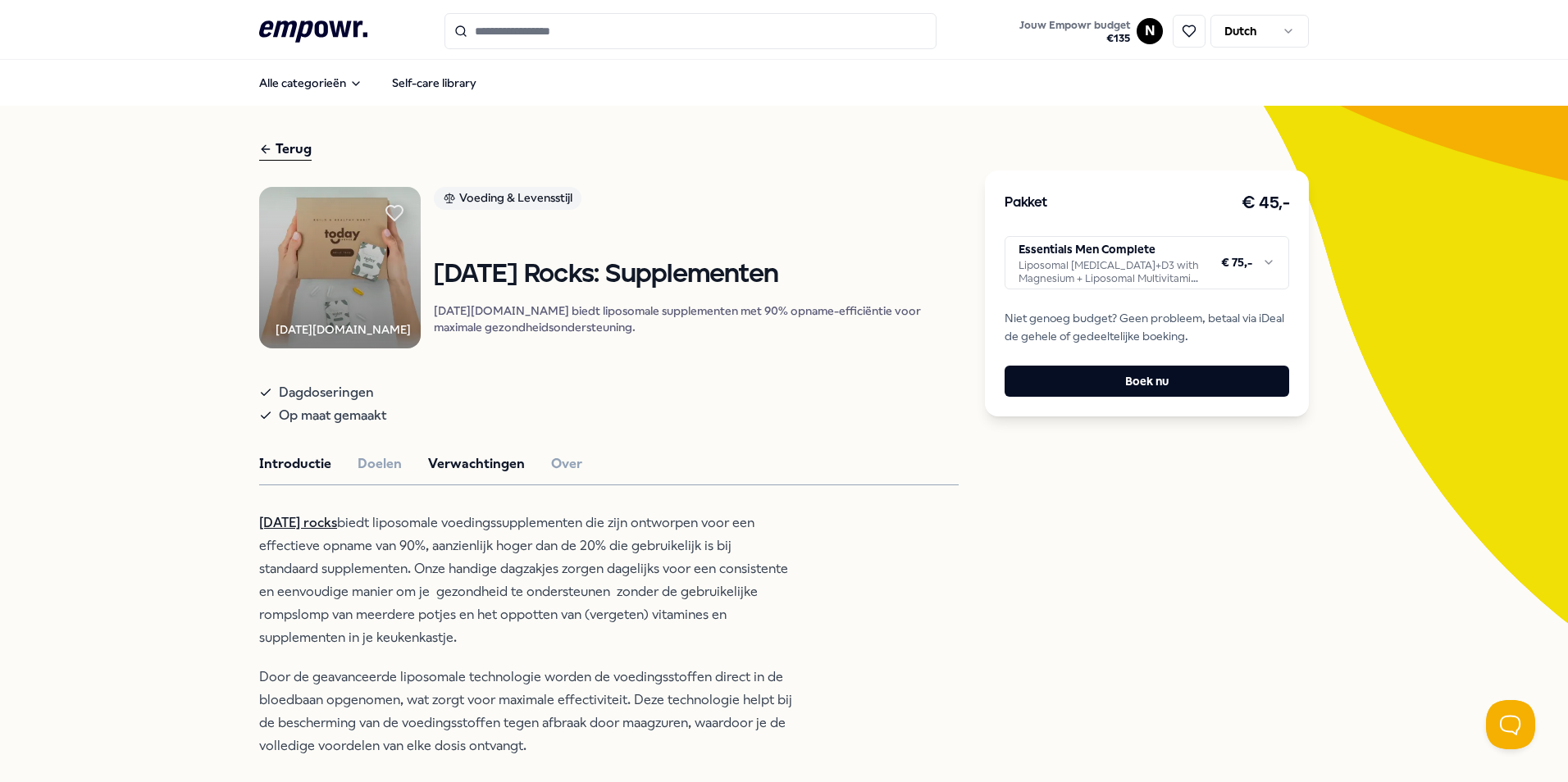
click at [465, 468] on button "Verwachtingen" at bounding box center [476, 464] width 97 height 21
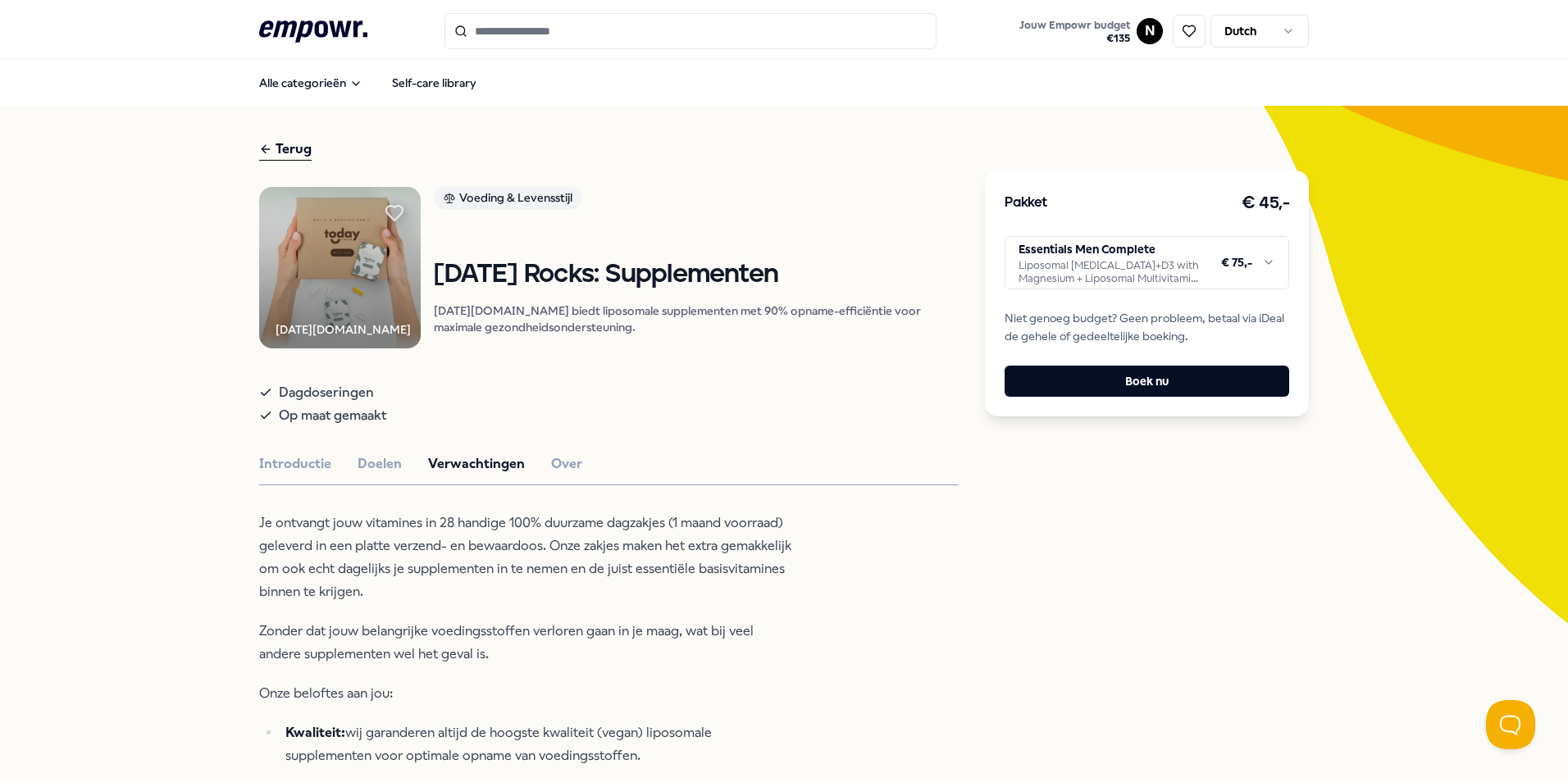
click at [358, 475] on button "Doelen" at bounding box center [380, 464] width 44 height 21
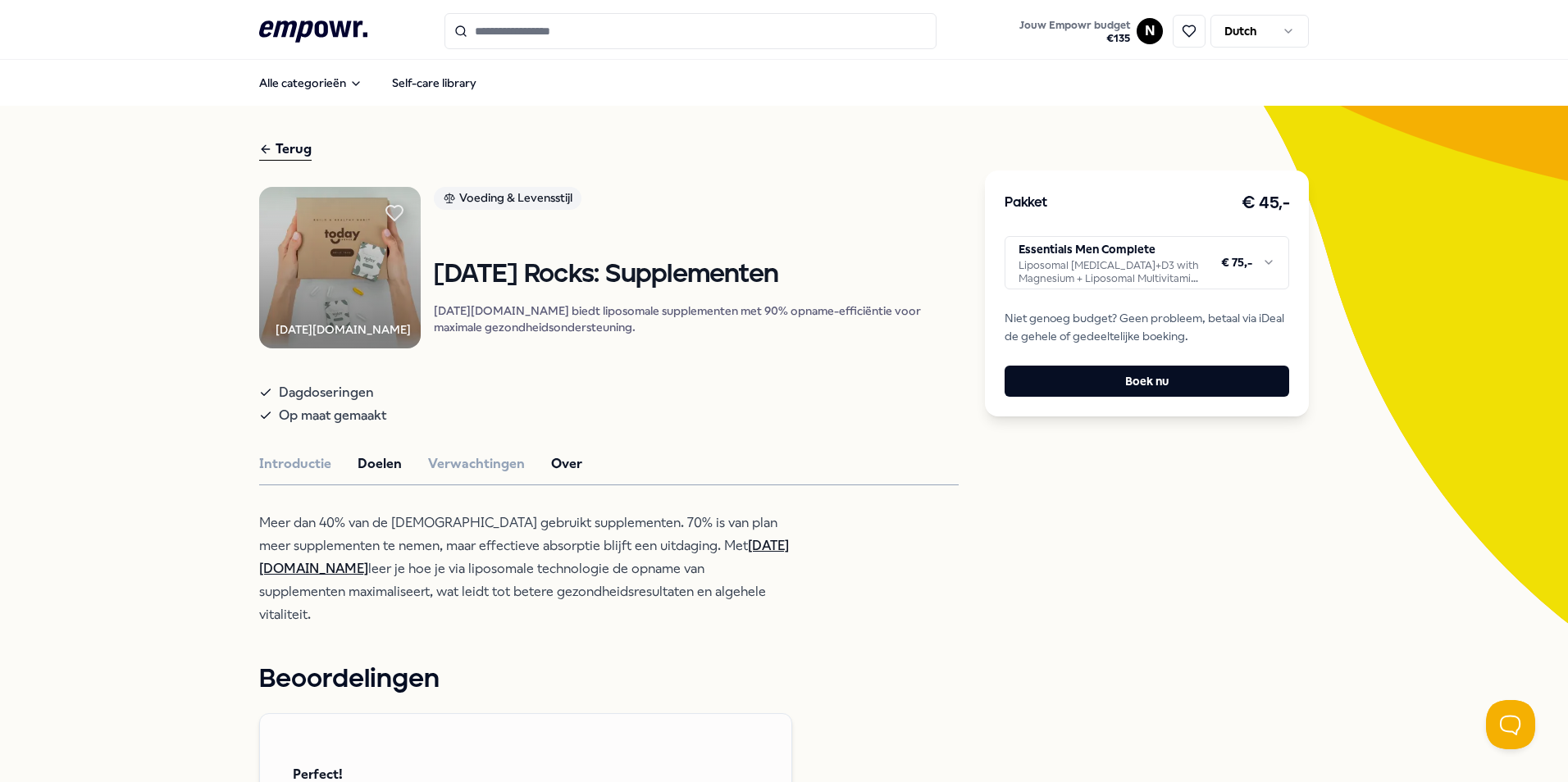
click at [568, 475] on button "Over" at bounding box center [566, 464] width 31 height 21
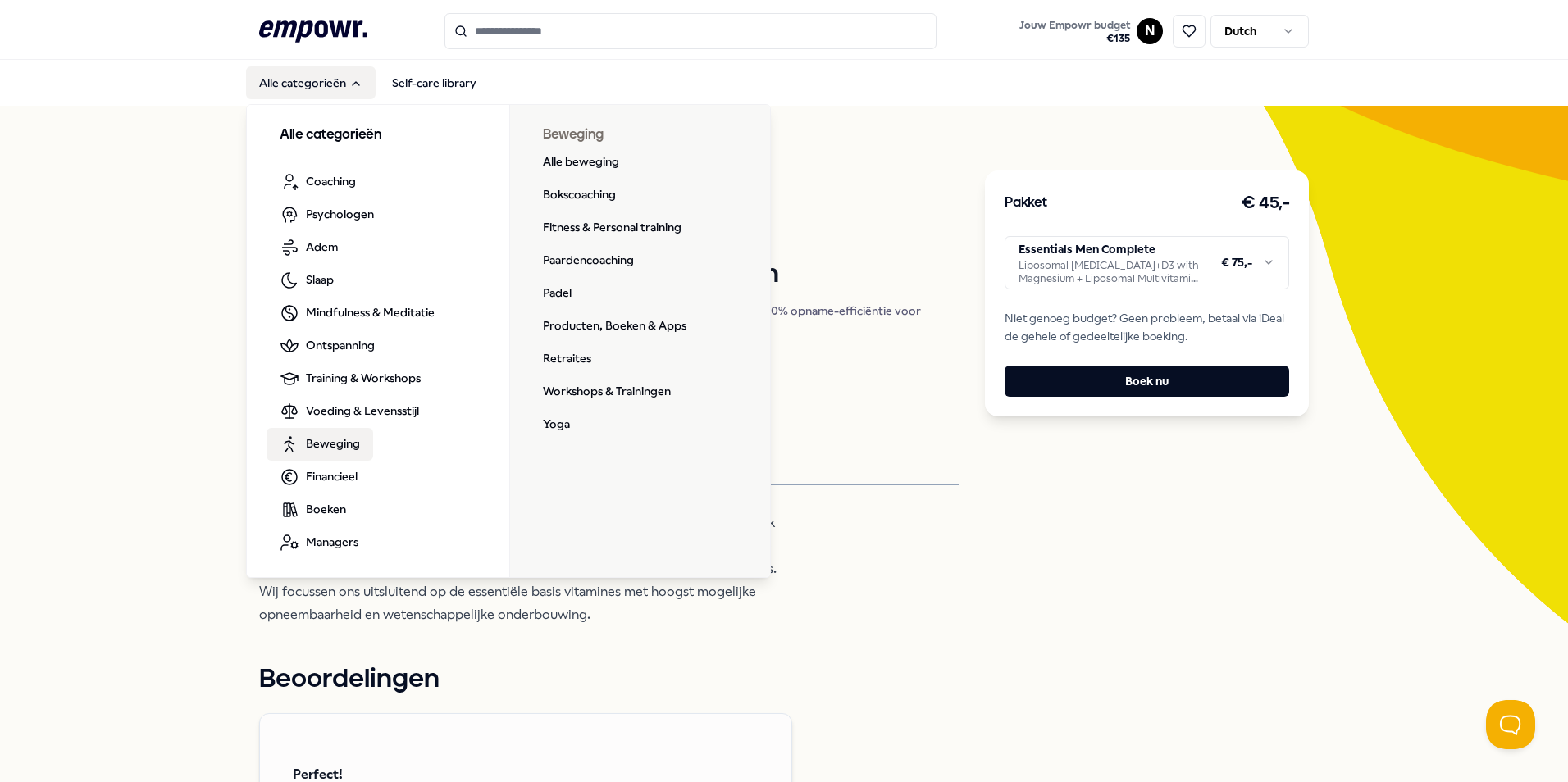
click at [591, 322] on div "Alle categorieën Coaching Psychologen Adem Slaap Mindfulness & Meditatie Ontspa…" at bounding box center [508, 338] width 525 height 479
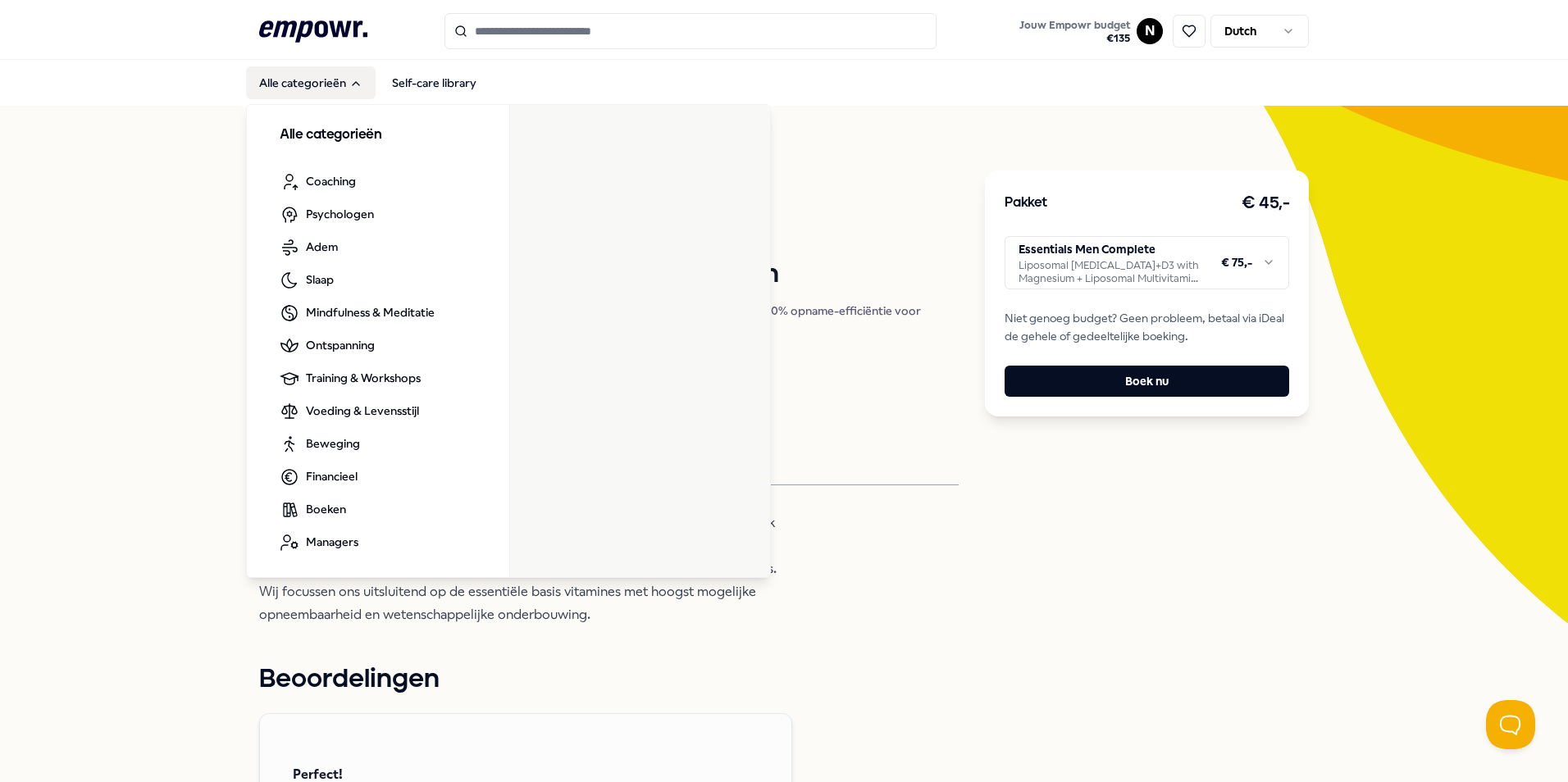
click at [291, 83] on button "Alle categorieën" at bounding box center [311, 82] width 129 height 33
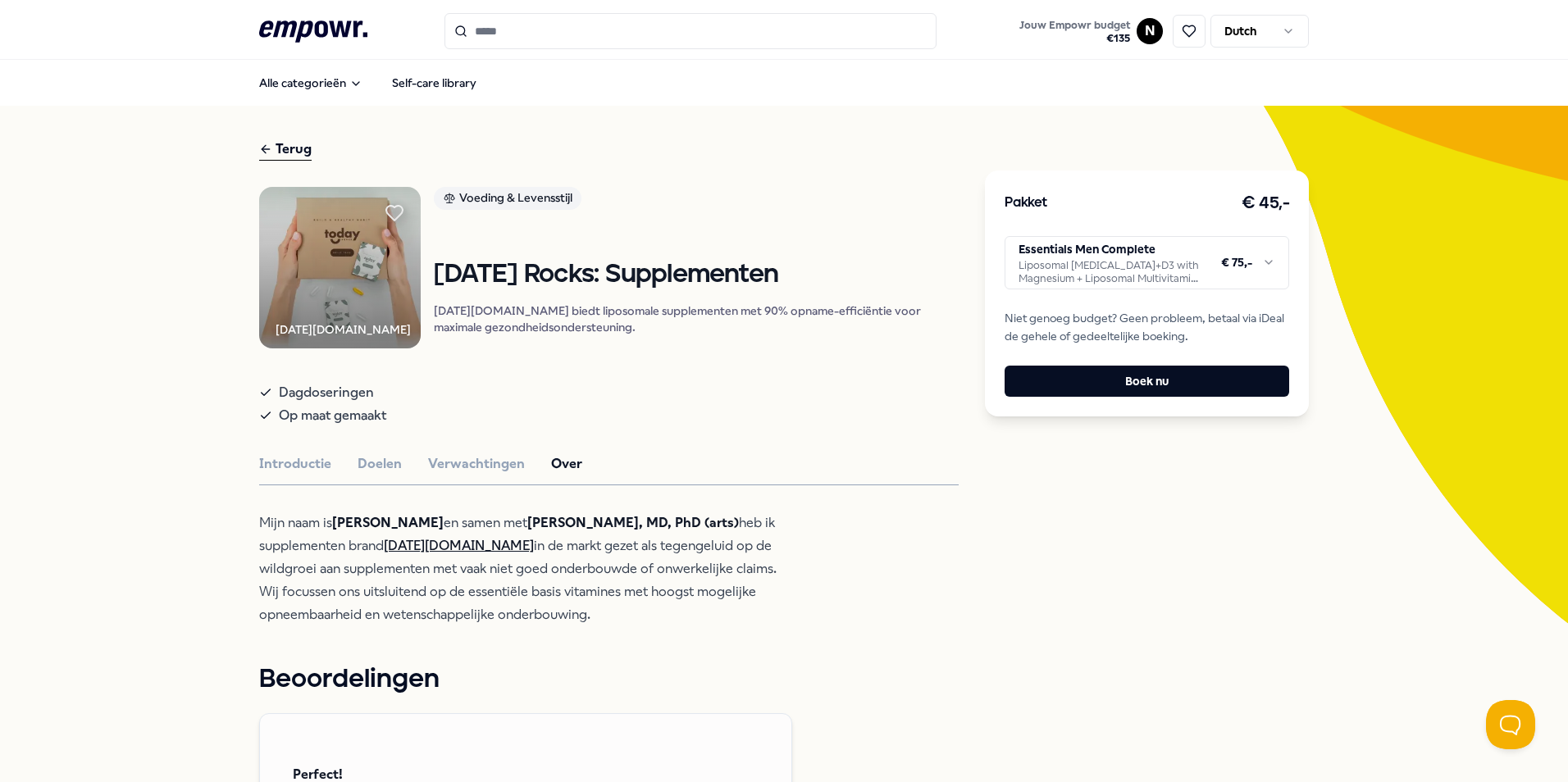
click at [309, 156] on div "Terug" at bounding box center [609, 149] width 700 height 22
click at [299, 151] on div "Terug" at bounding box center [285, 149] width 52 height 22
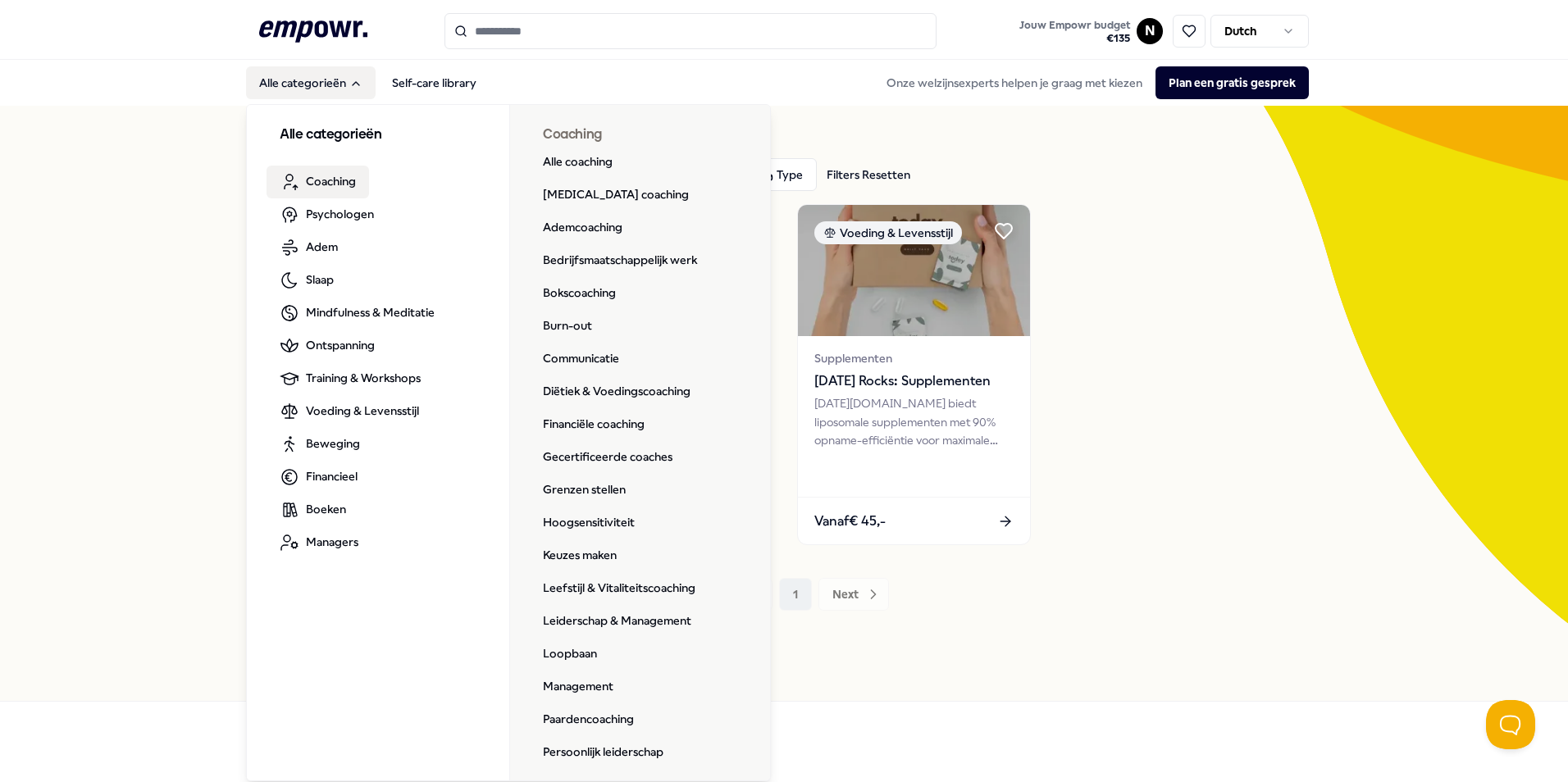
click at [288, 128] on h3 "Alle categorieën" at bounding box center [378, 135] width 197 height 21
click at [216, 167] on div "3 Resultaten Filters Resetten Voeding & Levensstijl Prijs Locatie Taal Type Fil…" at bounding box center [784, 403] width 1568 height 595
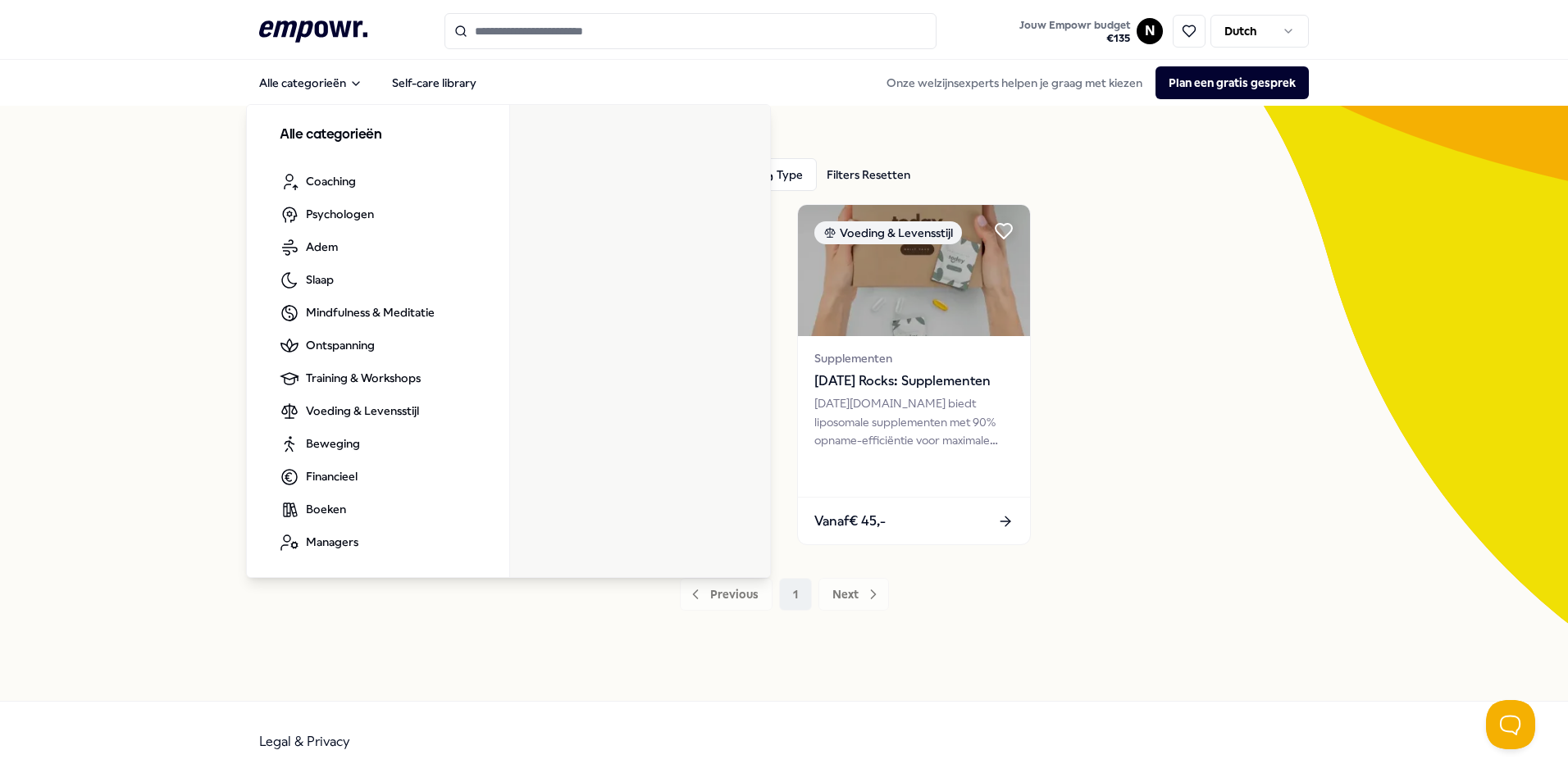
click at [315, 24] on icon at bounding box center [314, 31] width 108 height 21
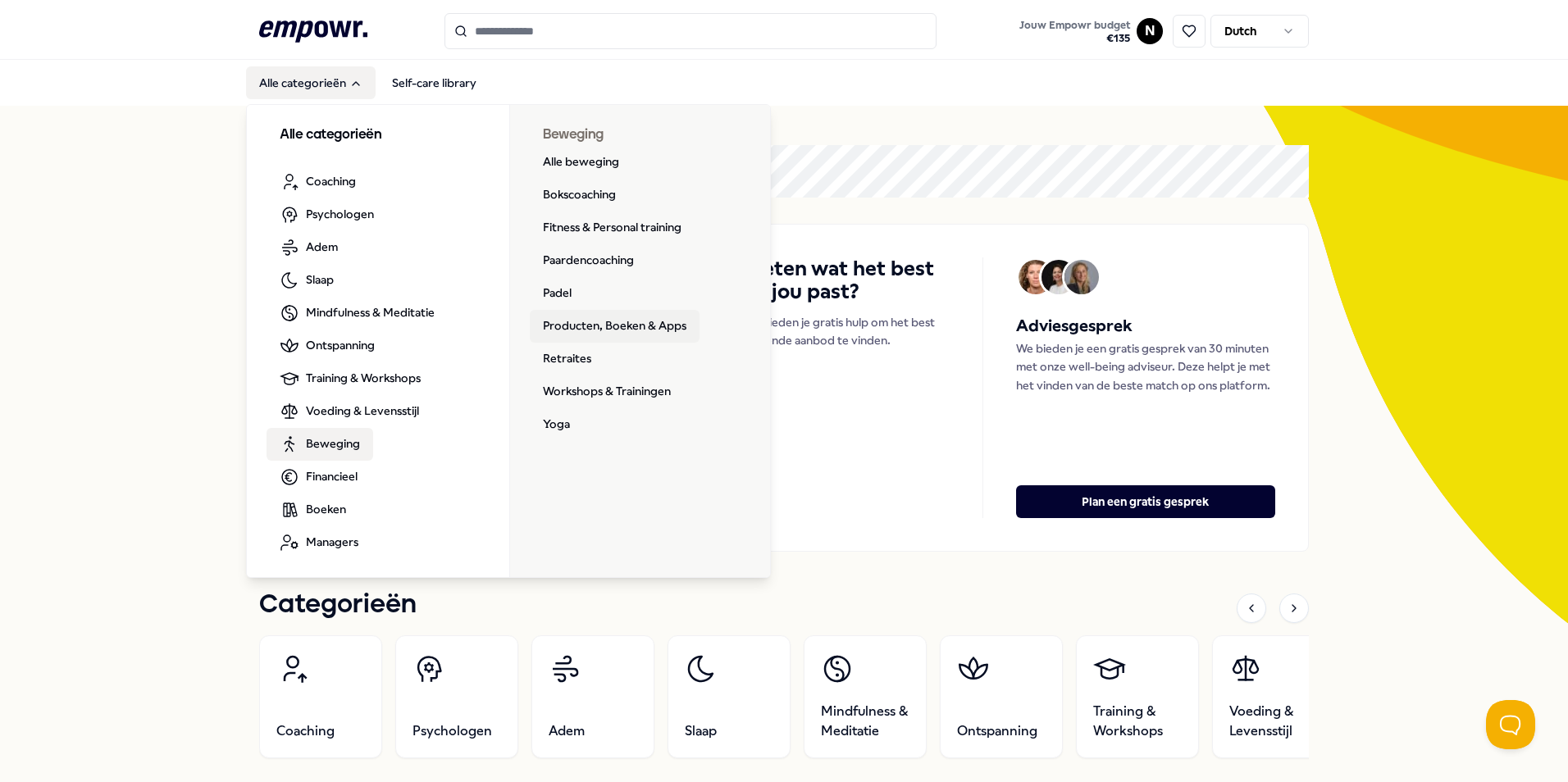
click at [601, 330] on link "Producten, Boeken & Apps" at bounding box center [615, 326] width 170 height 33
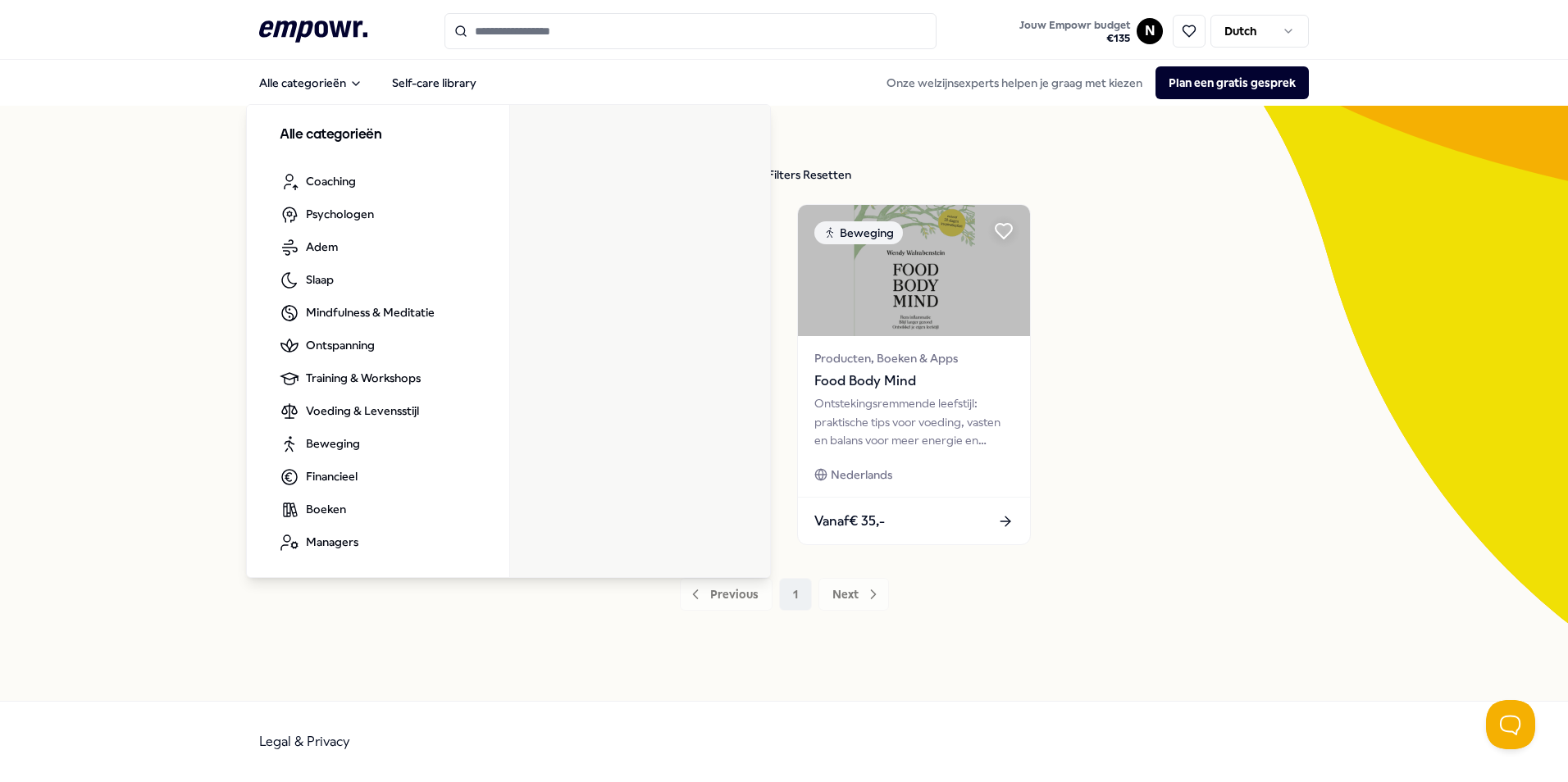
click at [274, 32] on icon ".empowr-logo_svg__cls-1{fill:#03032f}" at bounding box center [314, 32] width 108 height 30
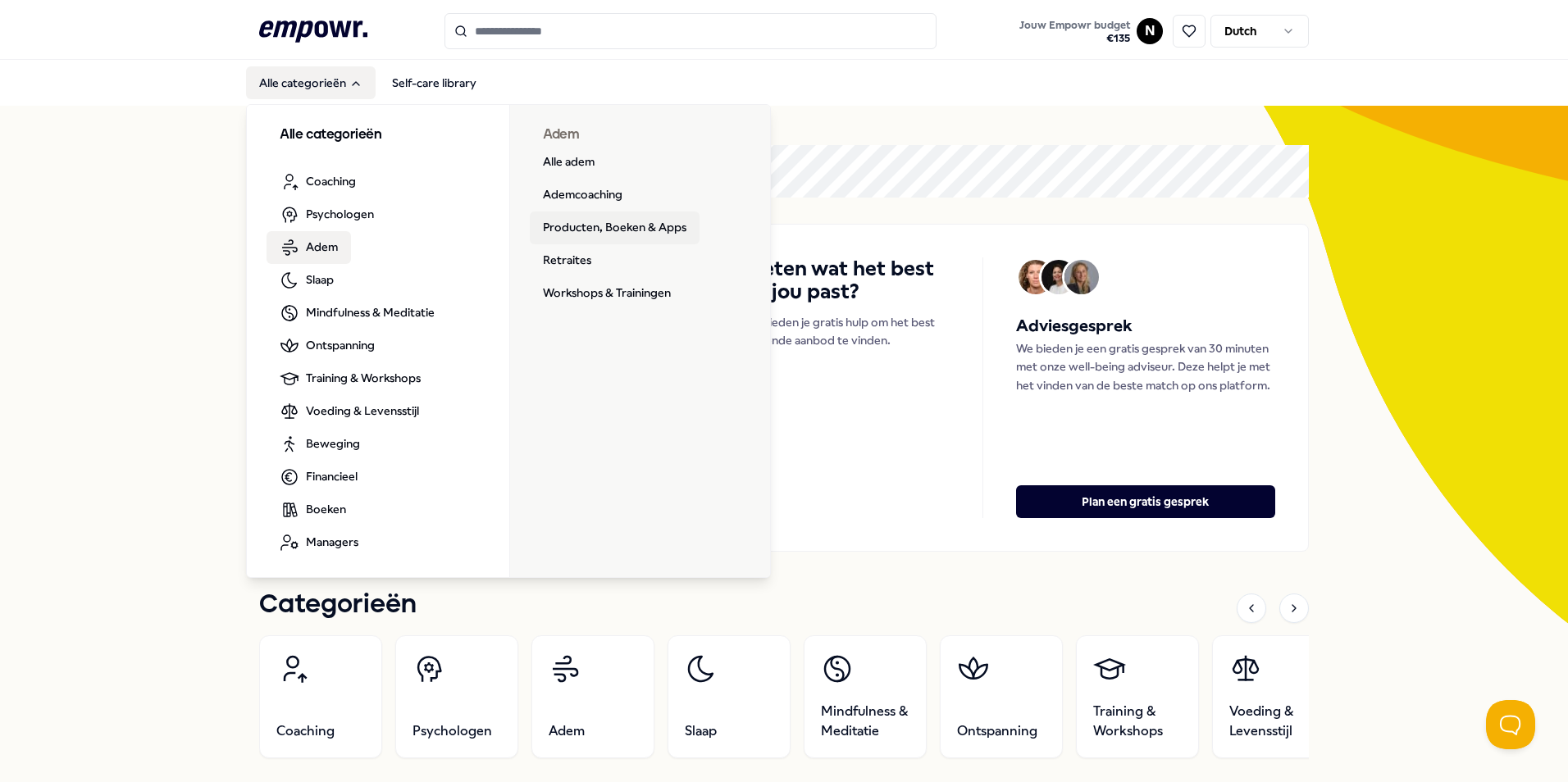
click at [634, 226] on link "Producten, Boeken & Apps" at bounding box center [615, 228] width 170 height 33
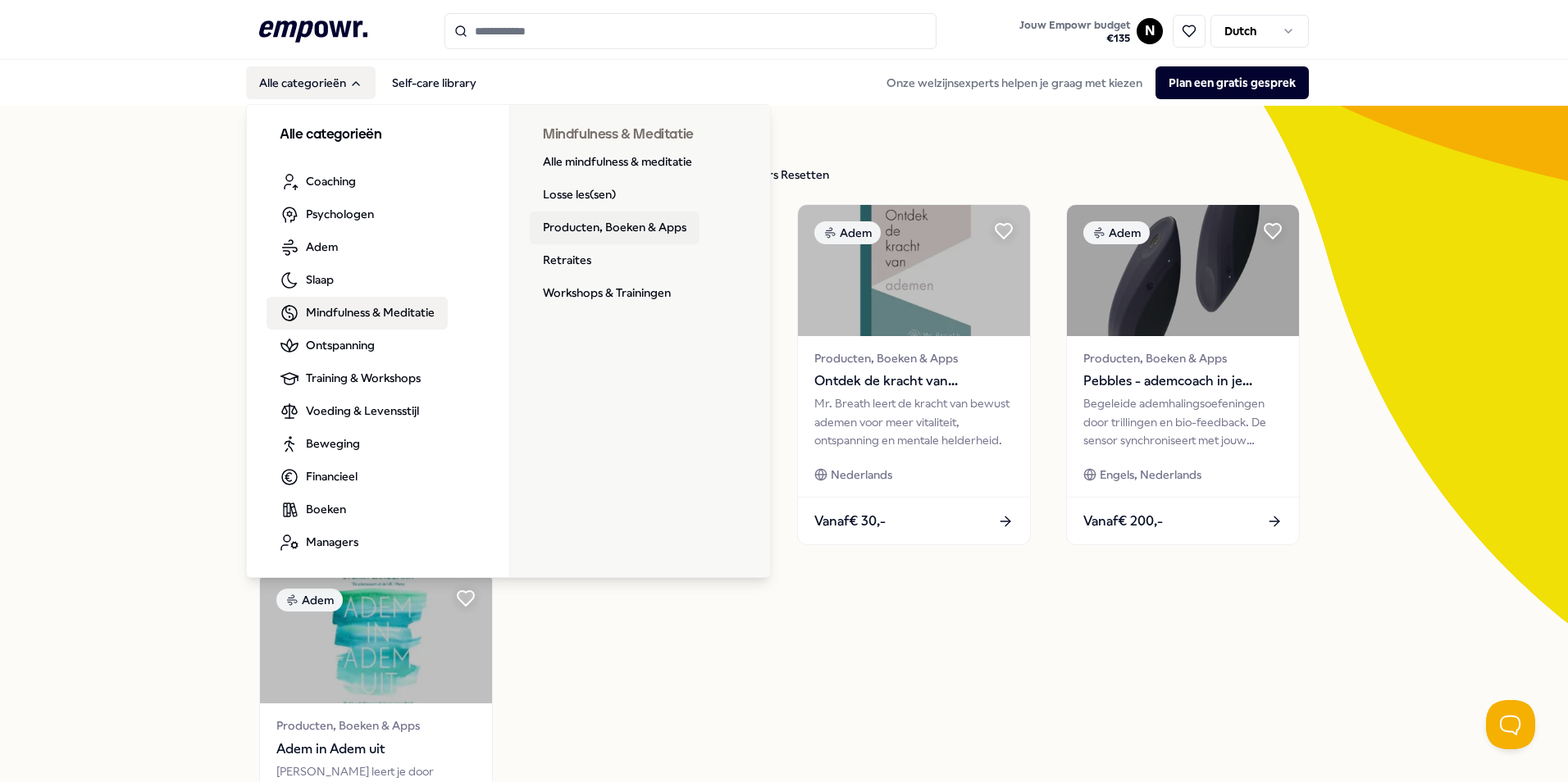
click at [585, 222] on link "Producten, Boeken & Apps" at bounding box center [615, 228] width 170 height 33
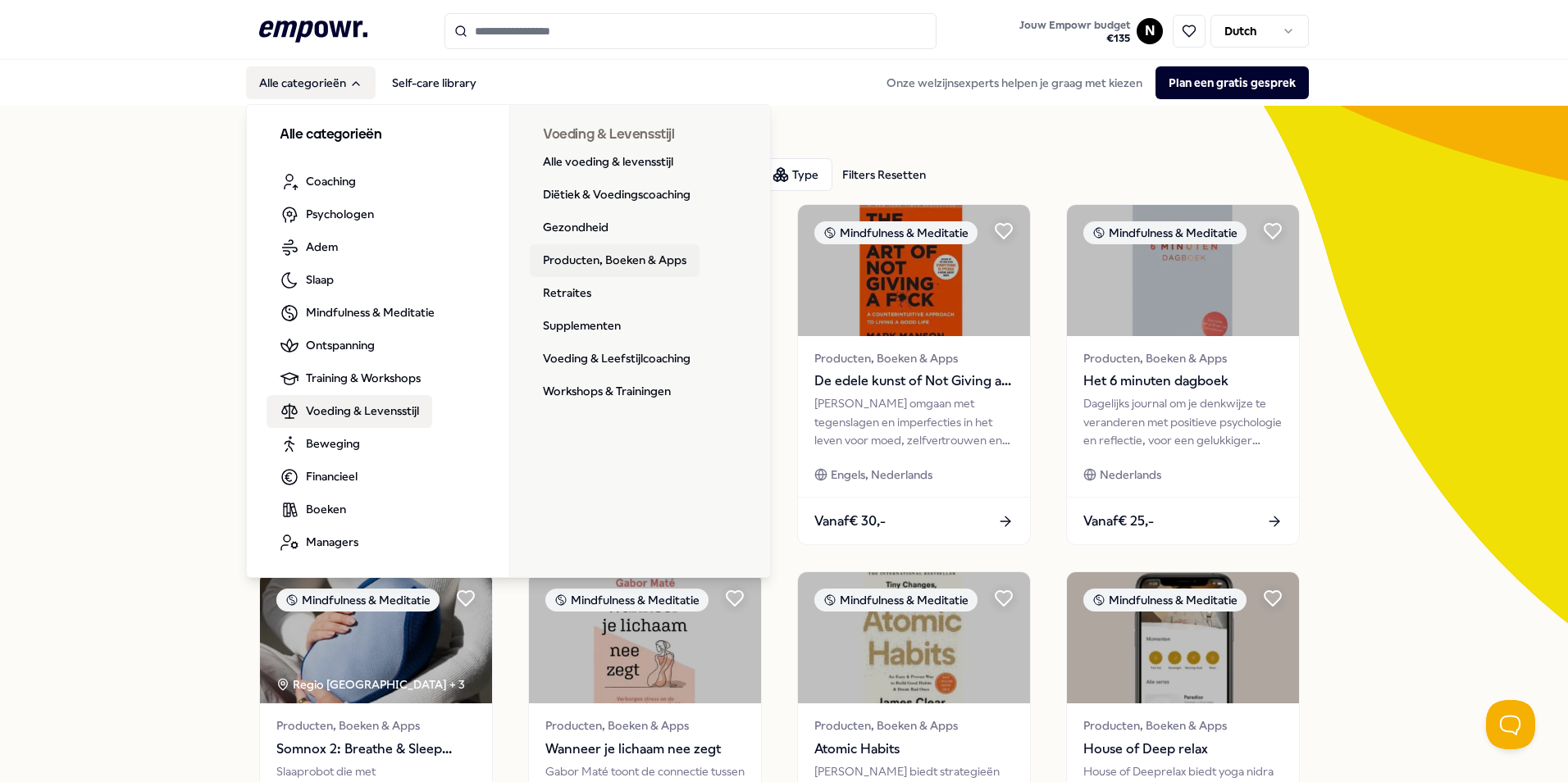
click at [588, 245] on link "Producten, Boeken & Apps" at bounding box center [615, 260] width 170 height 33
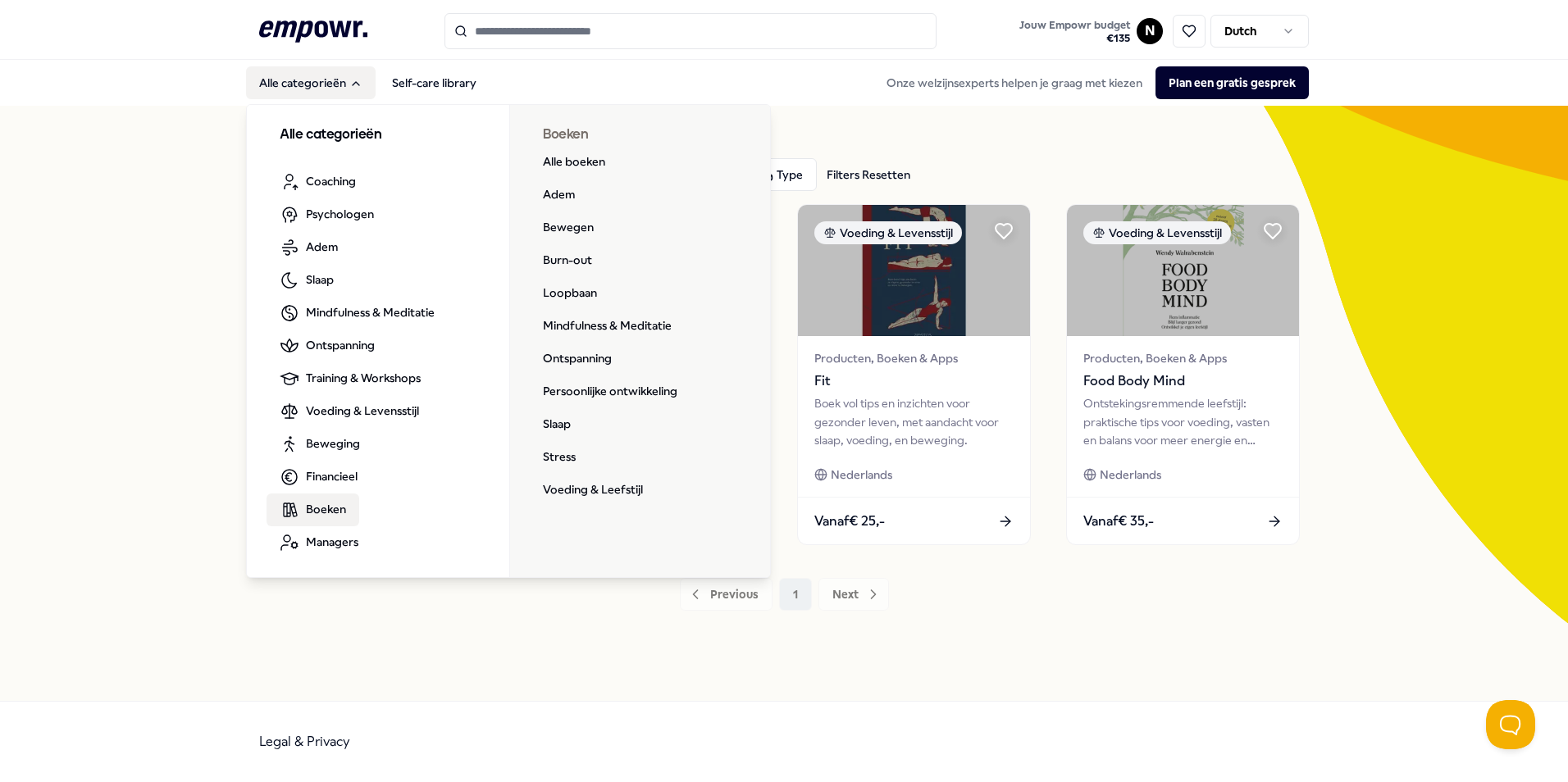
click at [331, 503] on span "Boeken" at bounding box center [325, 509] width 40 height 18
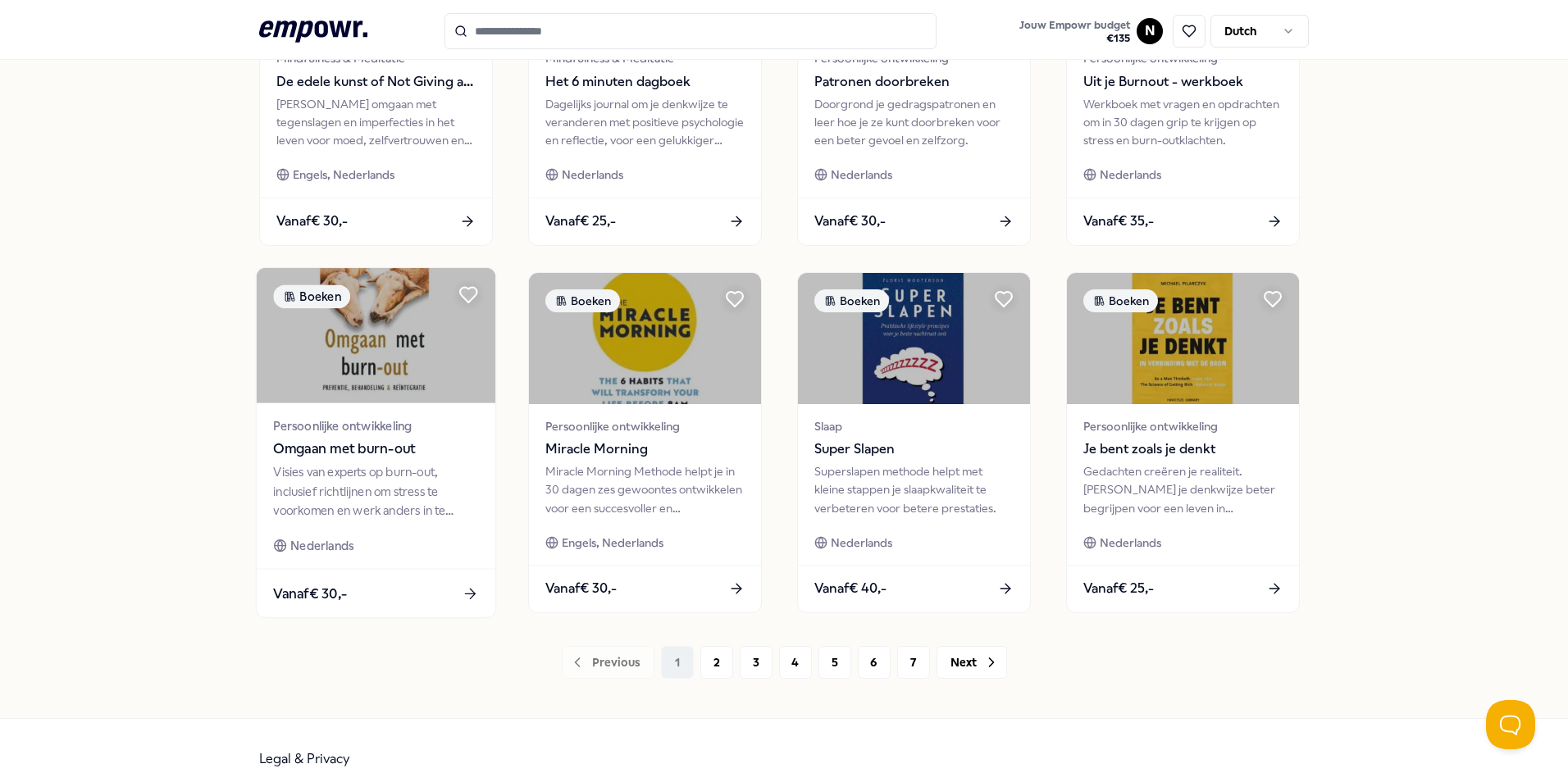
scroll to position [685, 0]
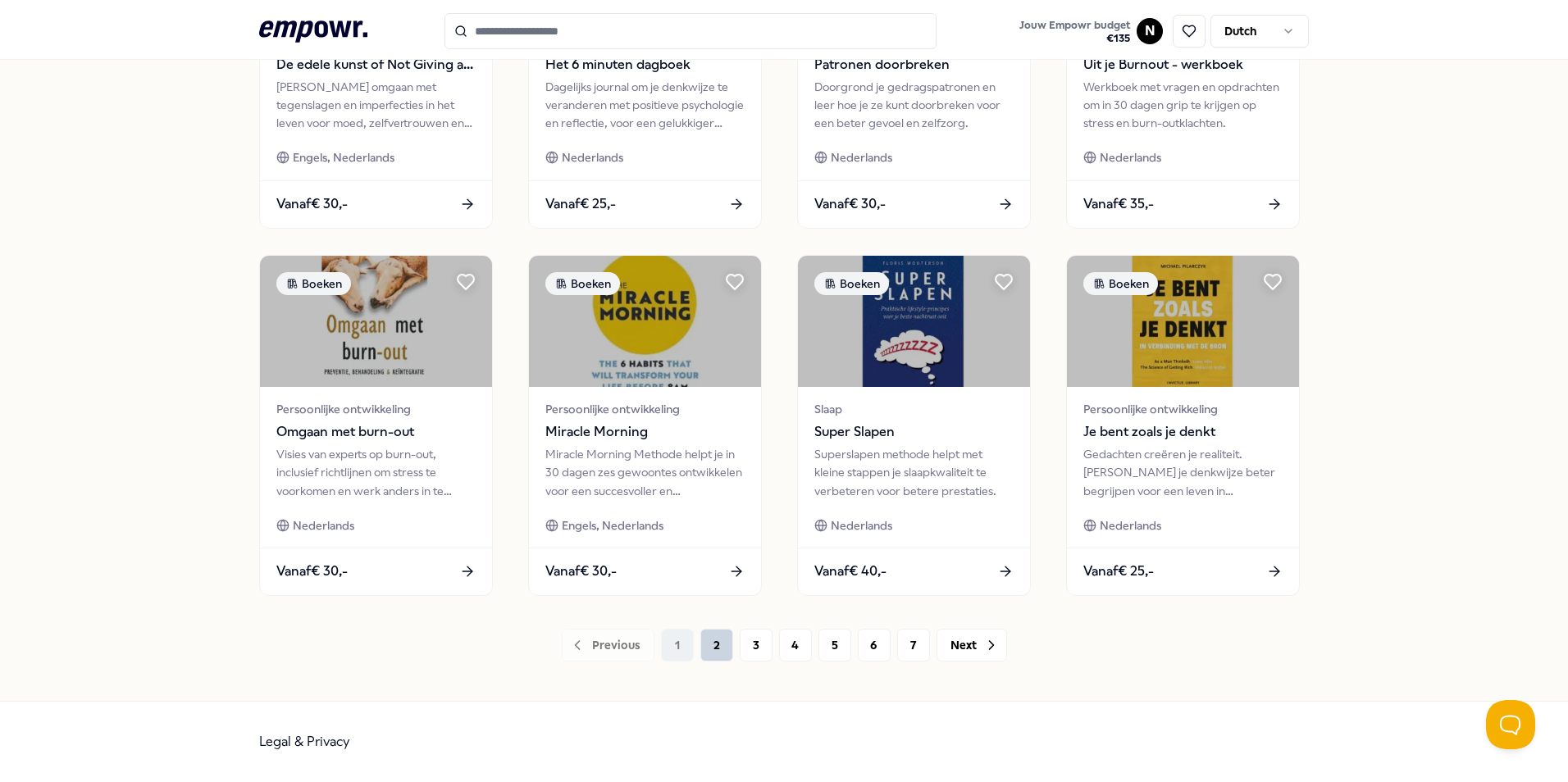
click at [712, 640] on button "2" at bounding box center [717, 645] width 33 height 33
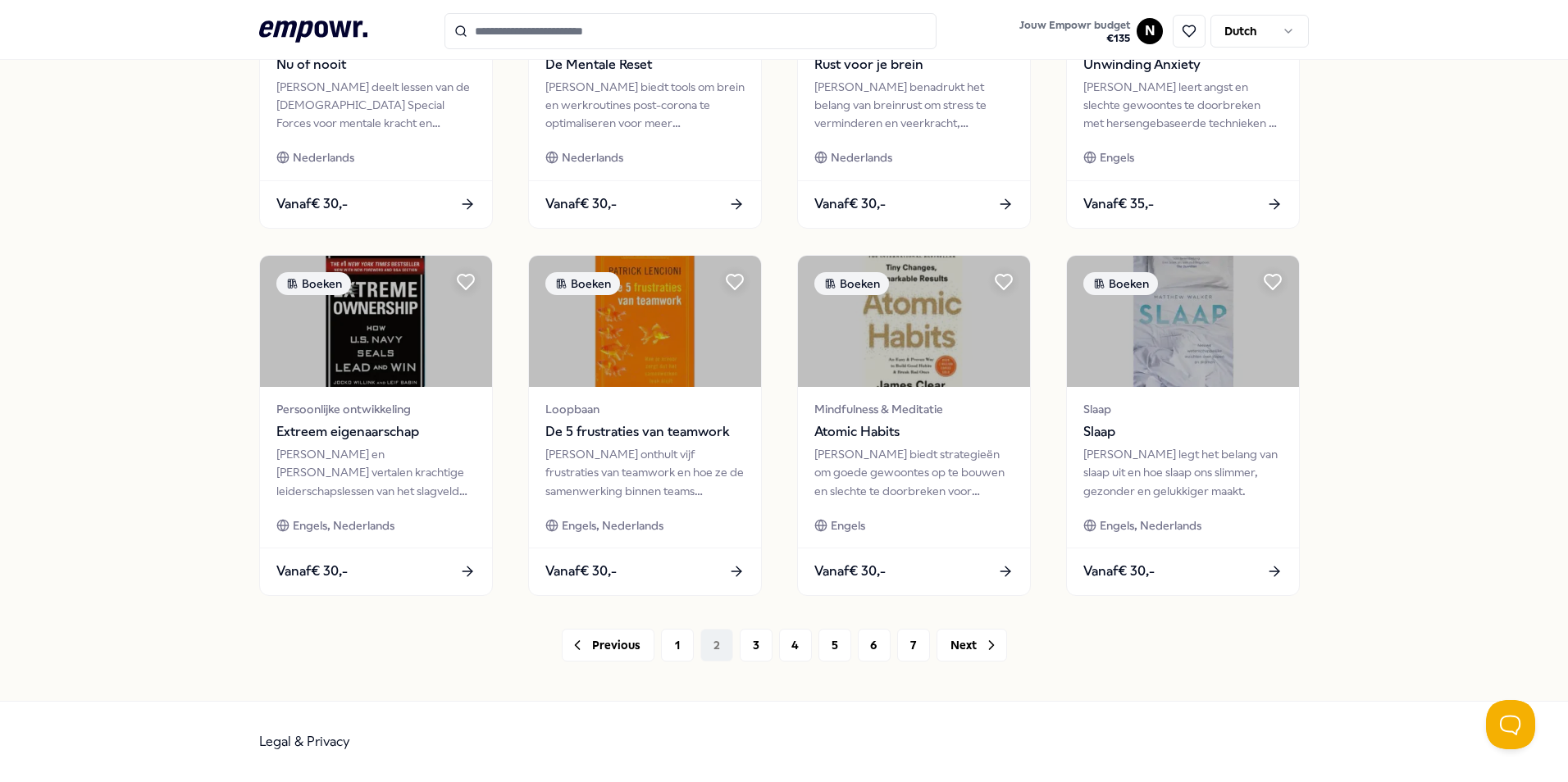
click at [728, 641] on div "Previous 1 2 3 4 5 6 7 Next" at bounding box center [784, 645] width 1050 height 33
click at [740, 643] on button "3" at bounding box center [756, 645] width 33 height 33
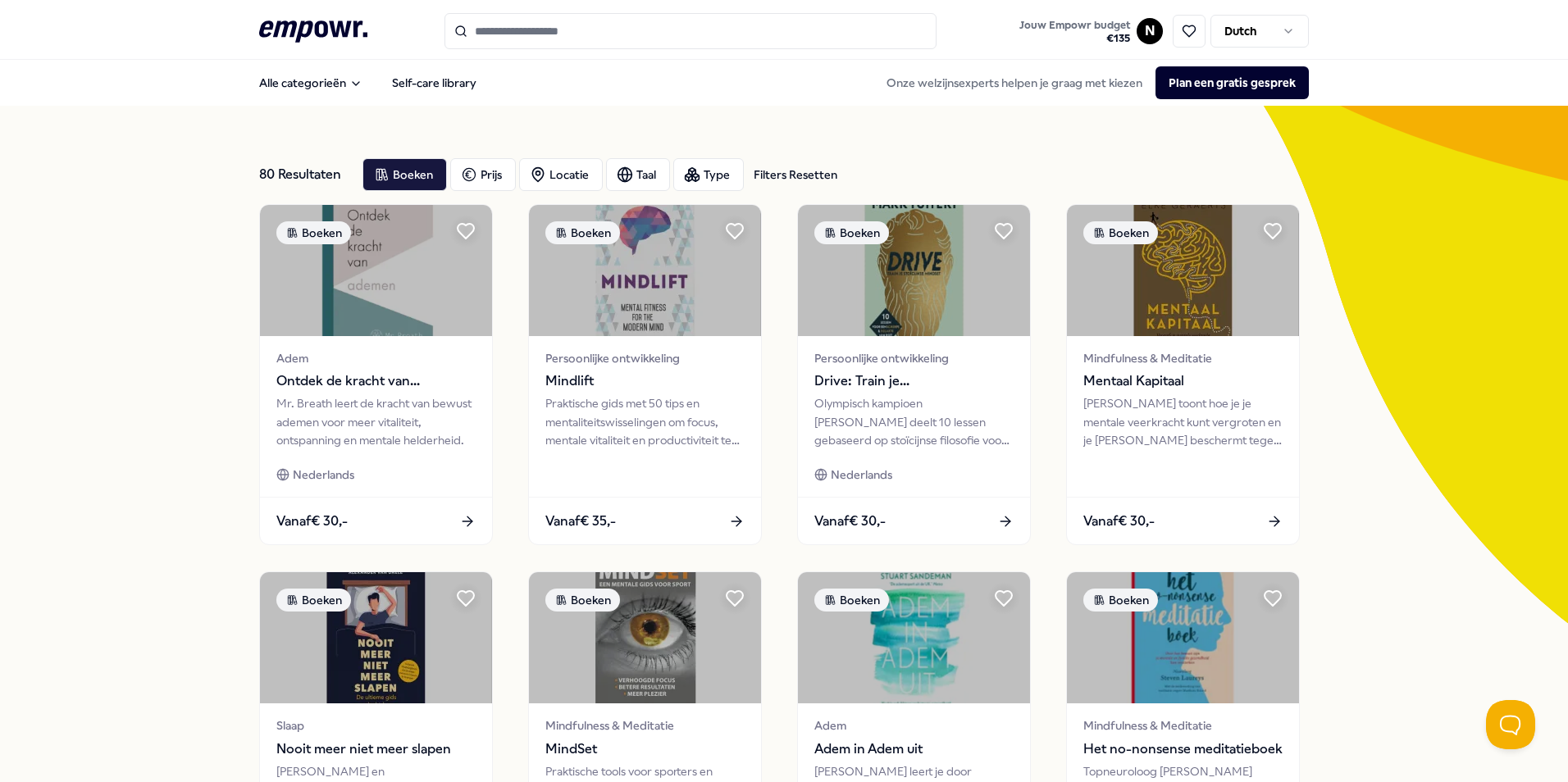
drag, startPoint x: 739, startPoint y: 643, endPoint x: 1405, endPoint y: 471, distance: 687.9
drag, startPoint x: 1405, startPoint y: 471, endPoint x: 1379, endPoint y: 414, distance: 62.6
click at [1382, 413] on div "80 Resultaten Filters Resetten Boeken Prijs Locatie Taal Type Filters Resetten …" at bounding box center [784, 745] width 1568 height 1280
click at [300, 27] on icon ".empowr-logo_svg__cls-1{fill:#03032f}" at bounding box center [314, 32] width 108 height 30
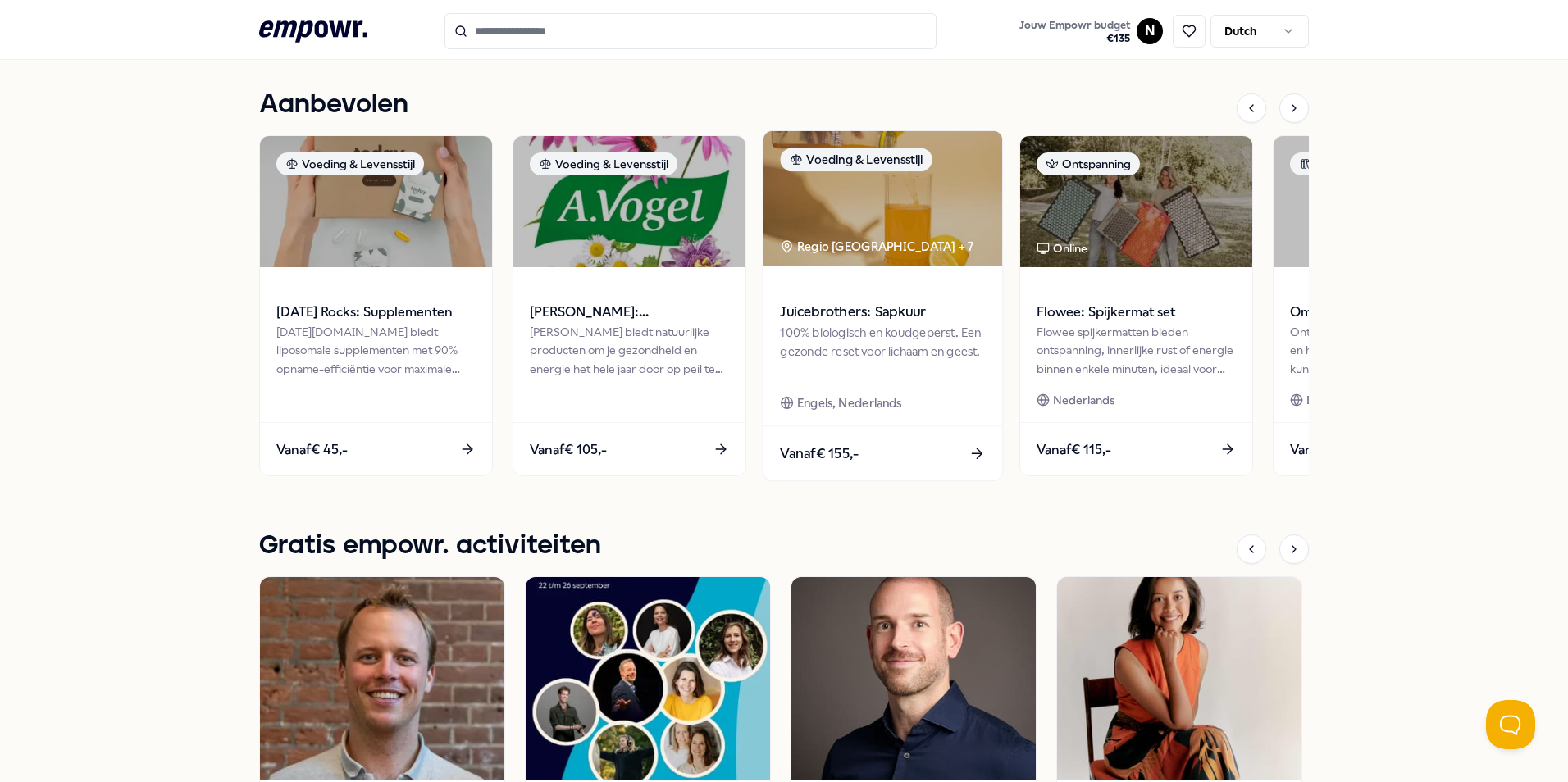
scroll to position [738, 0]
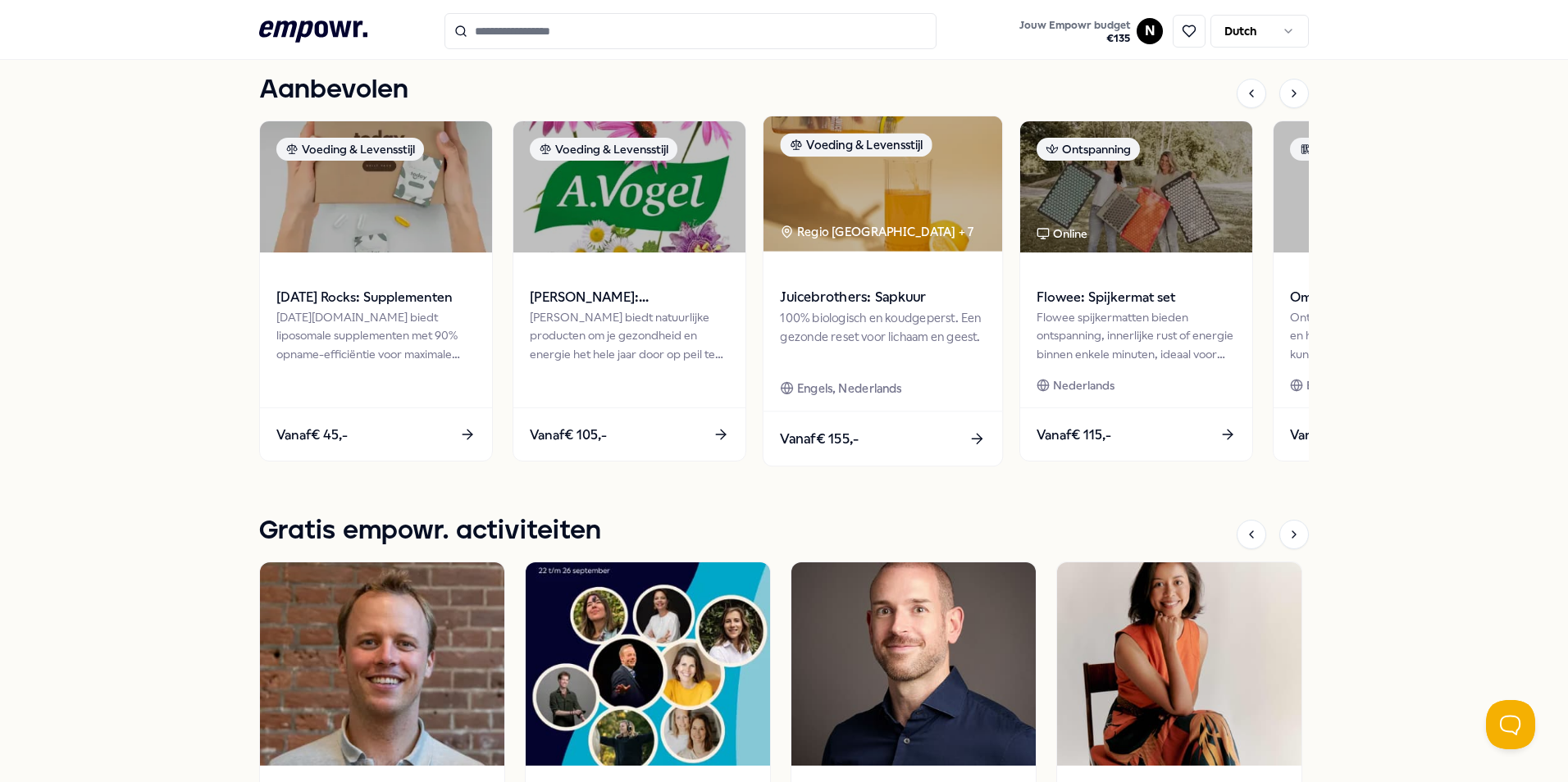
click at [845, 319] on div "100% biologisch en koudgeperst. Een gezonde reset voor lichaam en geest." at bounding box center [882, 337] width 205 height 57
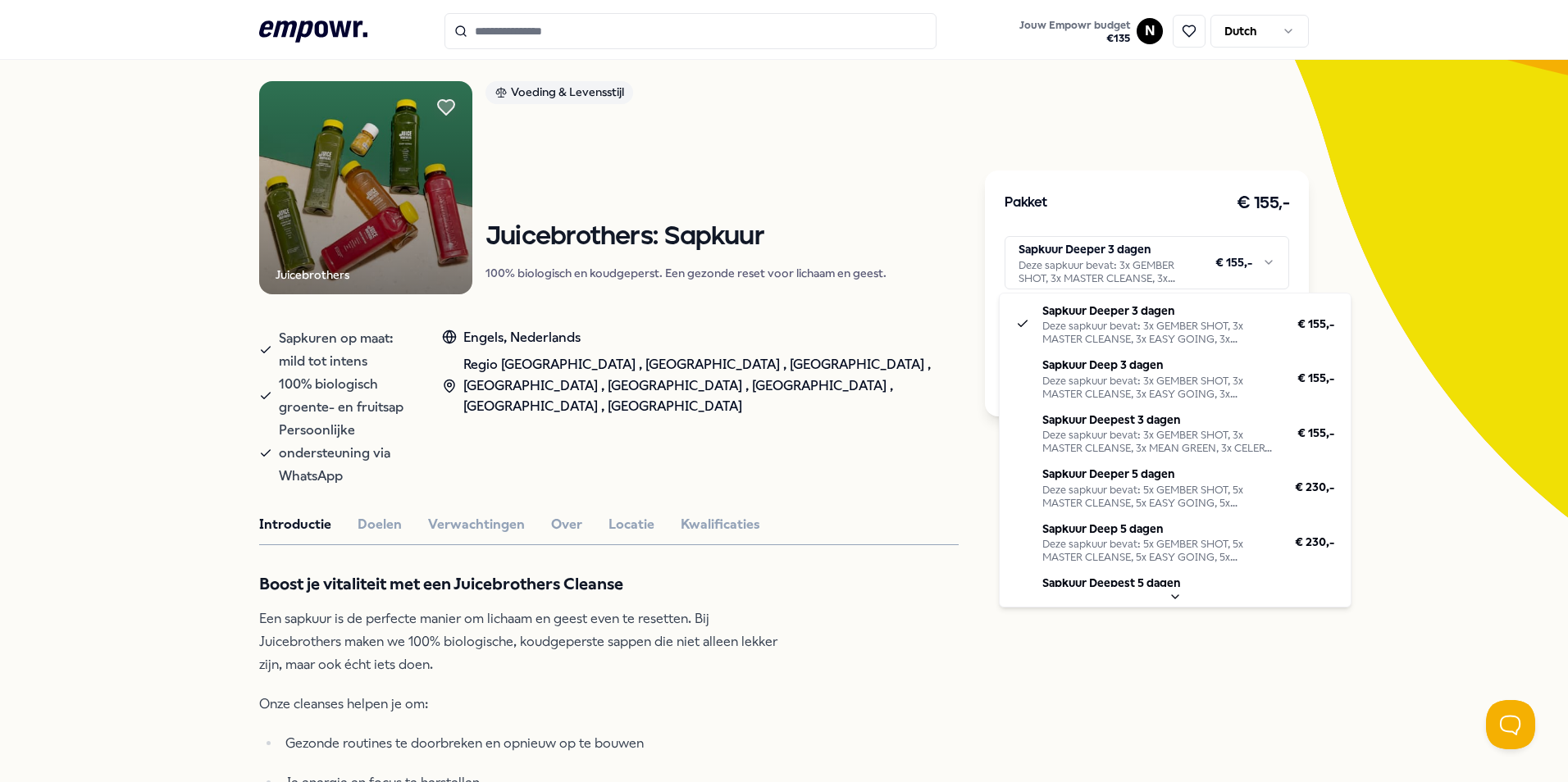
click at [1261, 263] on html ".empowr-logo_svg__cls-1{fill:#03032f} Jouw Empowr budget € 135 N Dutch Alle cat…" at bounding box center [784, 391] width 1568 height 782
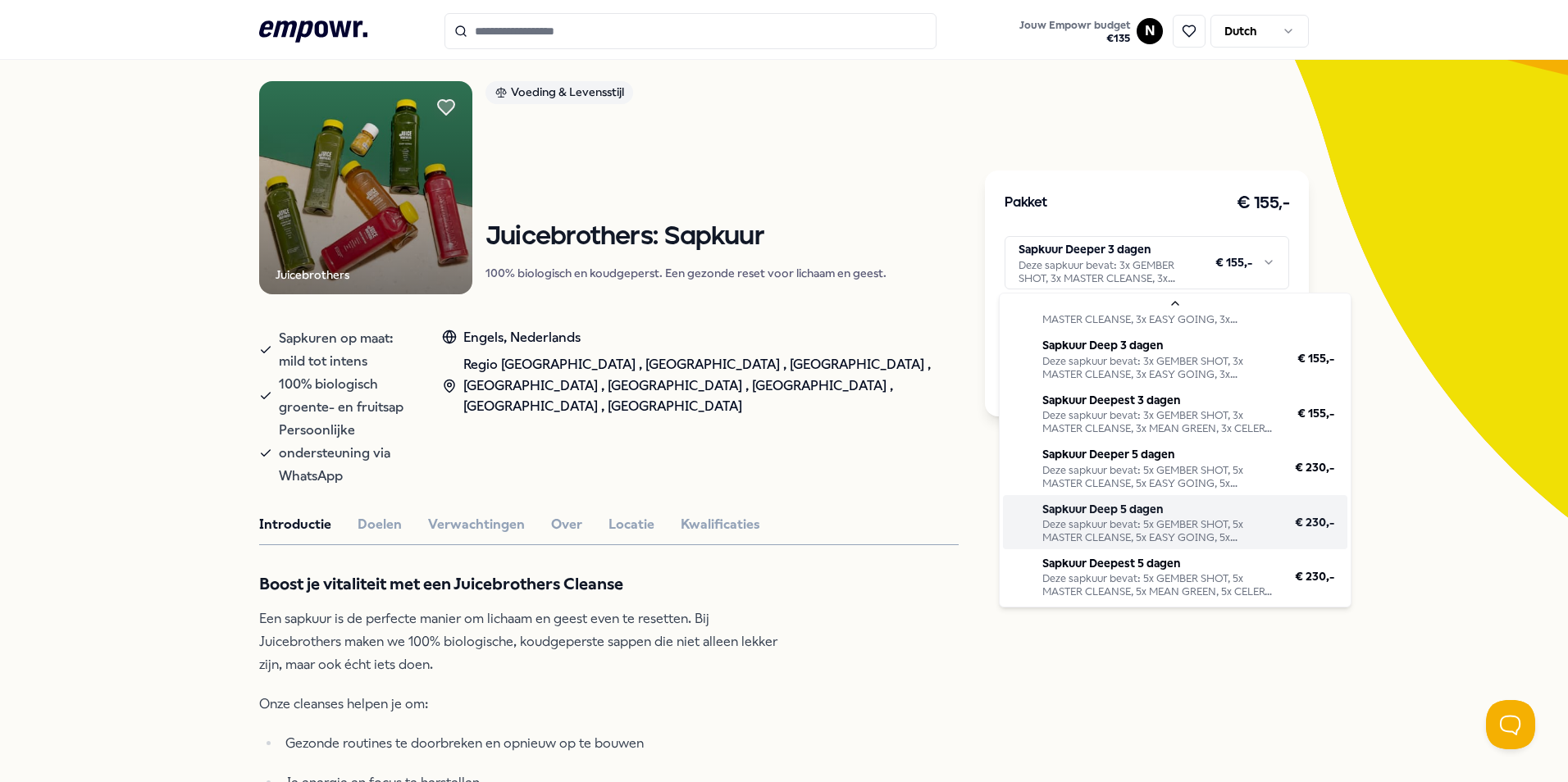
scroll to position [0, 0]
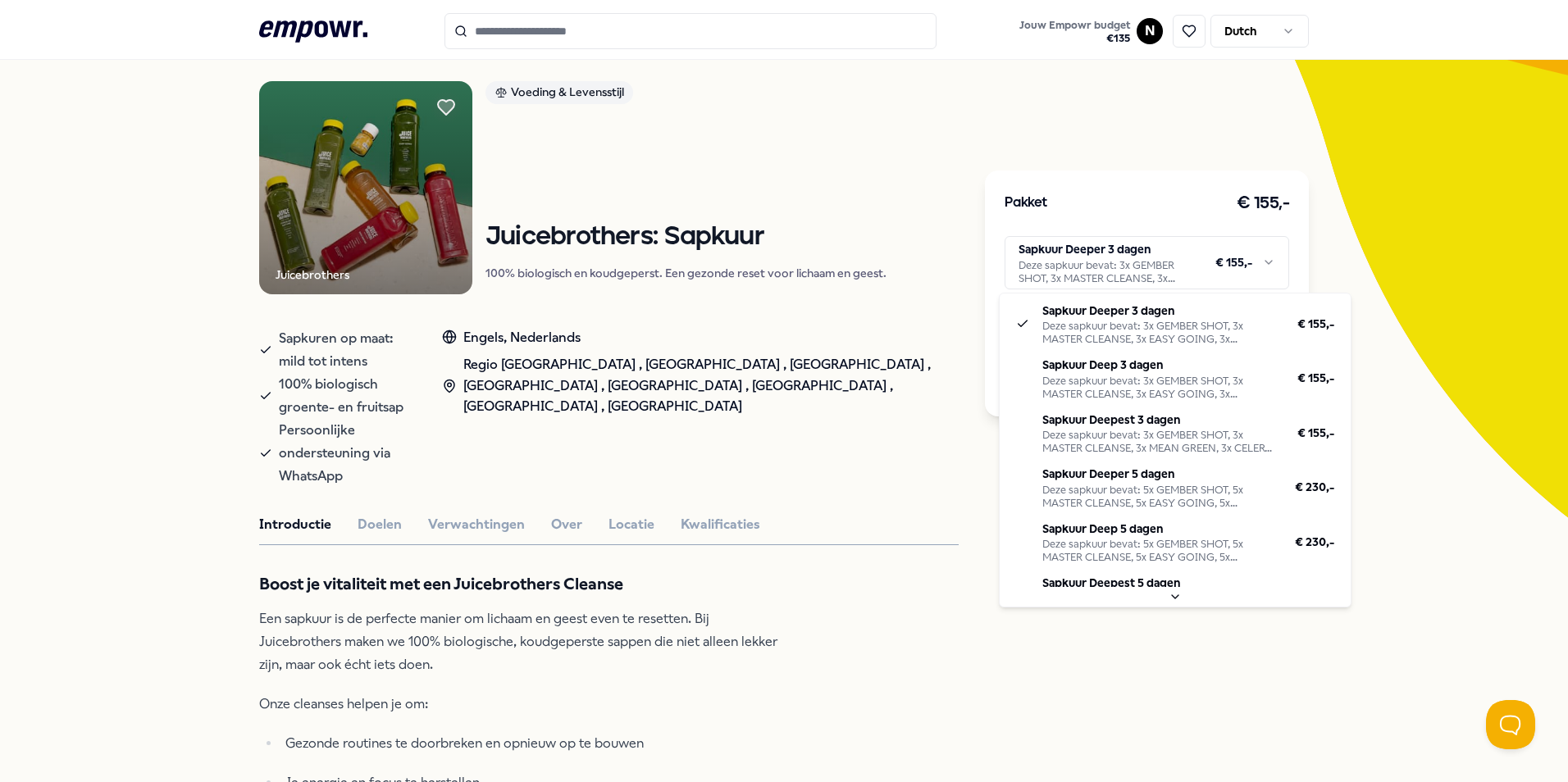
click at [912, 523] on html ".empowr-logo_svg__cls-1{fill:#03032f} Jouw Empowr budget € 135 N Dutch Alle cat…" at bounding box center [784, 391] width 1568 height 782
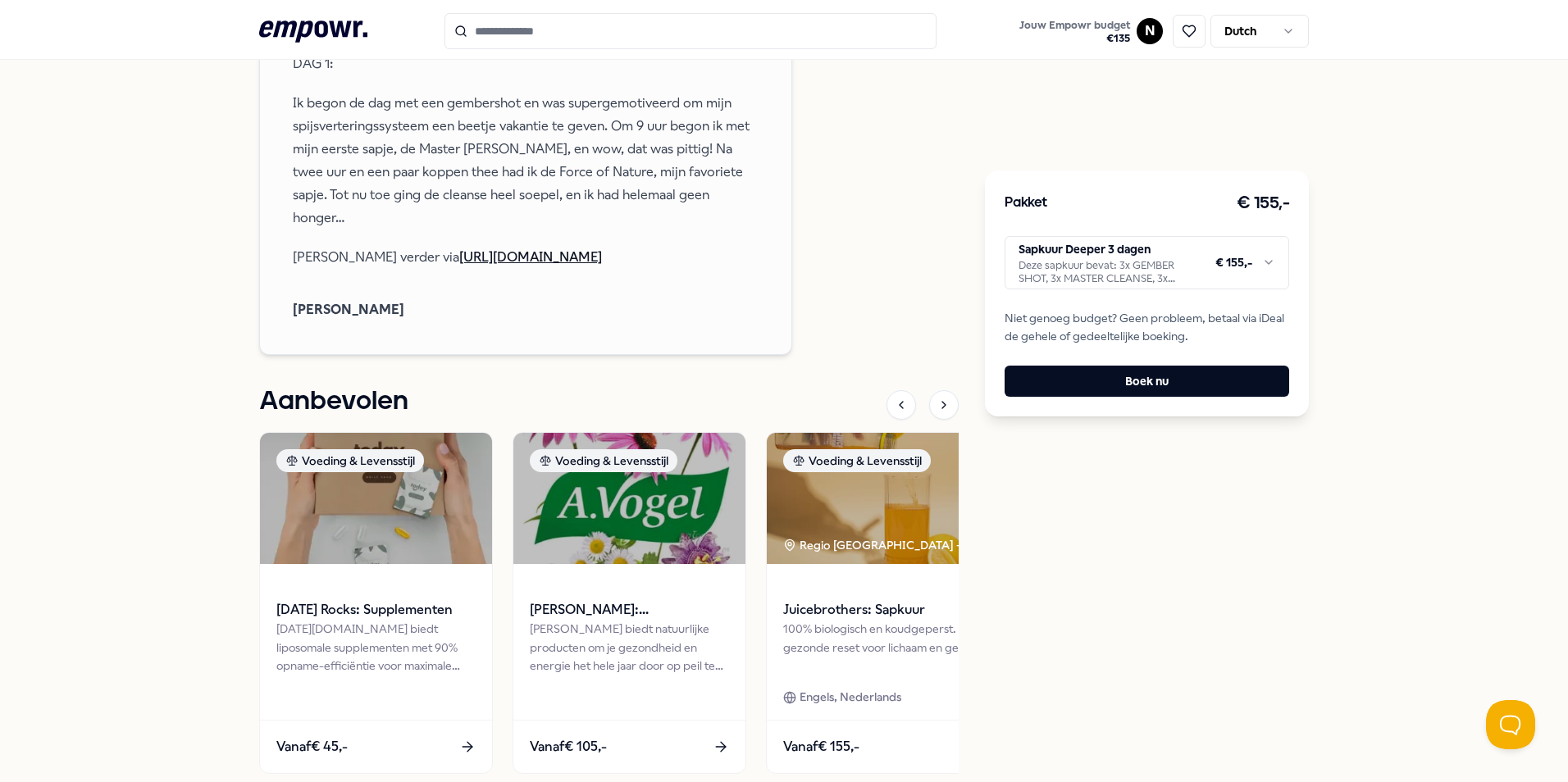
scroll to position [1925, 0]
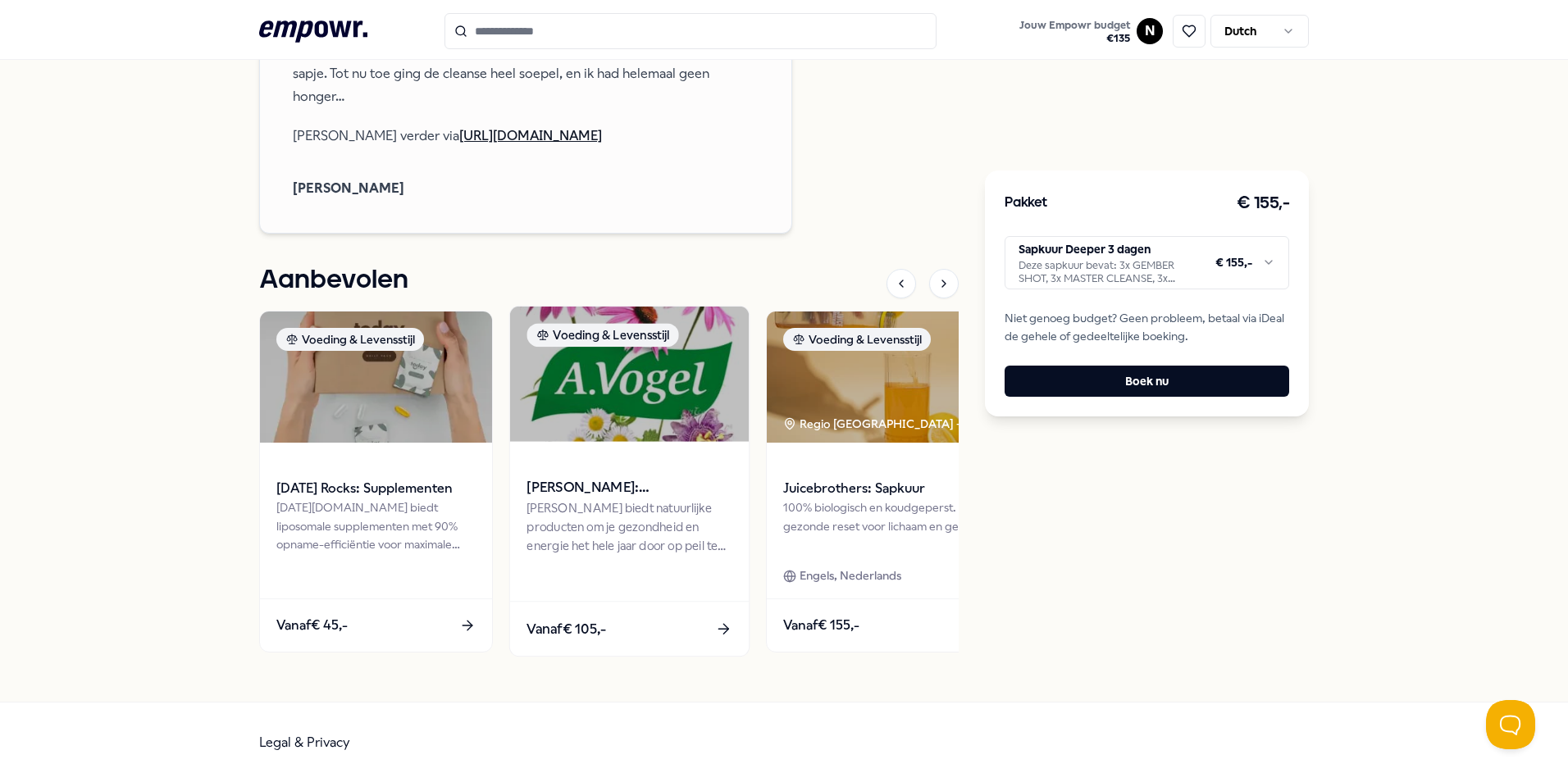
click at [701, 478] on span "[PERSON_NAME]: Supplementen" at bounding box center [628, 488] width 205 height 21
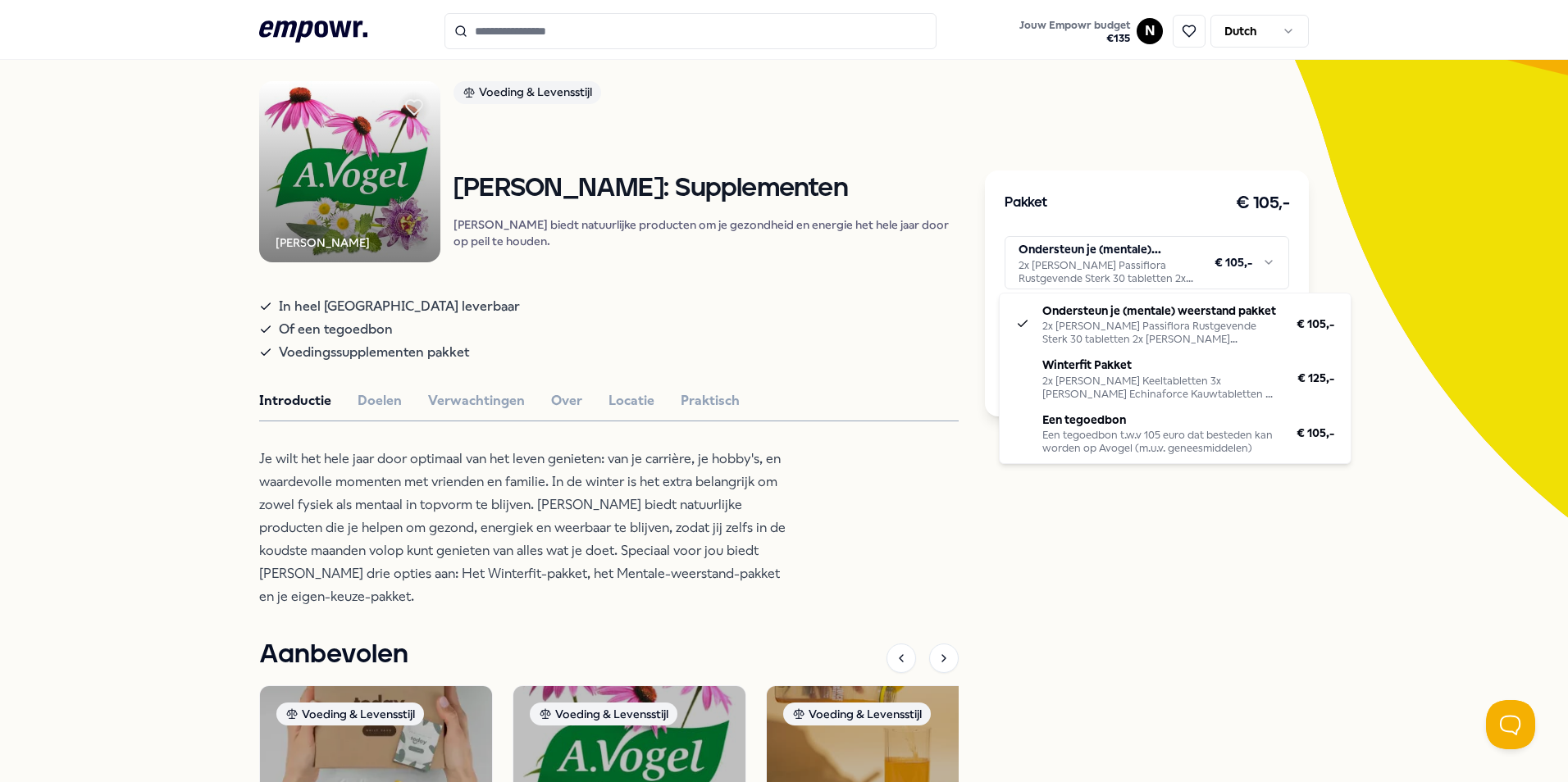
click at [1123, 281] on html ".empowr-logo_svg__cls-1{fill:#03032f} Jouw Empowr budget € 135 N Dutch Alle cat…" at bounding box center [784, 391] width 1568 height 782
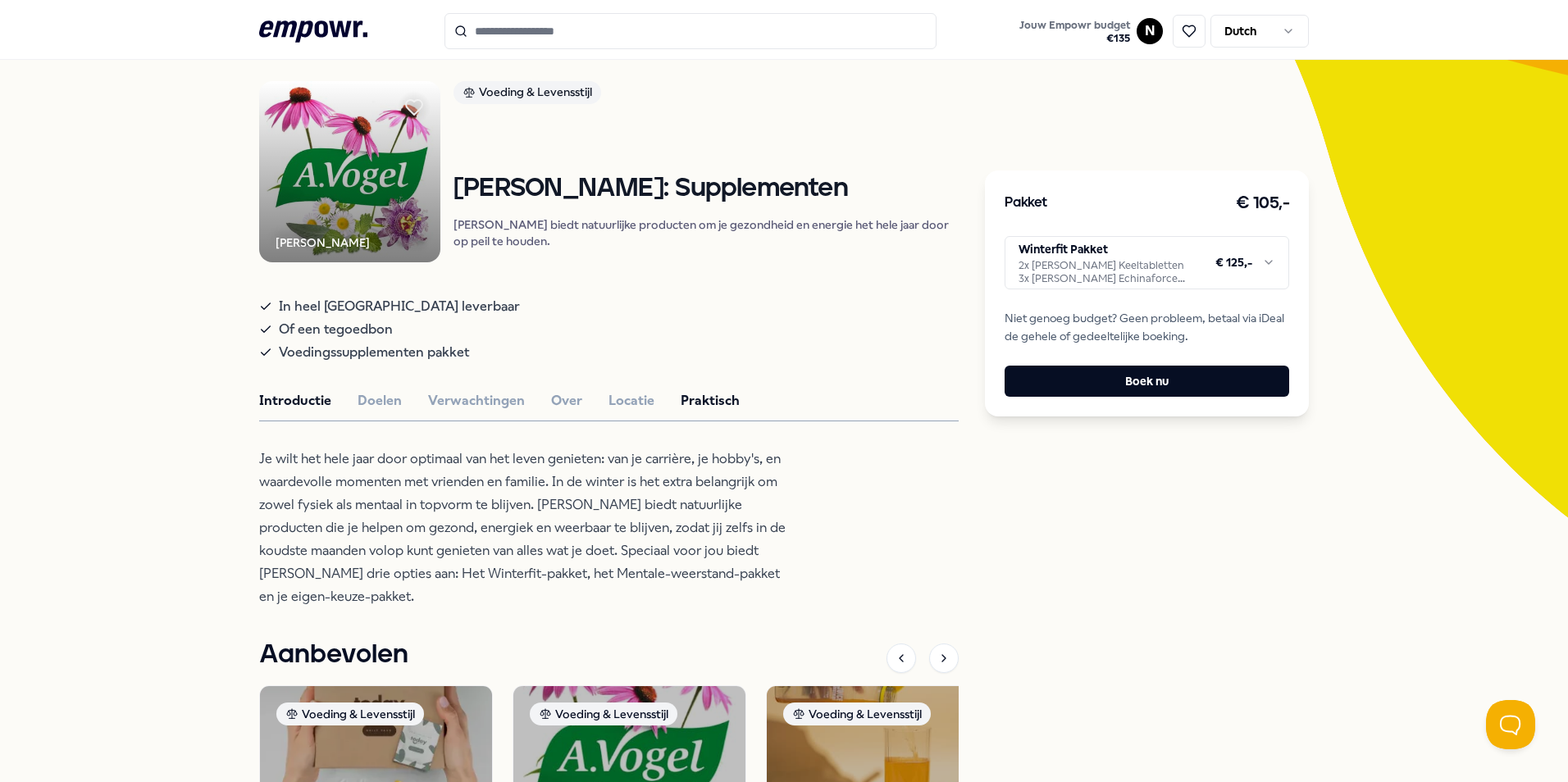
click at [725, 412] on button "Praktisch" at bounding box center [710, 401] width 59 height 21
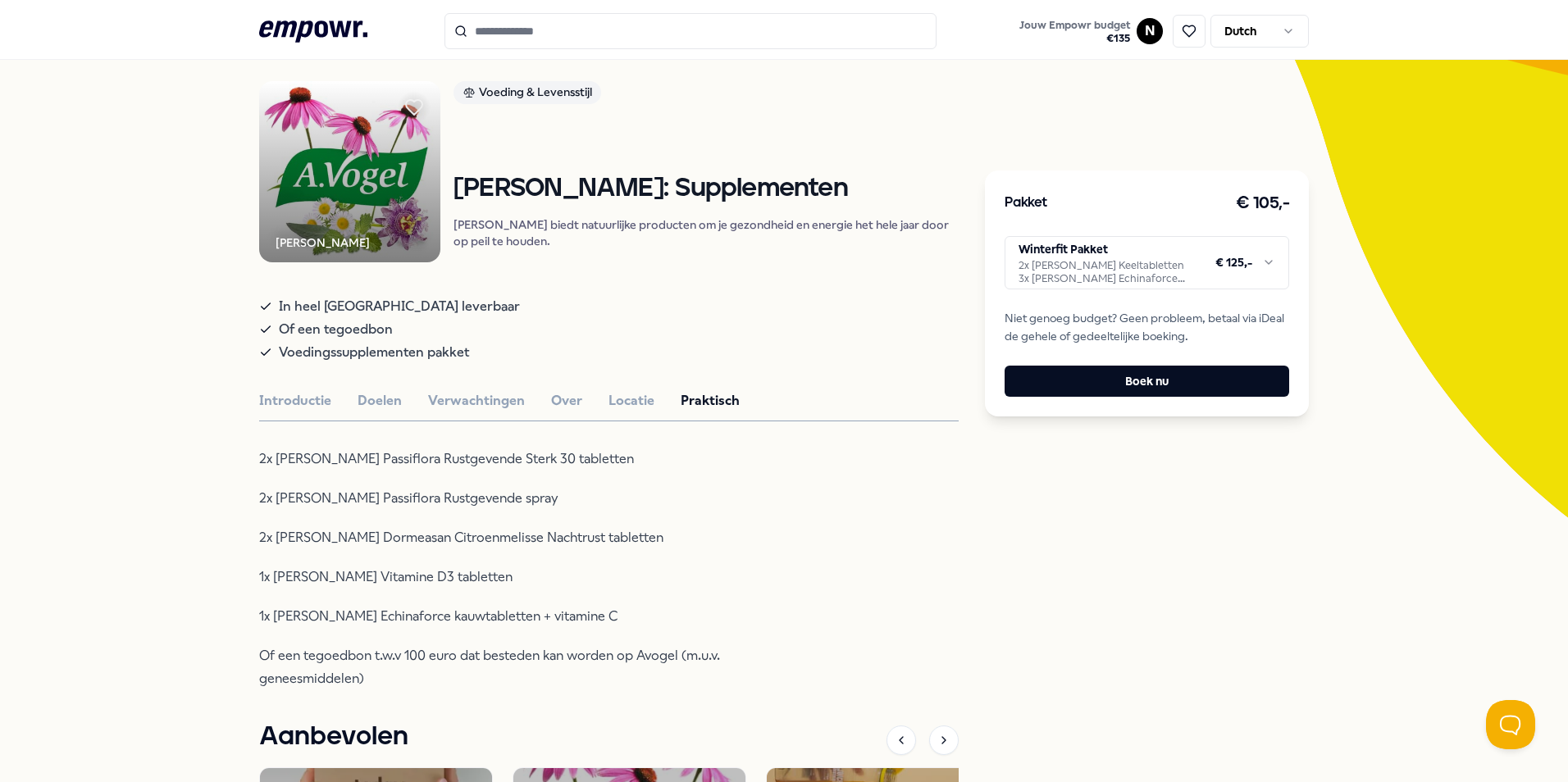
scroll to position [0, 0]
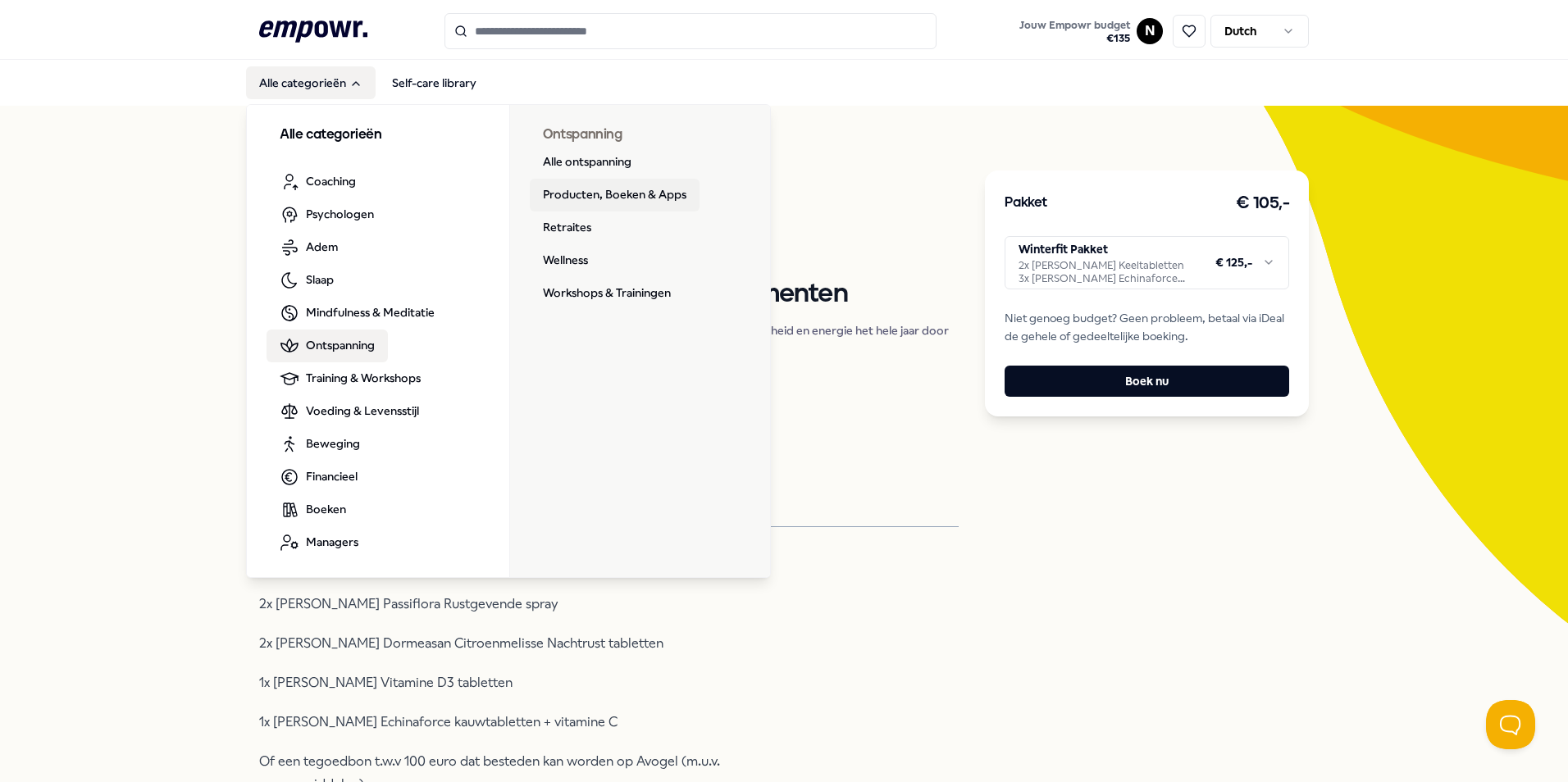
click at [613, 197] on link "Producten, Boeken & Apps" at bounding box center [615, 195] width 170 height 33
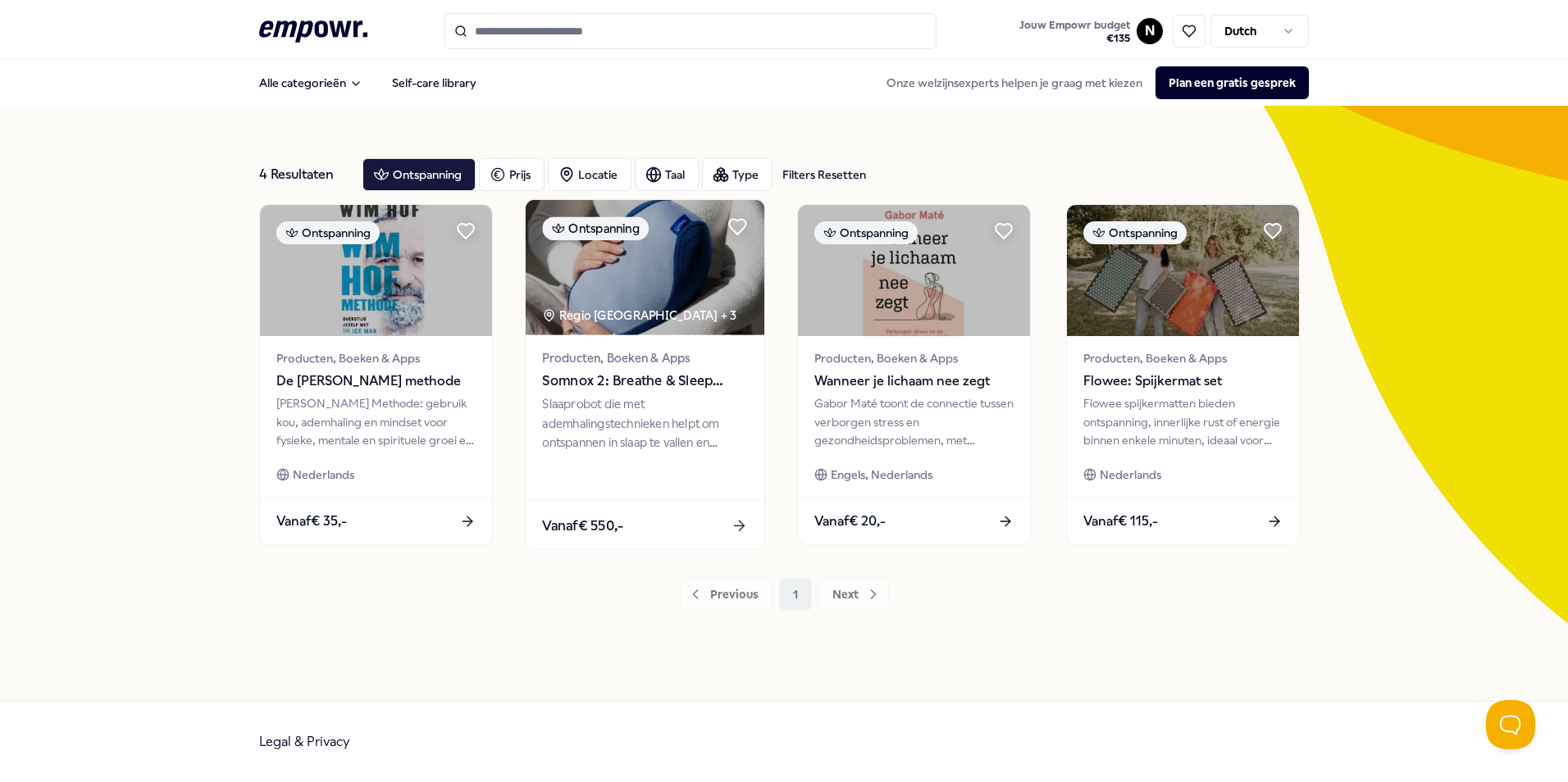
click at [638, 382] on span "Somnox 2: Breathe & Sleep Robot" at bounding box center [644, 381] width 205 height 21
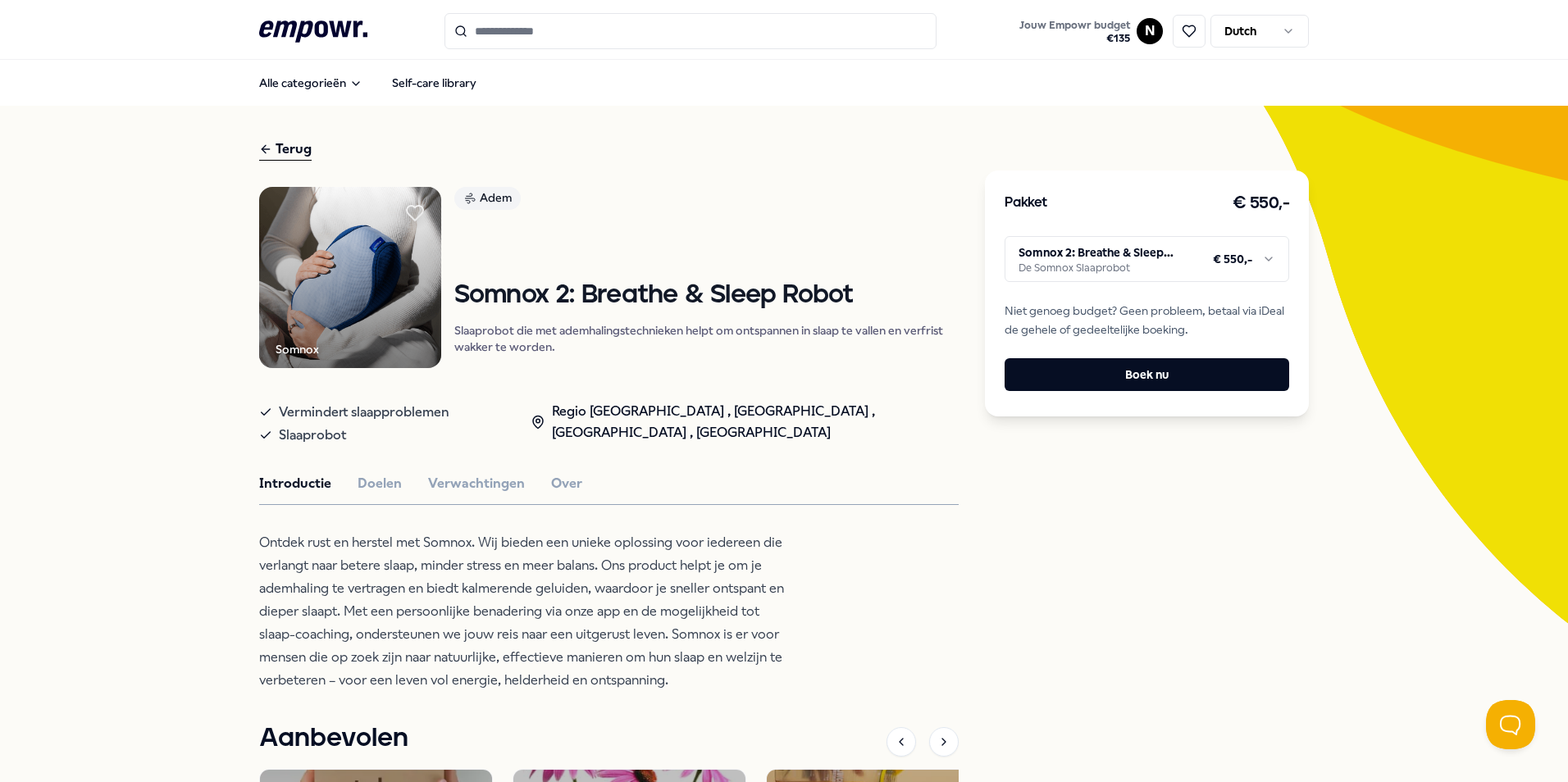
click at [260, 26] on icon ".empowr-logo_svg__cls-1{fill:#03032f}" at bounding box center [314, 32] width 108 height 30
